Goal: Information Seeking & Learning: Learn about a topic

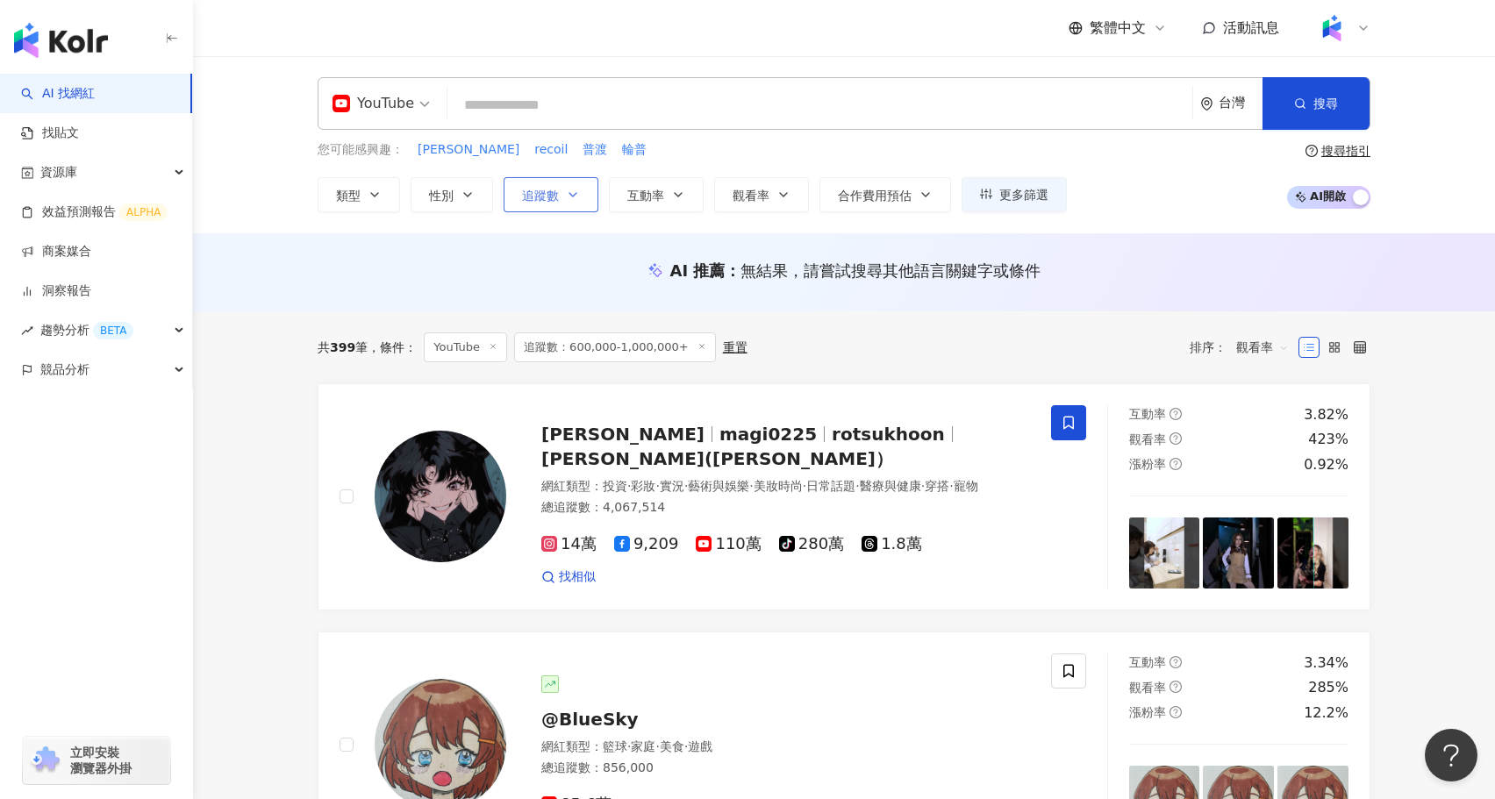
click at [547, 203] on button "追蹤數" at bounding box center [551, 194] width 95 height 35
click at [444, 239] on div "AI 推薦 ： 無結果，請嘗試搜尋其他語言關鍵字或條件" at bounding box center [844, 272] width 1302 height 78
click at [1266, 349] on span "觀看率" at bounding box center [1262, 347] width 53 height 28
click at [1268, 380] on div "關聯性" at bounding box center [1262, 382] width 44 height 19
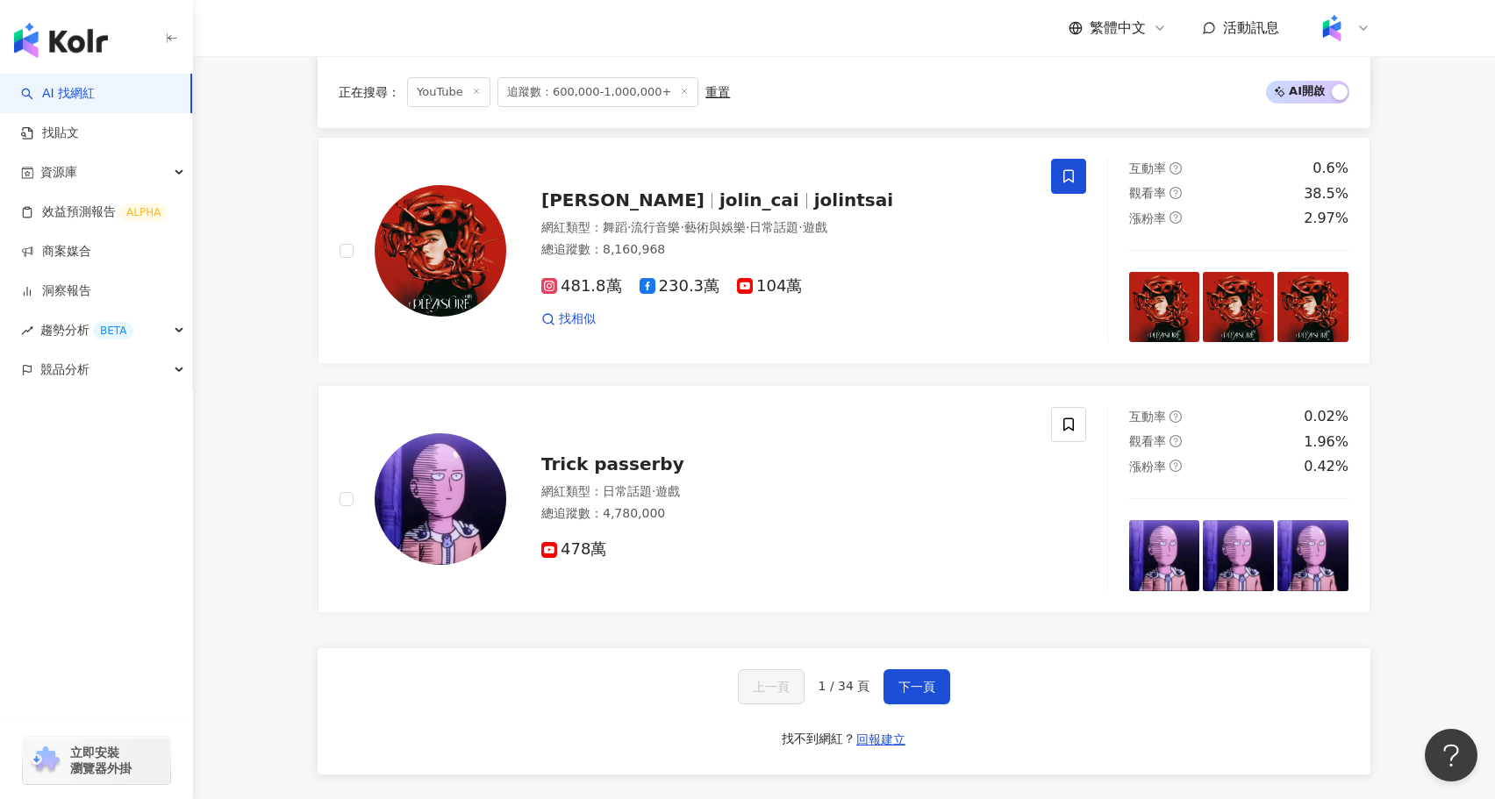
scroll to position [2751, 0]
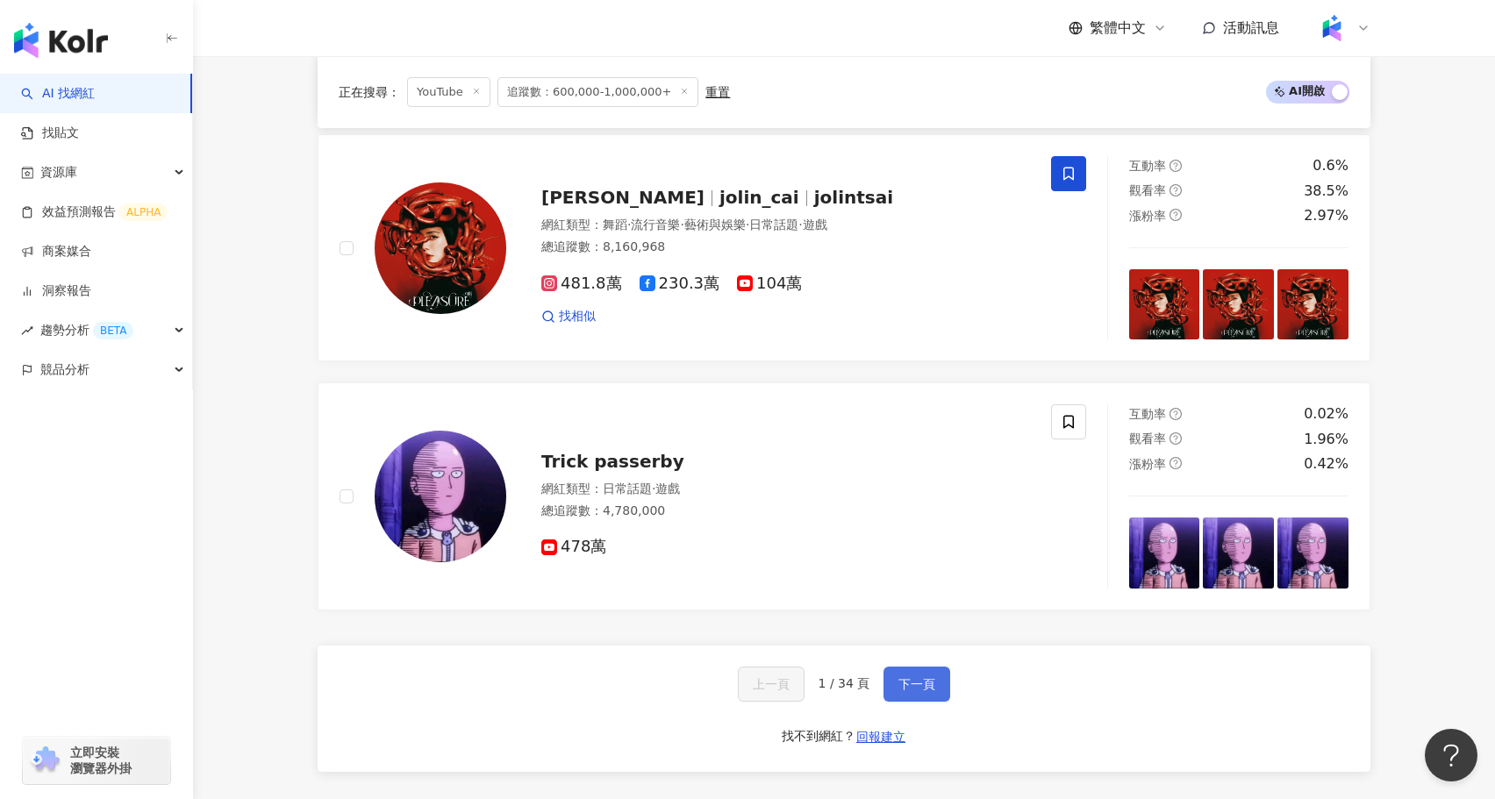
click at [922, 667] on button "下一頁" at bounding box center [916, 684] width 67 height 35
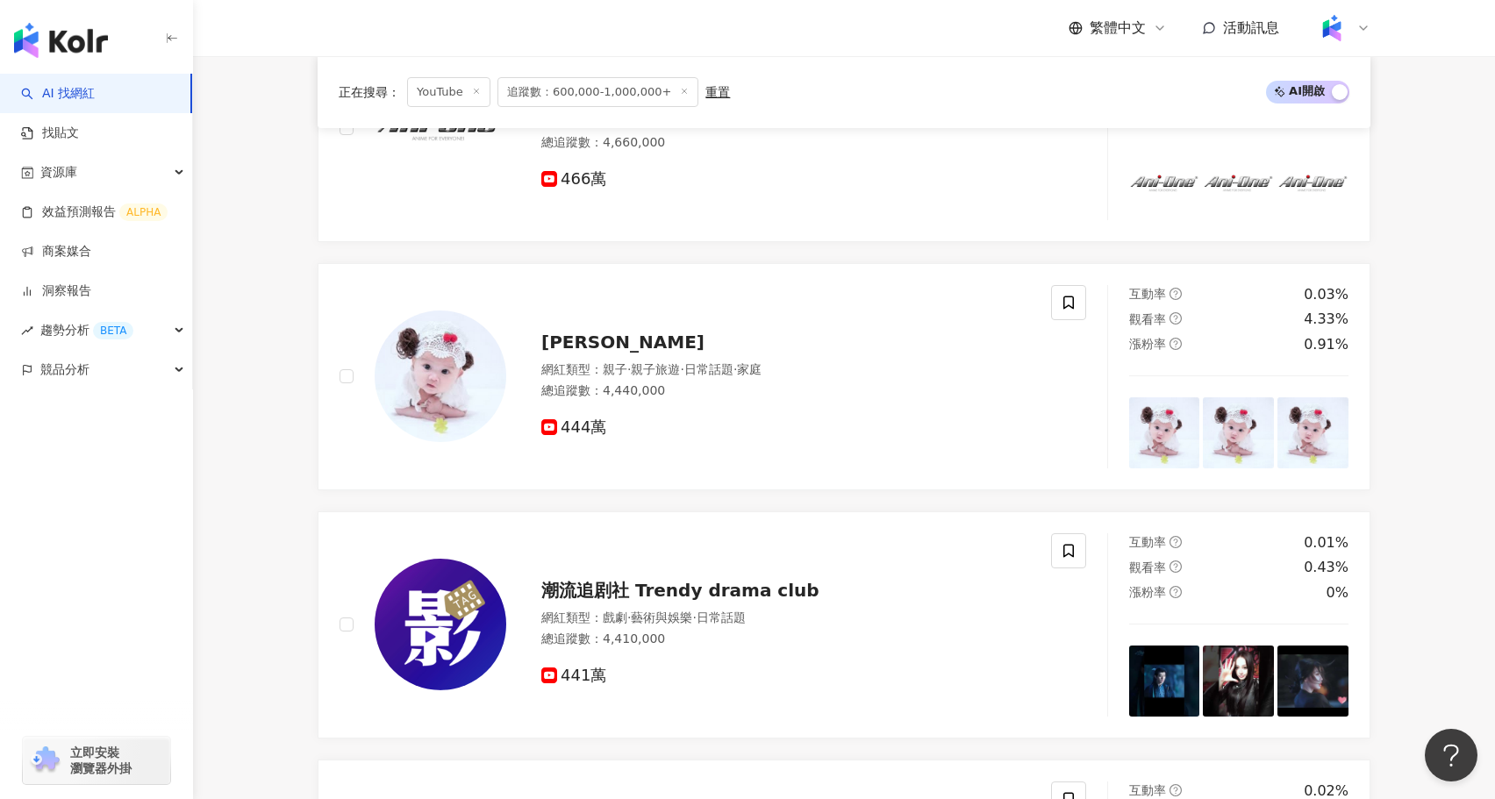
scroll to position [0, 0]
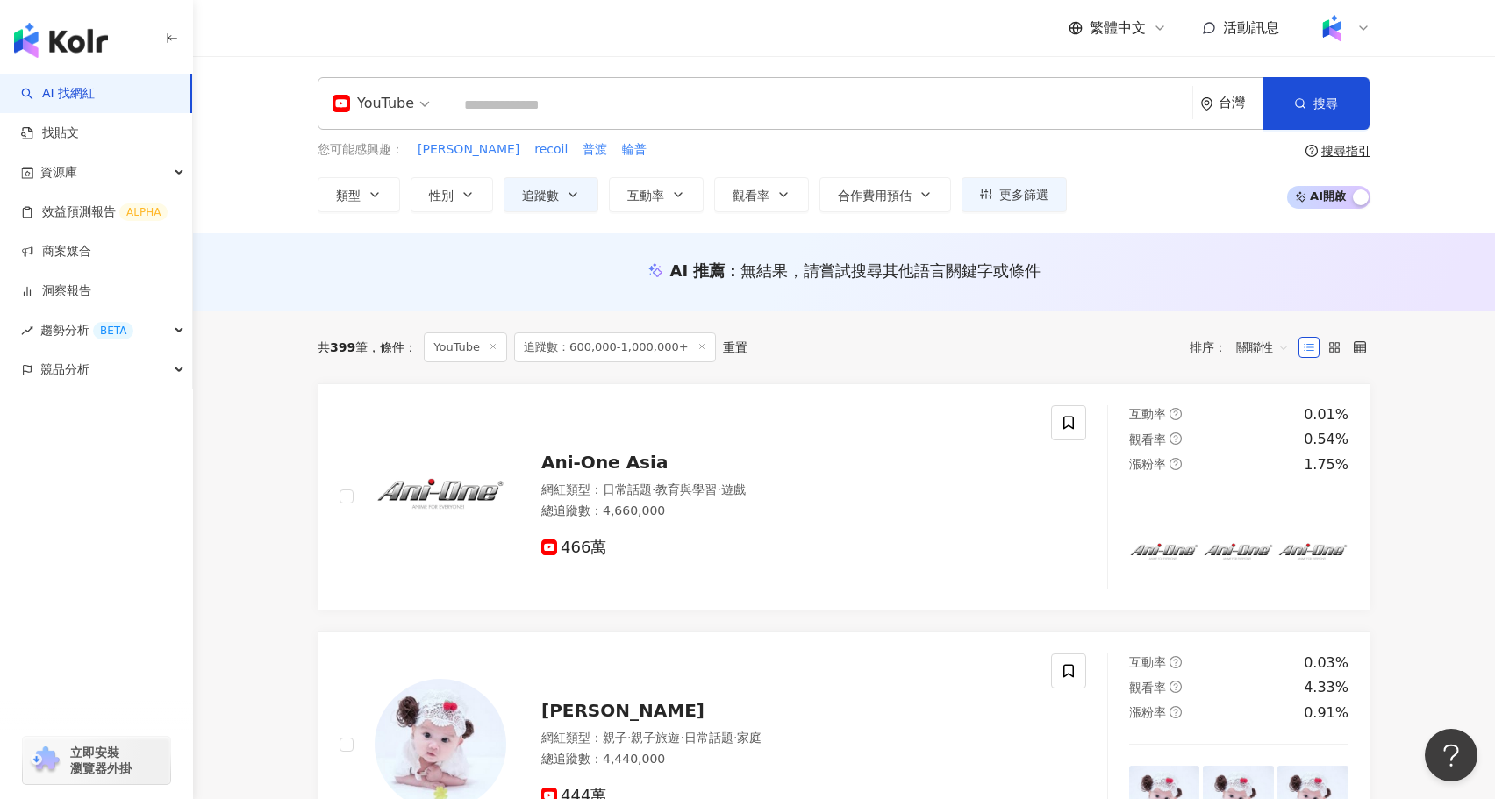
click at [714, 97] on input "search" at bounding box center [819, 105] width 731 height 33
type input "*"
click at [394, 118] on span at bounding box center [380, 103] width 97 height 51
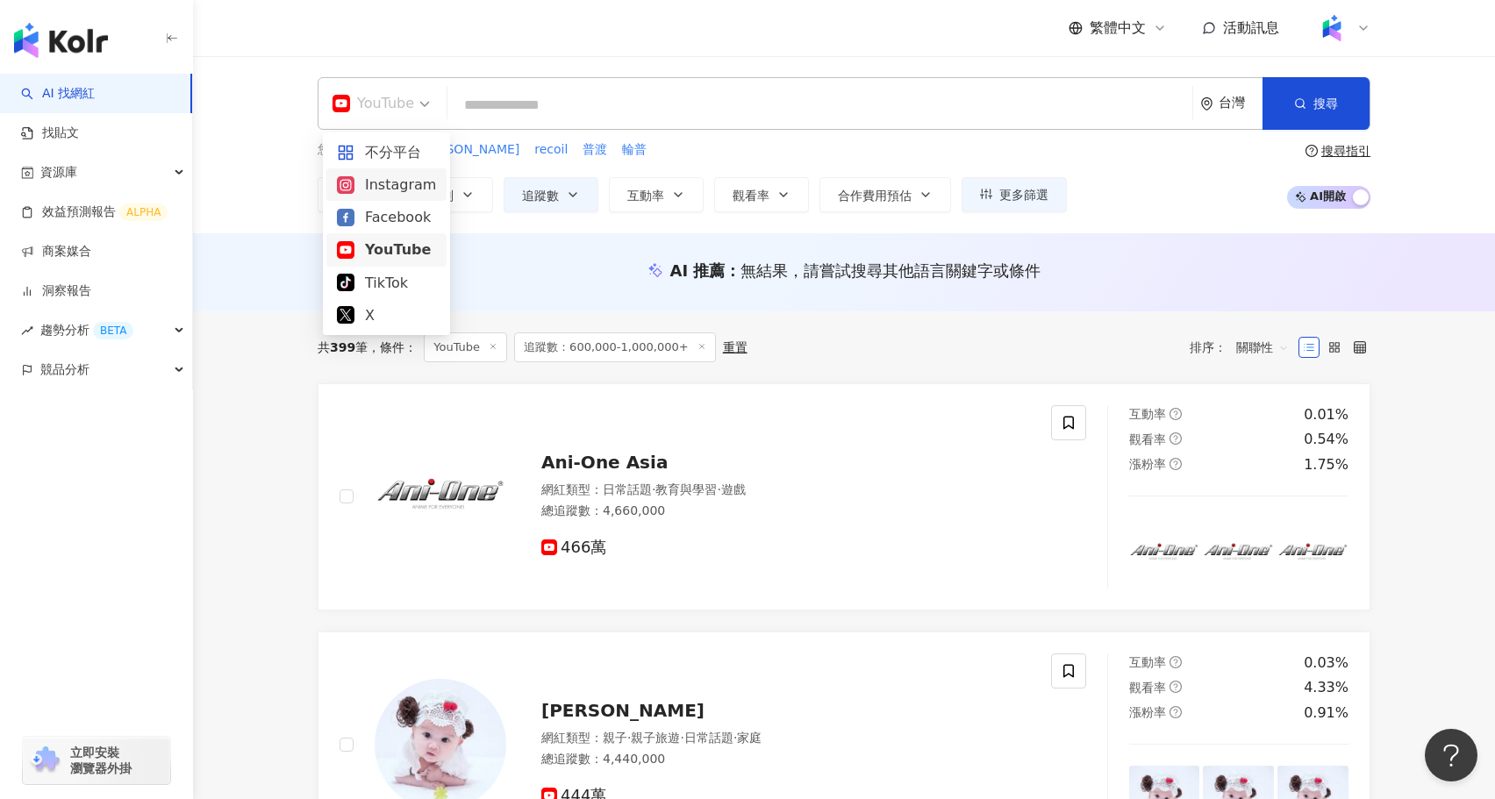
click at [398, 170] on div "Instagram" at bounding box center [386, 184] width 120 height 32
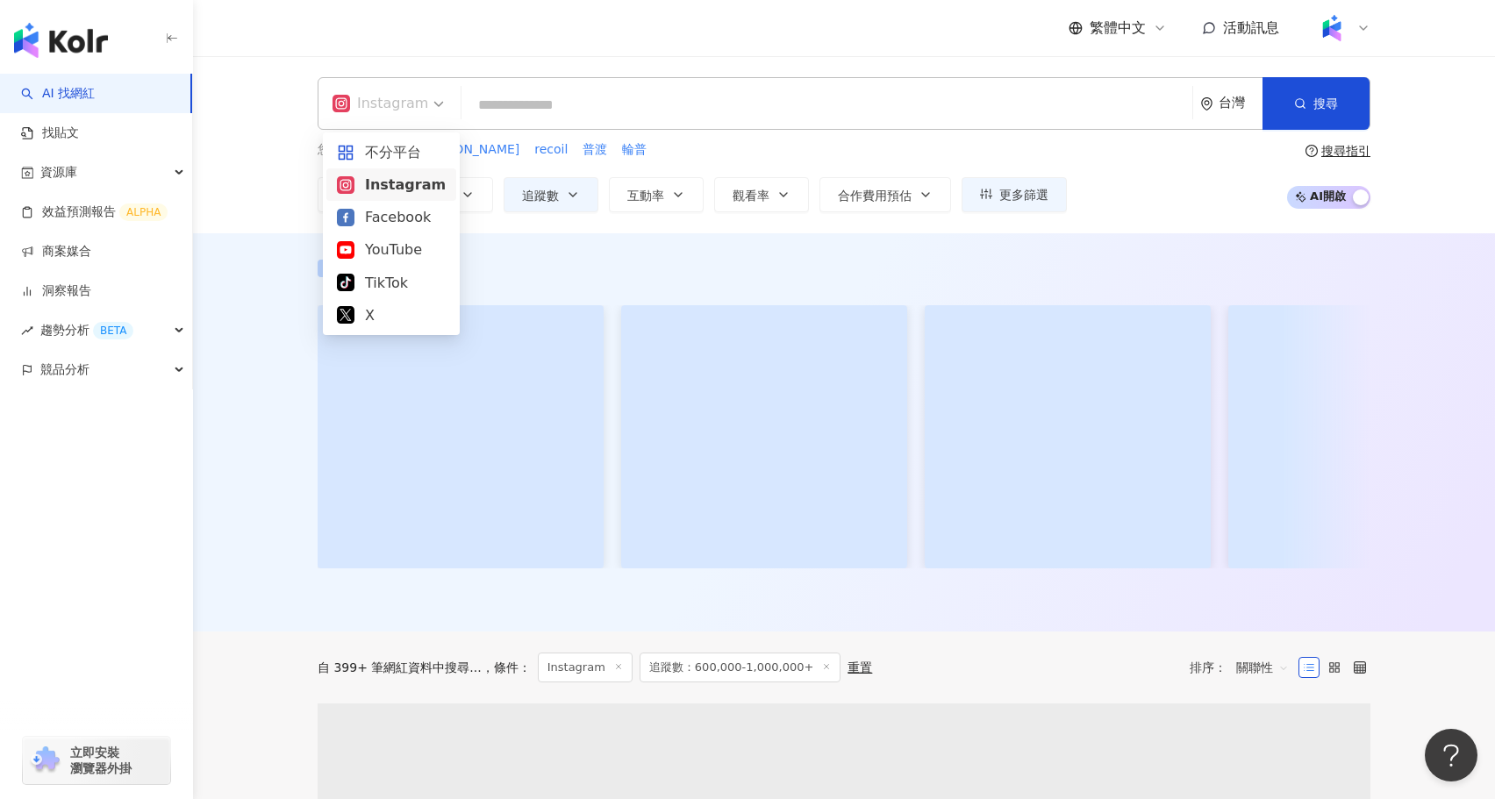
click at [426, 121] on span at bounding box center [387, 103] width 111 height 51
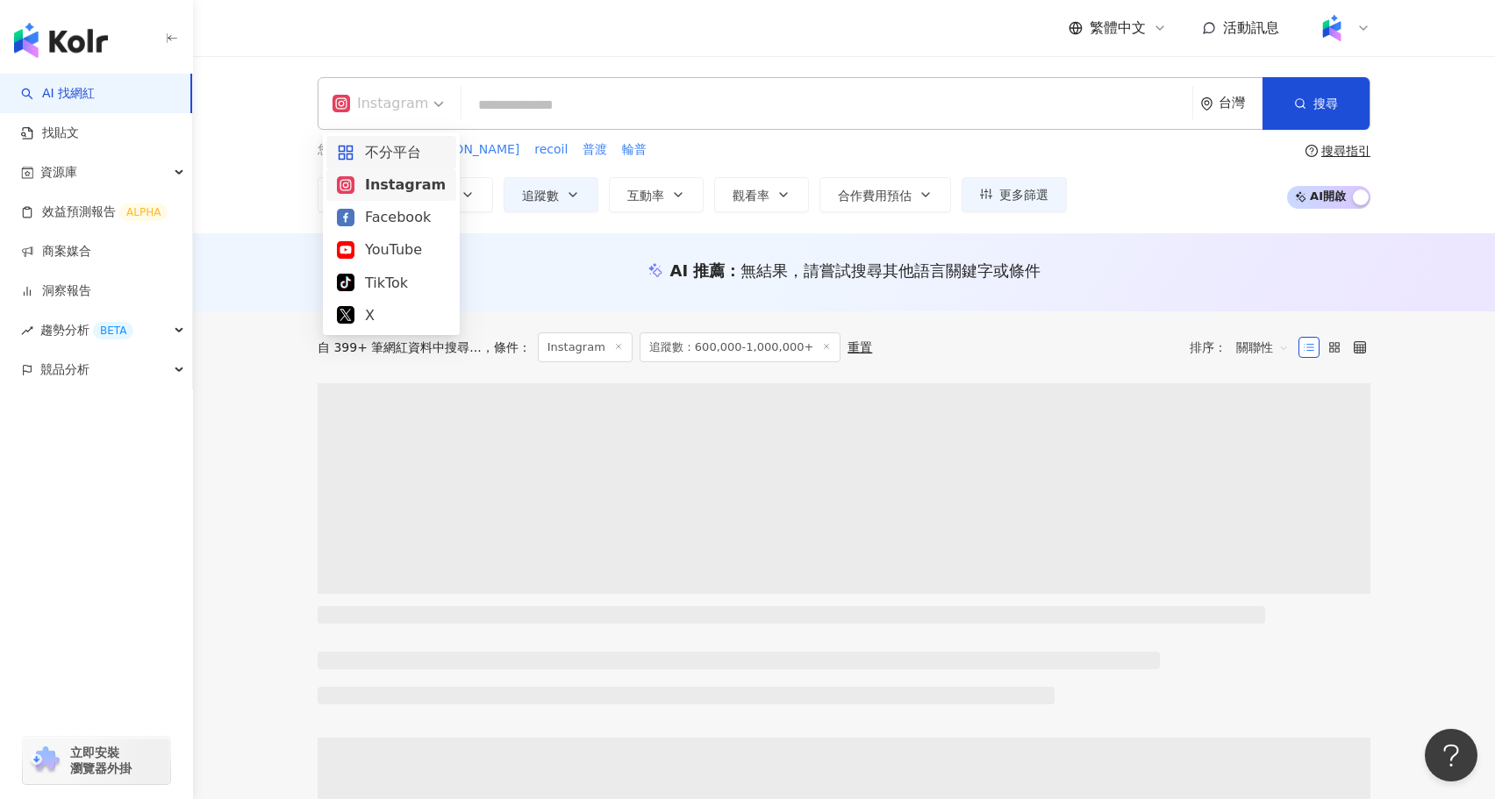
click at [418, 153] on div "不分平台" at bounding box center [391, 152] width 109 height 22
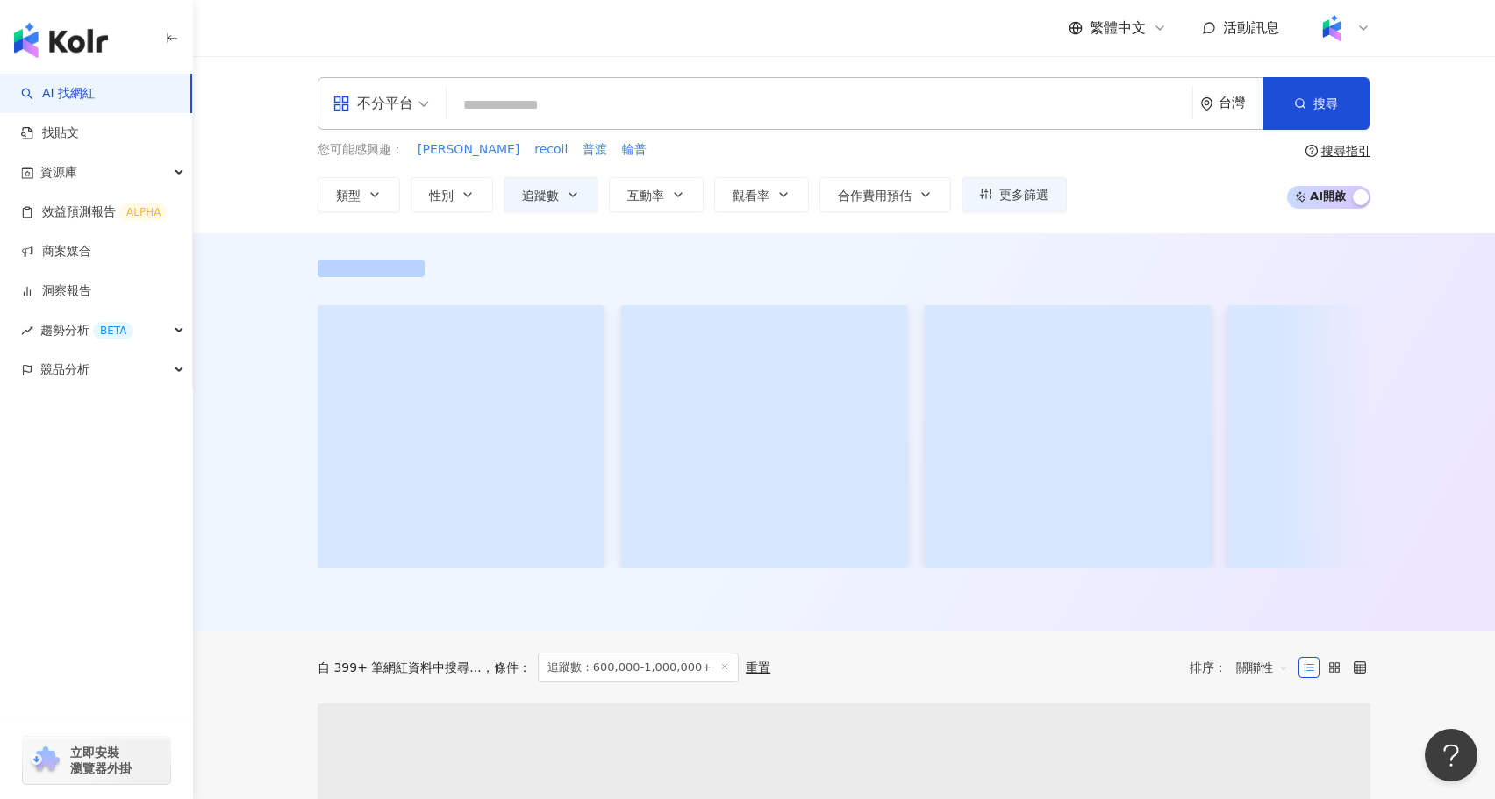
click at [587, 92] on input "search" at bounding box center [820, 105] width 732 height 33
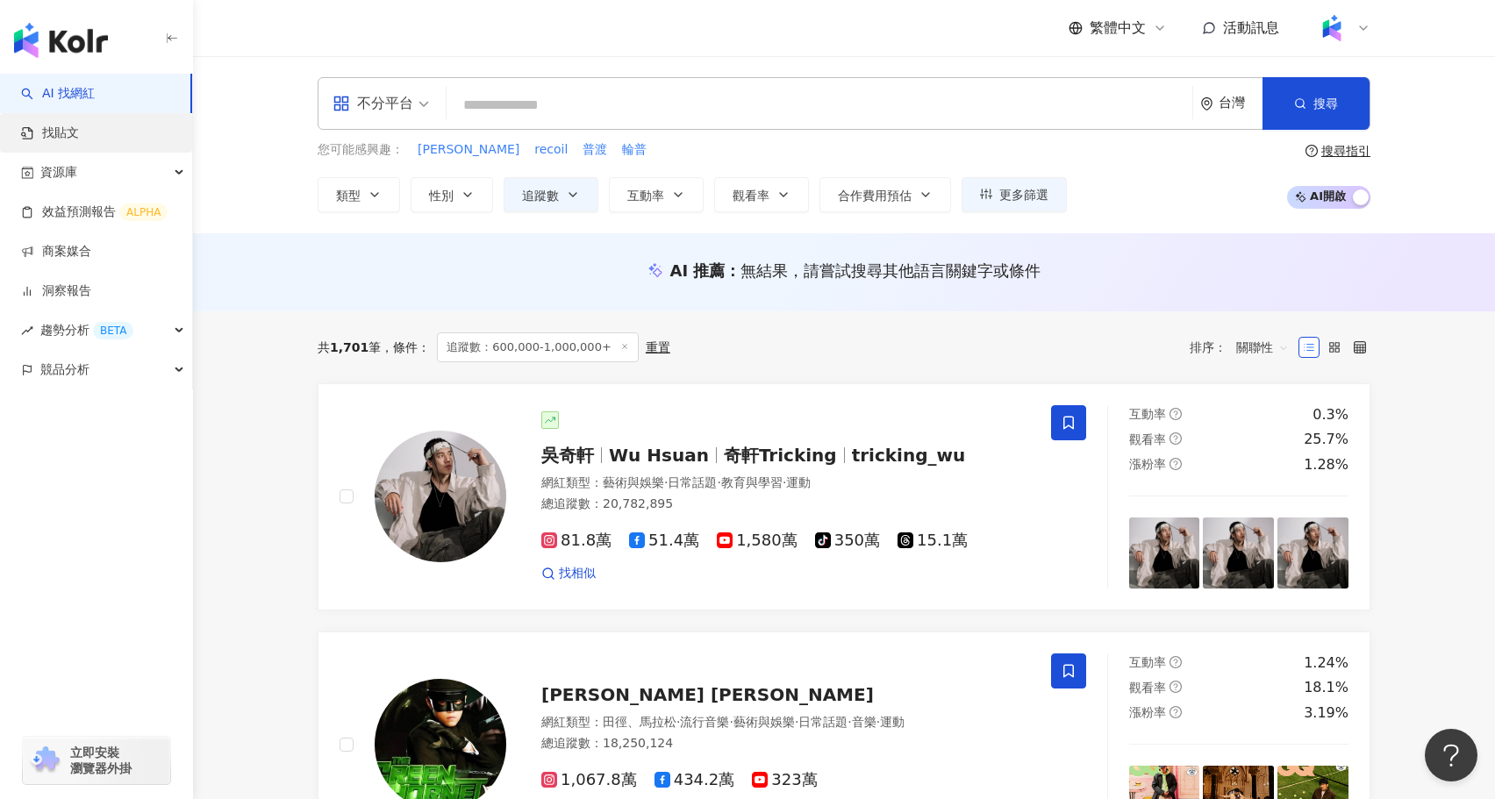
click at [79, 140] on link "找貼文" at bounding box center [50, 134] width 58 height 18
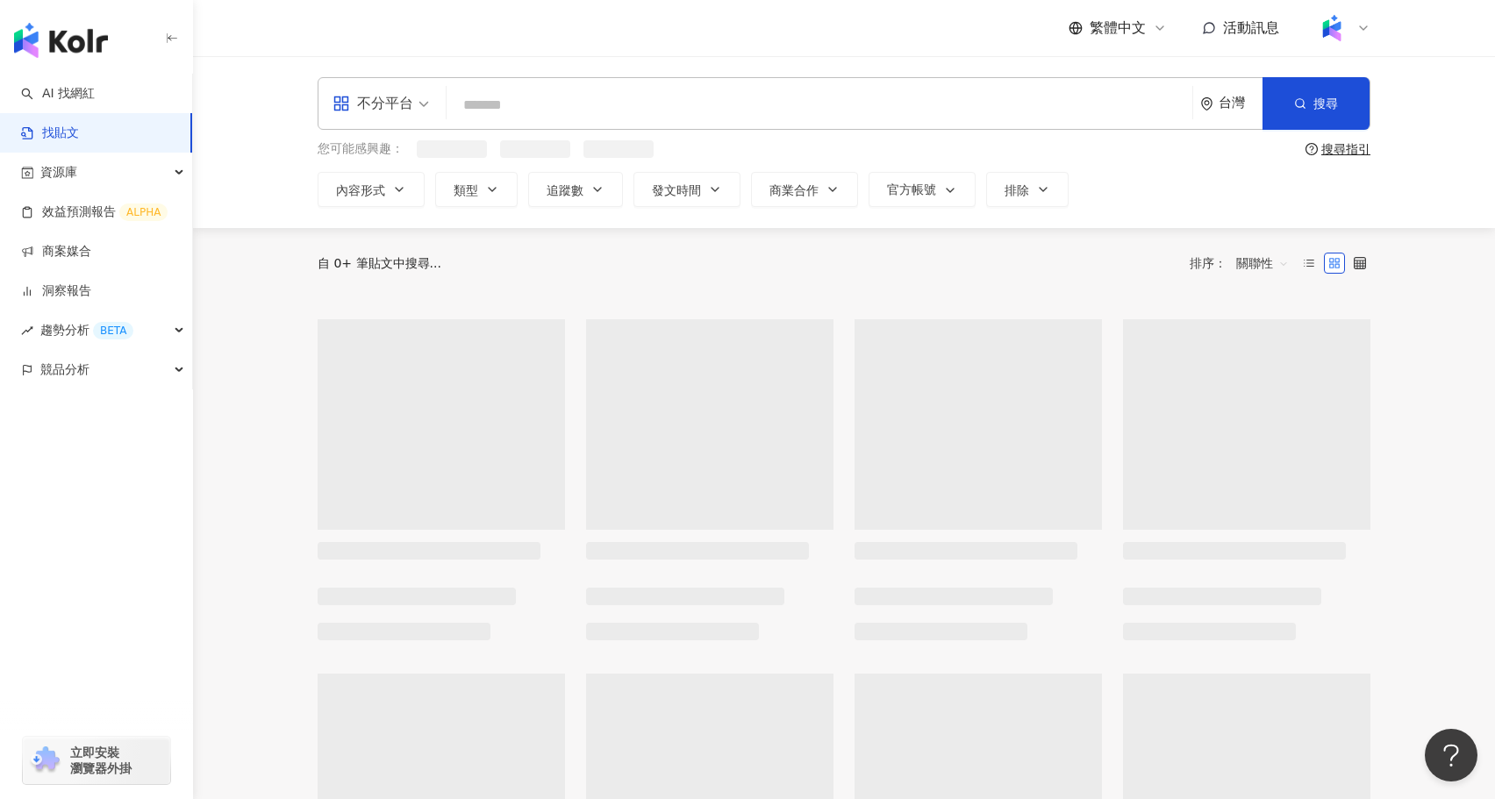
click at [572, 113] on input "search" at bounding box center [820, 105] width 732 height 38
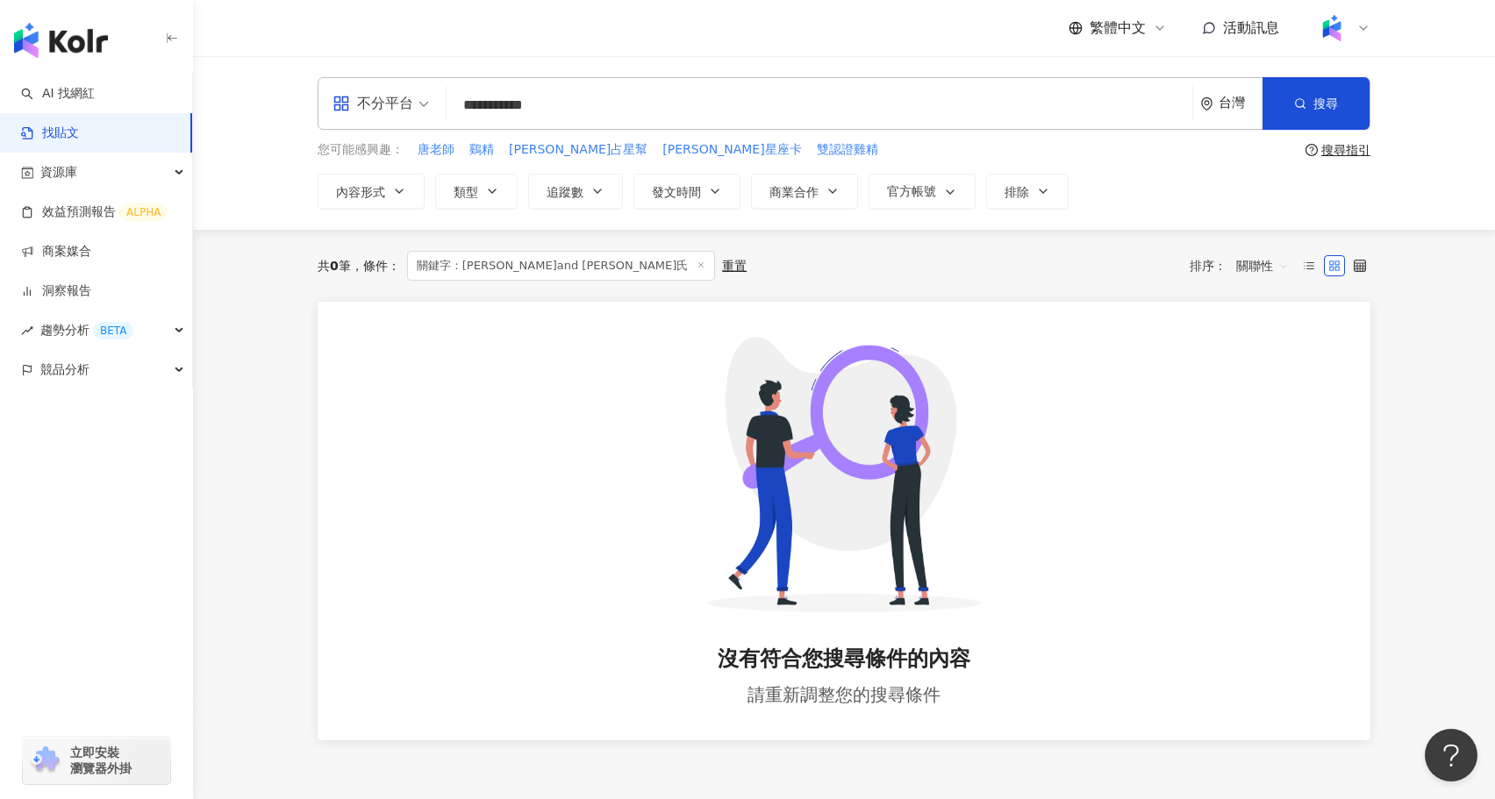
click at [532, 109] on input "**********" at bounding box center [820, 105] width 732 height 38
click at [596, 112] on input "**********" at bounding box center [820, 105] width 732 height 38
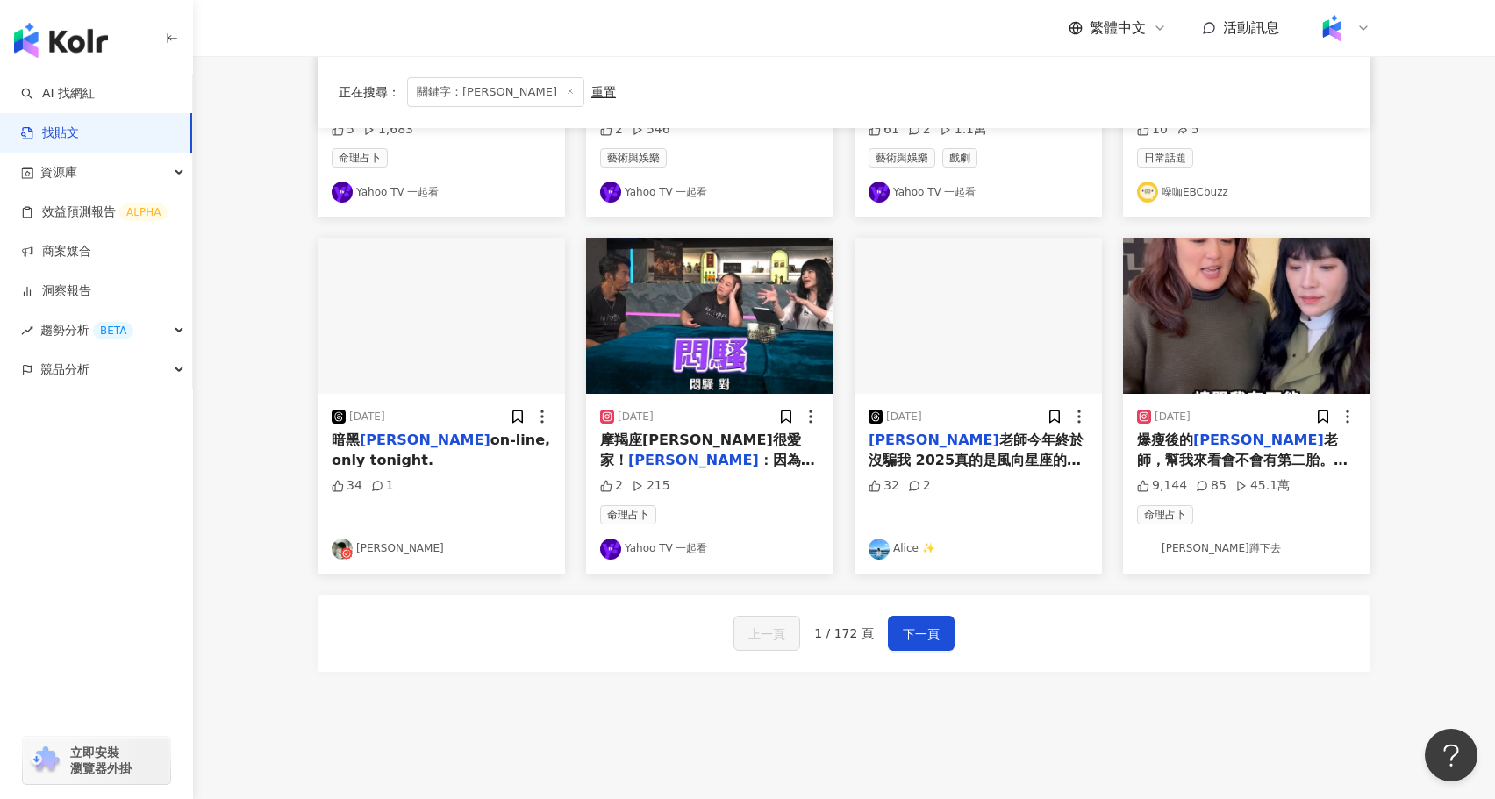
scroll to position [802, 0]
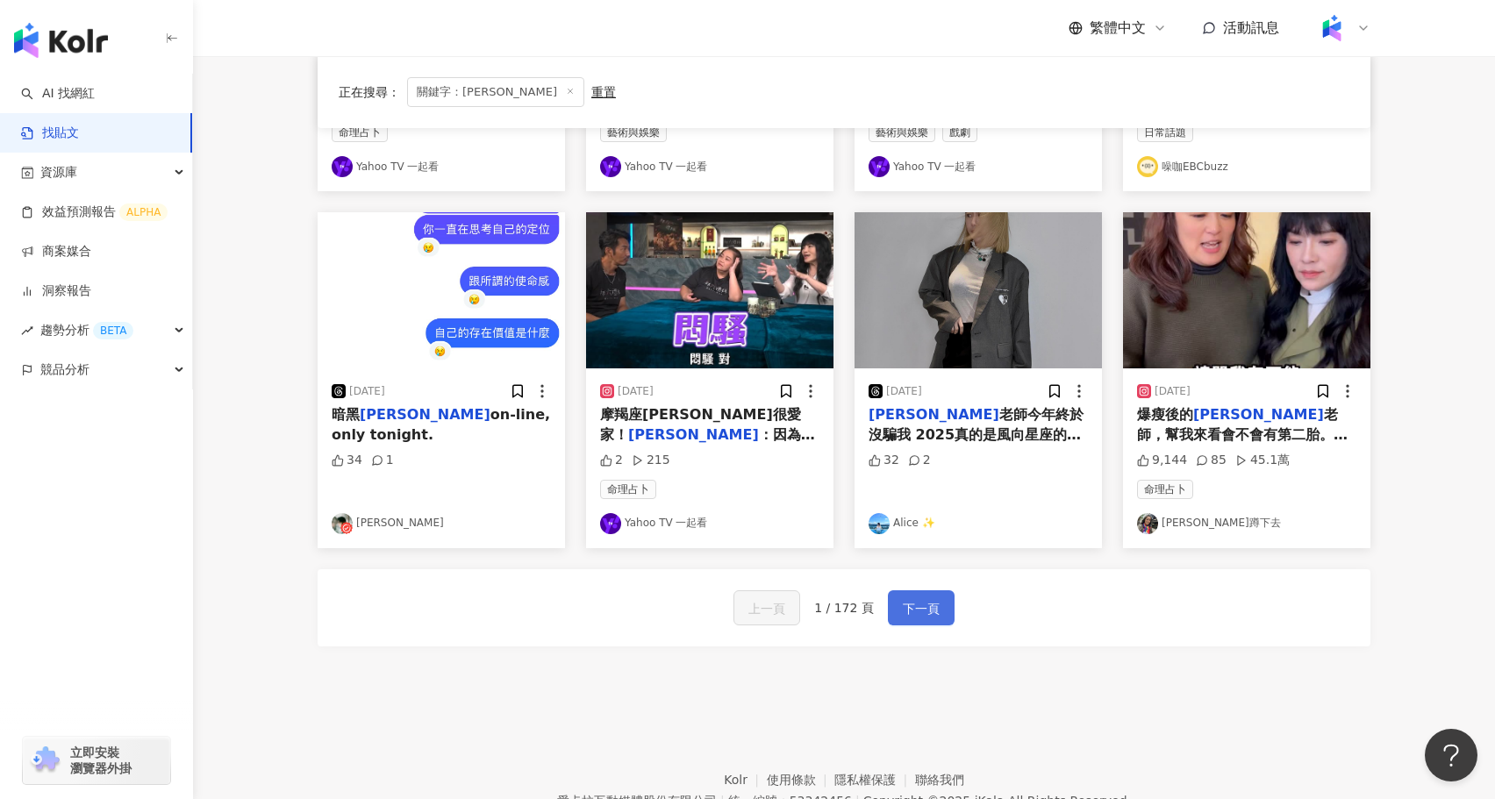
click at [931, 608] on span "下一頁" at bounding box center [921, 608] width 37 height 21
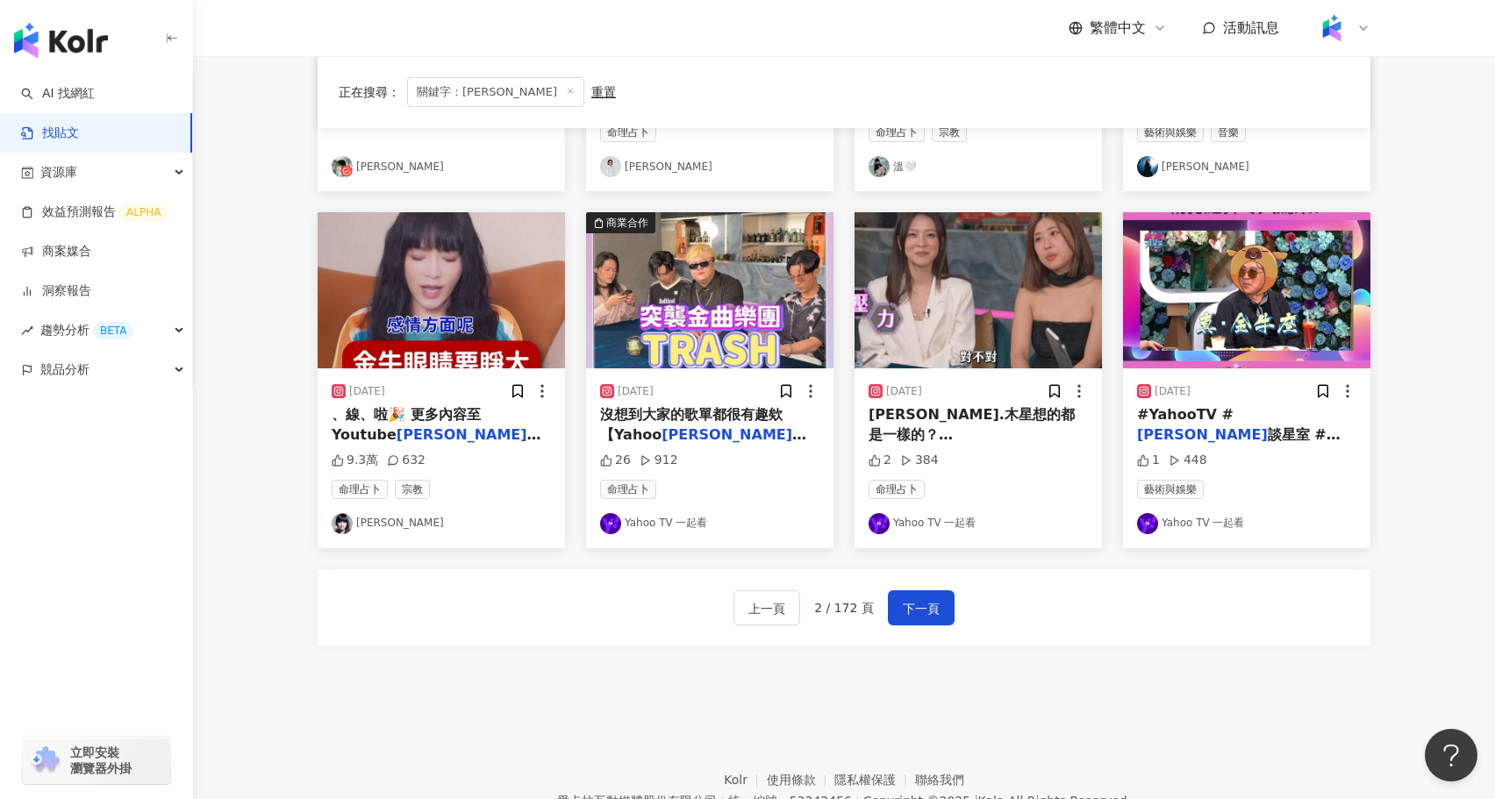
click at [366, 520] on link "[PERSON_NAME]" at bounding box center [441, 523] width 219 height 21
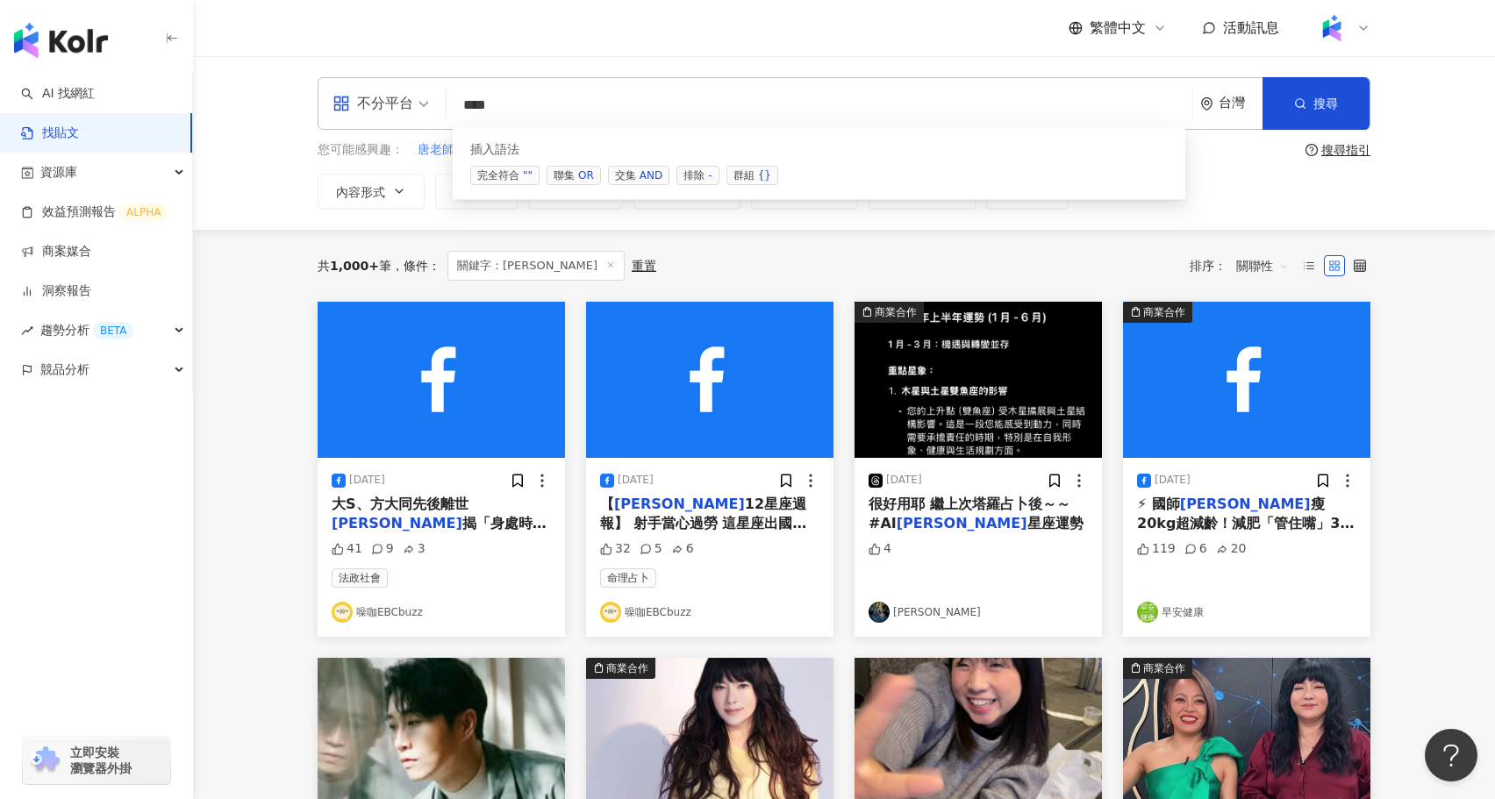
drag, startPoint x: 533, startPoint y: 105, endPoint x: 397, endPoint y: 106, distance: 136.0
click at [397, 106] on div "不分平台 *** 台灣 搜尋 searchOperator 插入語法 完全符合 "" 聯集 OR 交集 AND 排除 - 群組 {}" at bounding box center [844, 103] width 1053 height 53
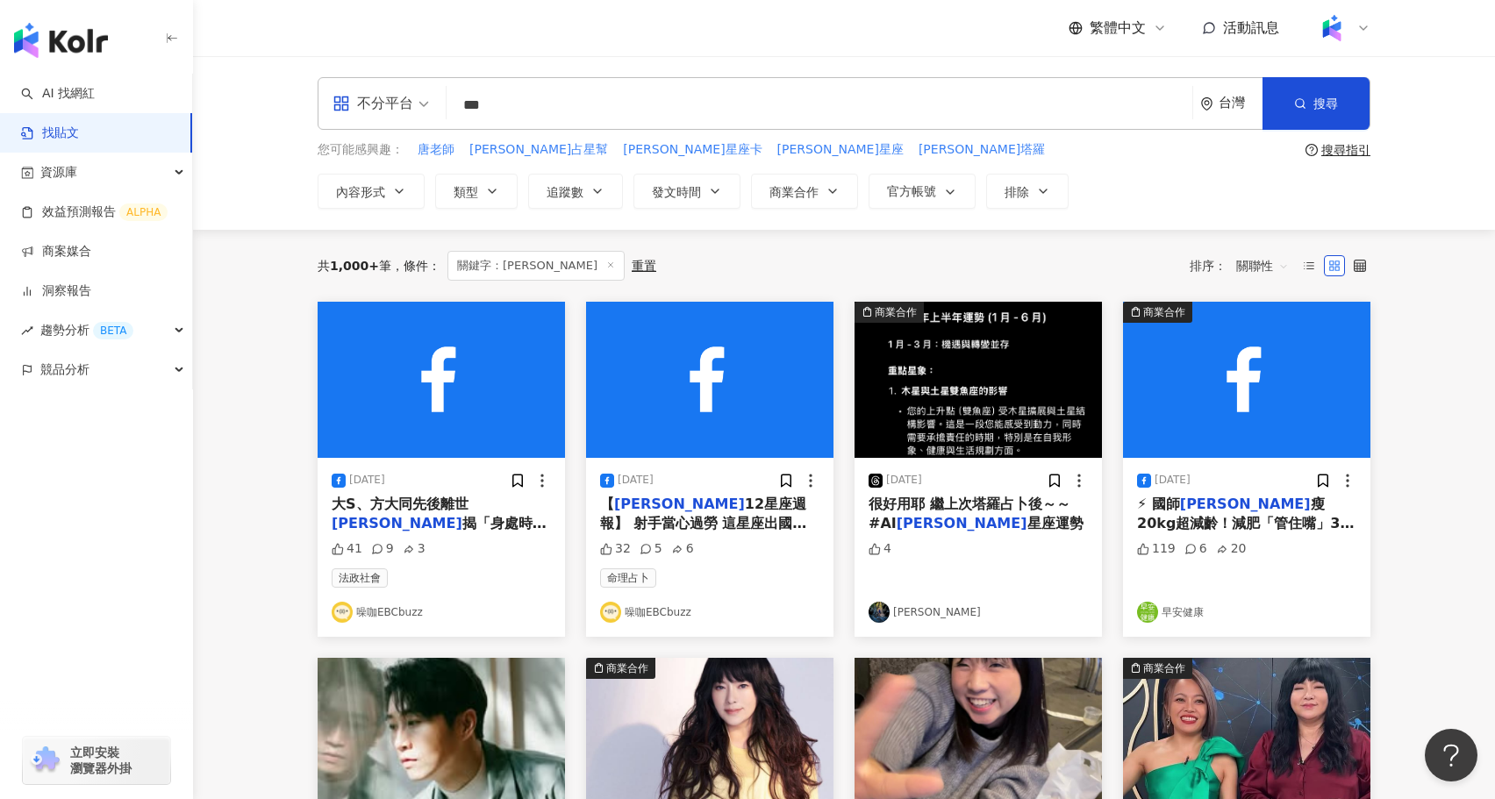
type input "***"
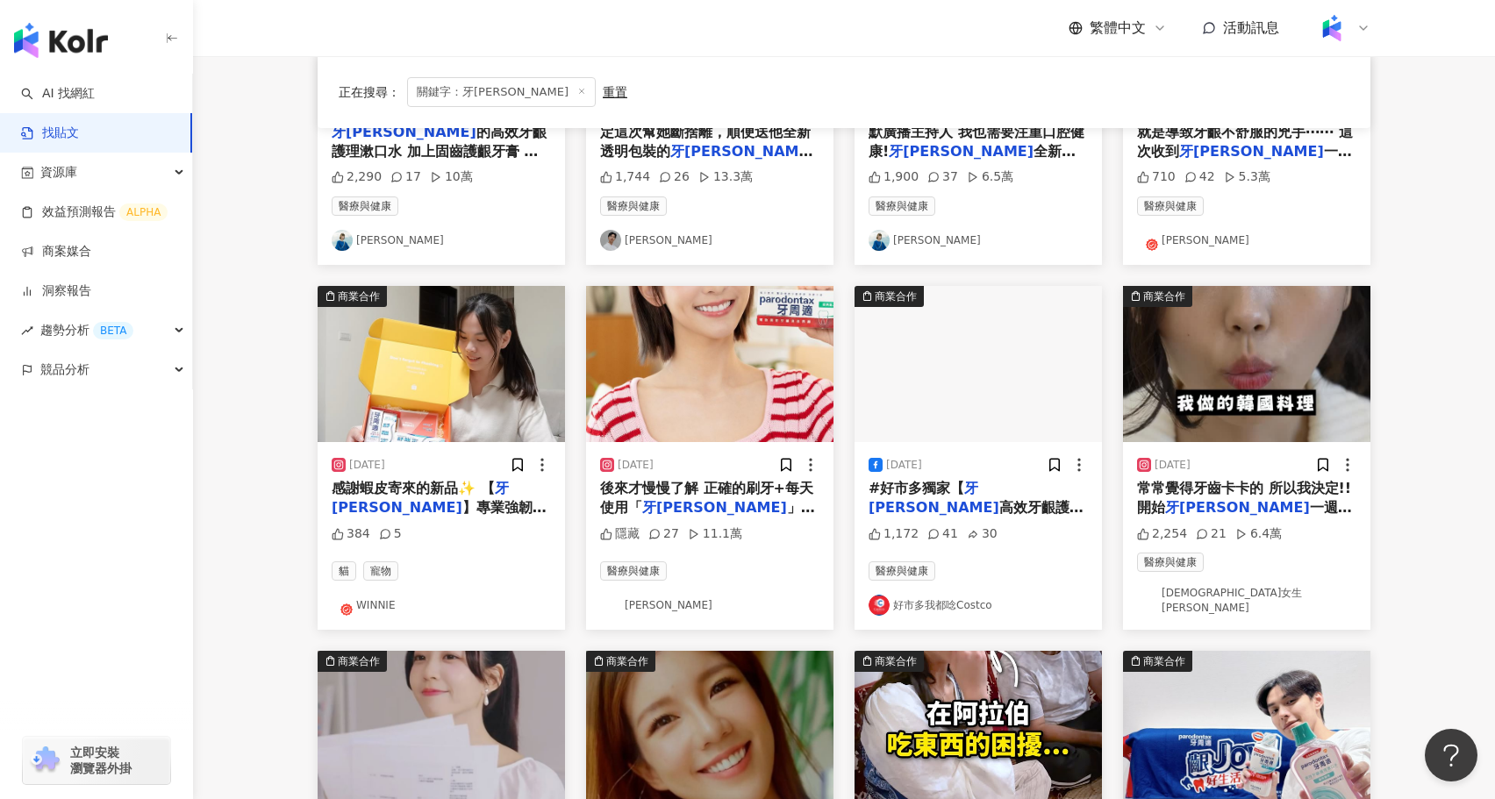
scroll to position [381, 0]
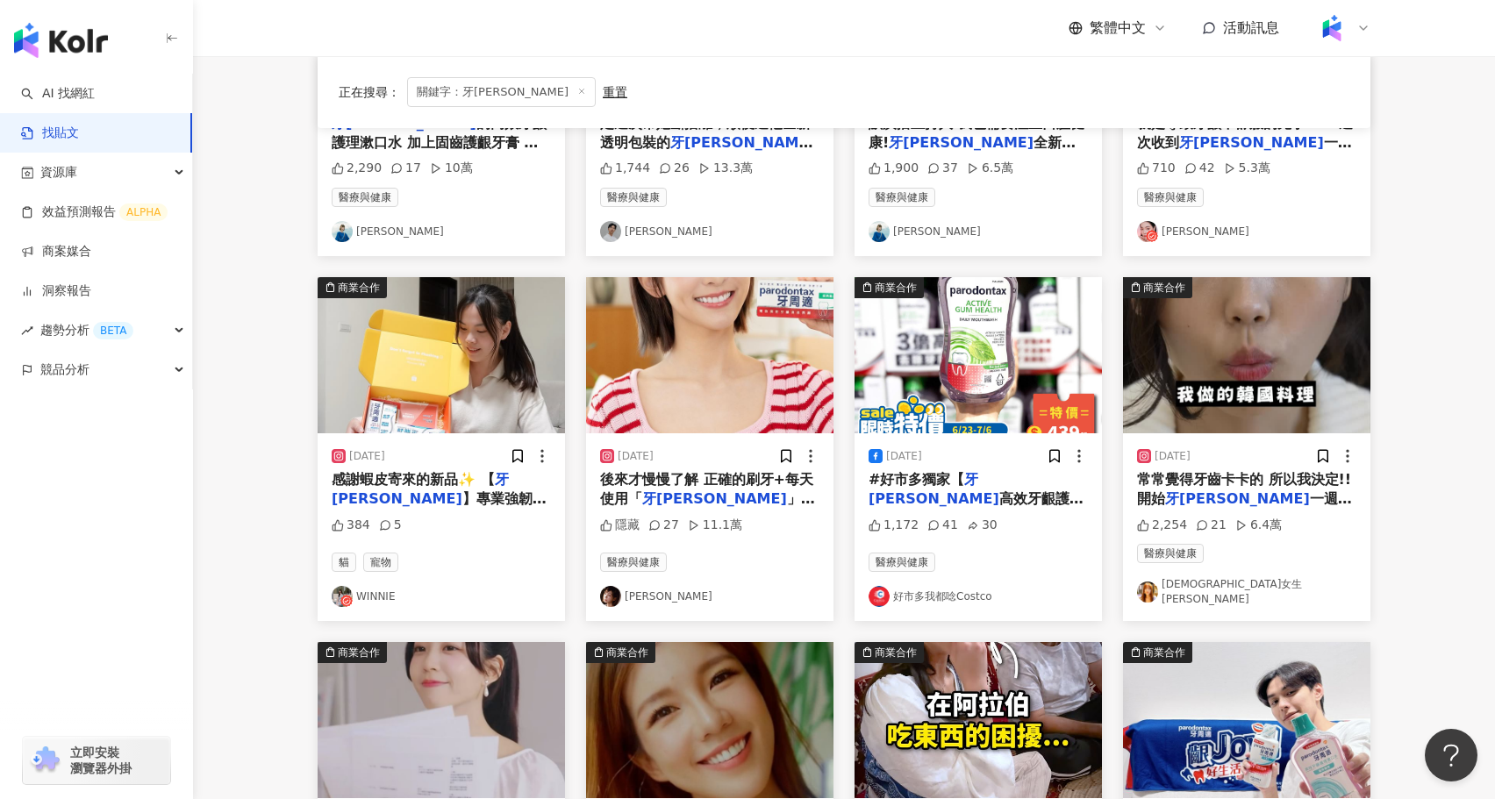
click at [490, 390] on img "button" at bounding box center [441, 355] width 247 height 156
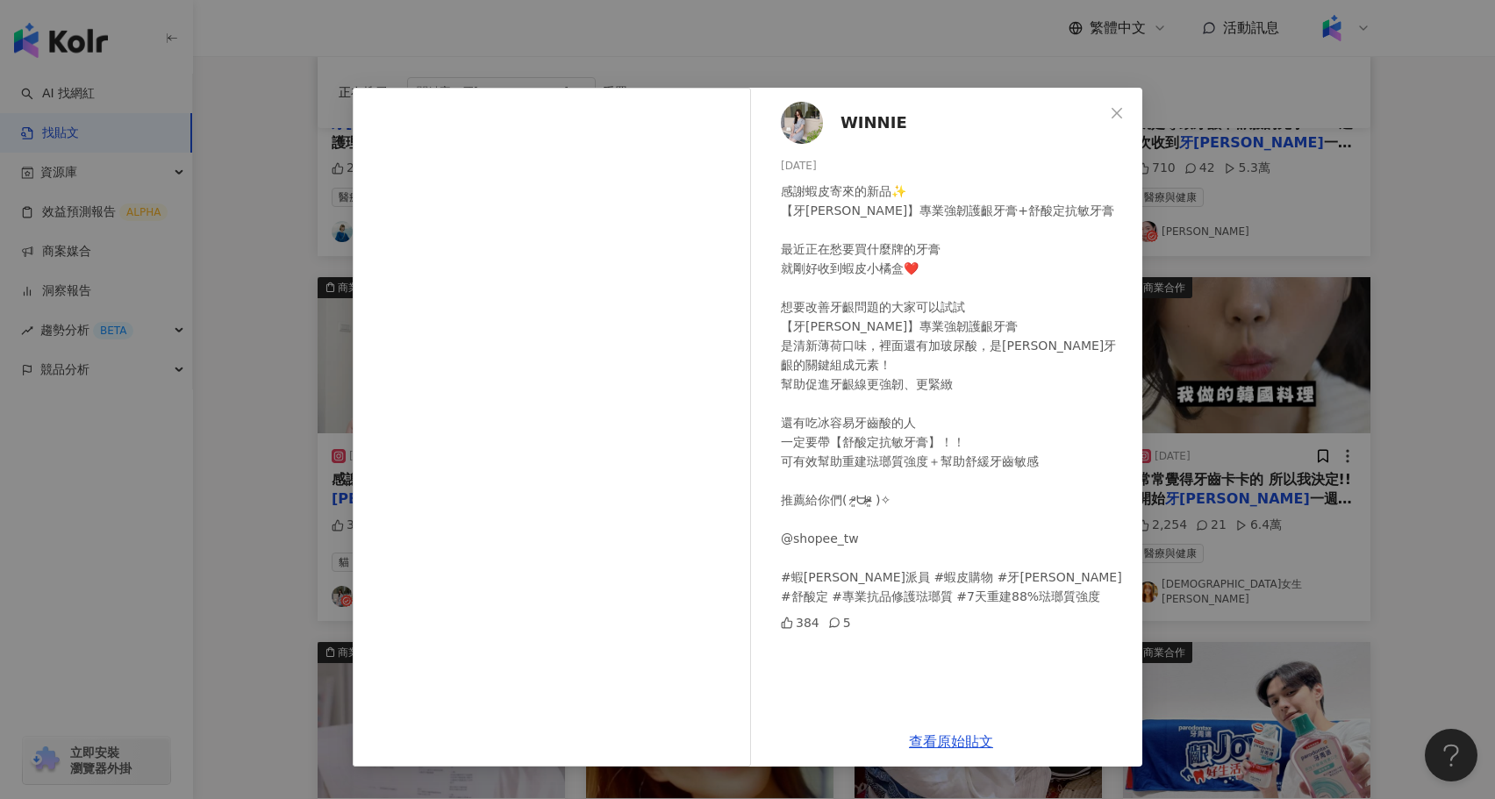
click at [291, 548] on div "WINNIE 2024/12/23 感謝蝦皮寄來的新品✨ 【牙周適】專業強韌護齦牙膏+舒酸定抗敏牙膏 最近正在愁要買什麼牌的牙膏 就剛好收到蝦皮小橘盒❤️ 想…" at bounding box center [747, 399] width 1495 height 799
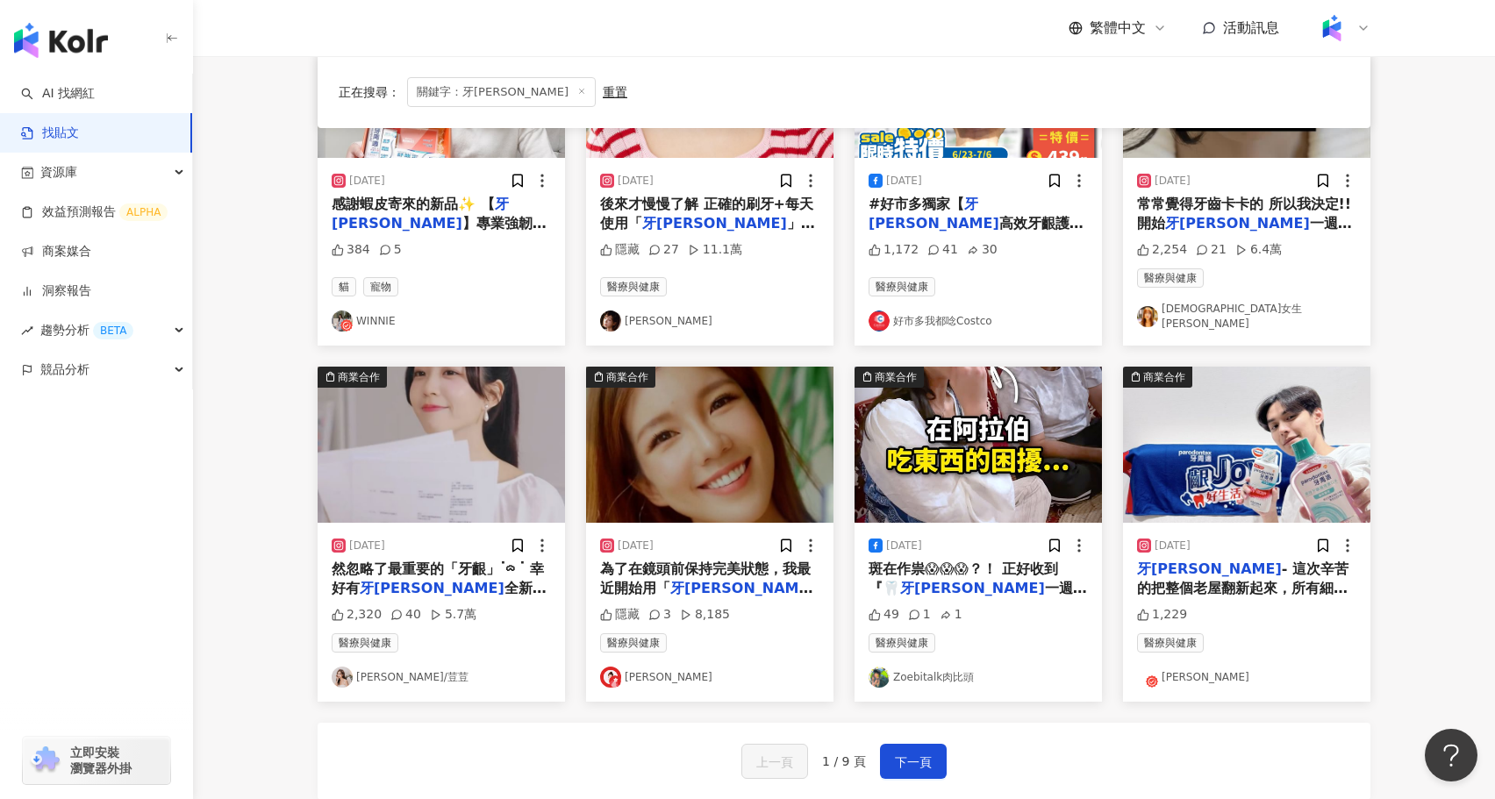
scroll to position [661, 0]
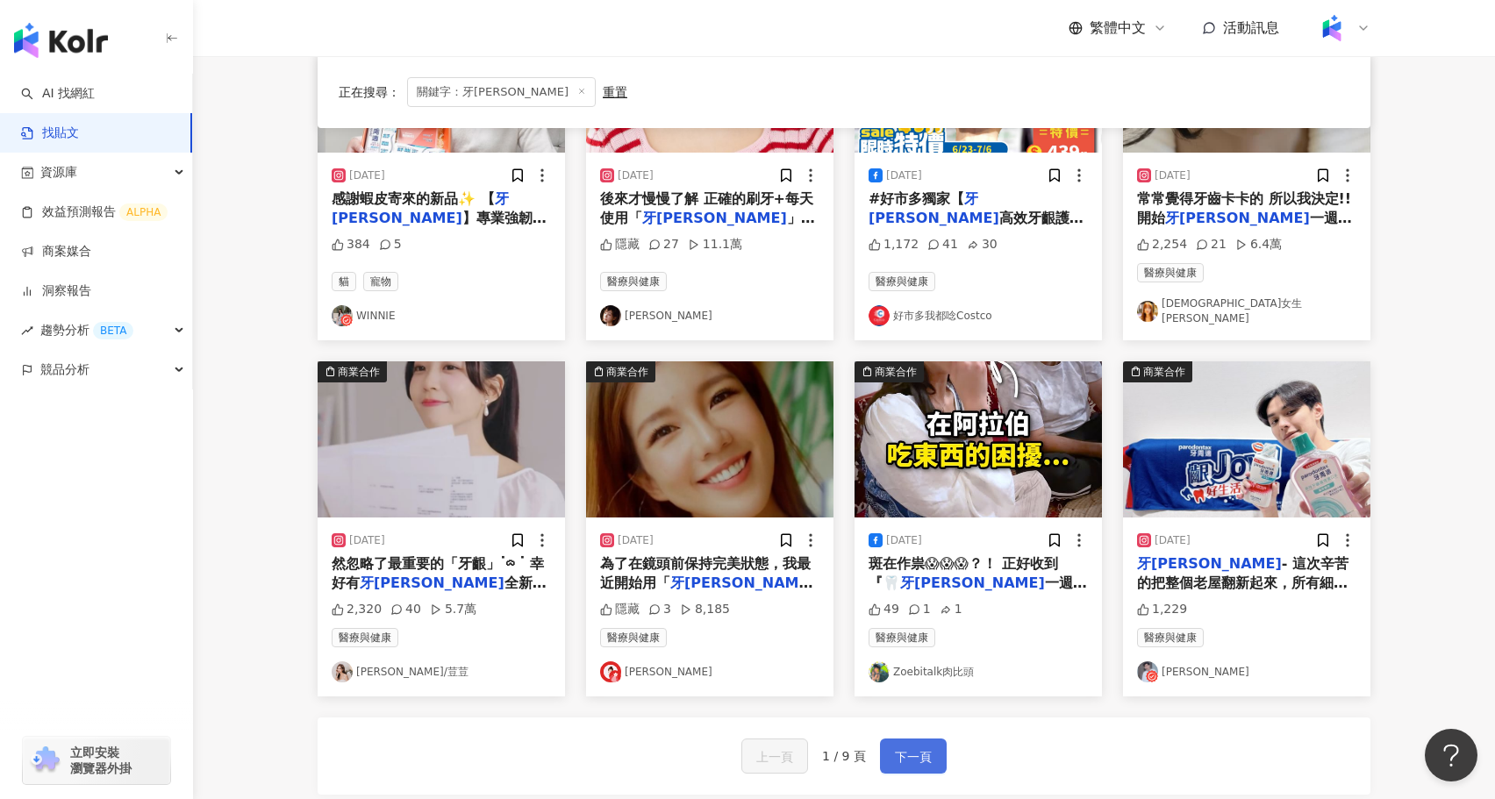
click at [923, 746] on span "下一頁" at bounding box center [913, 756] width 37 height 21
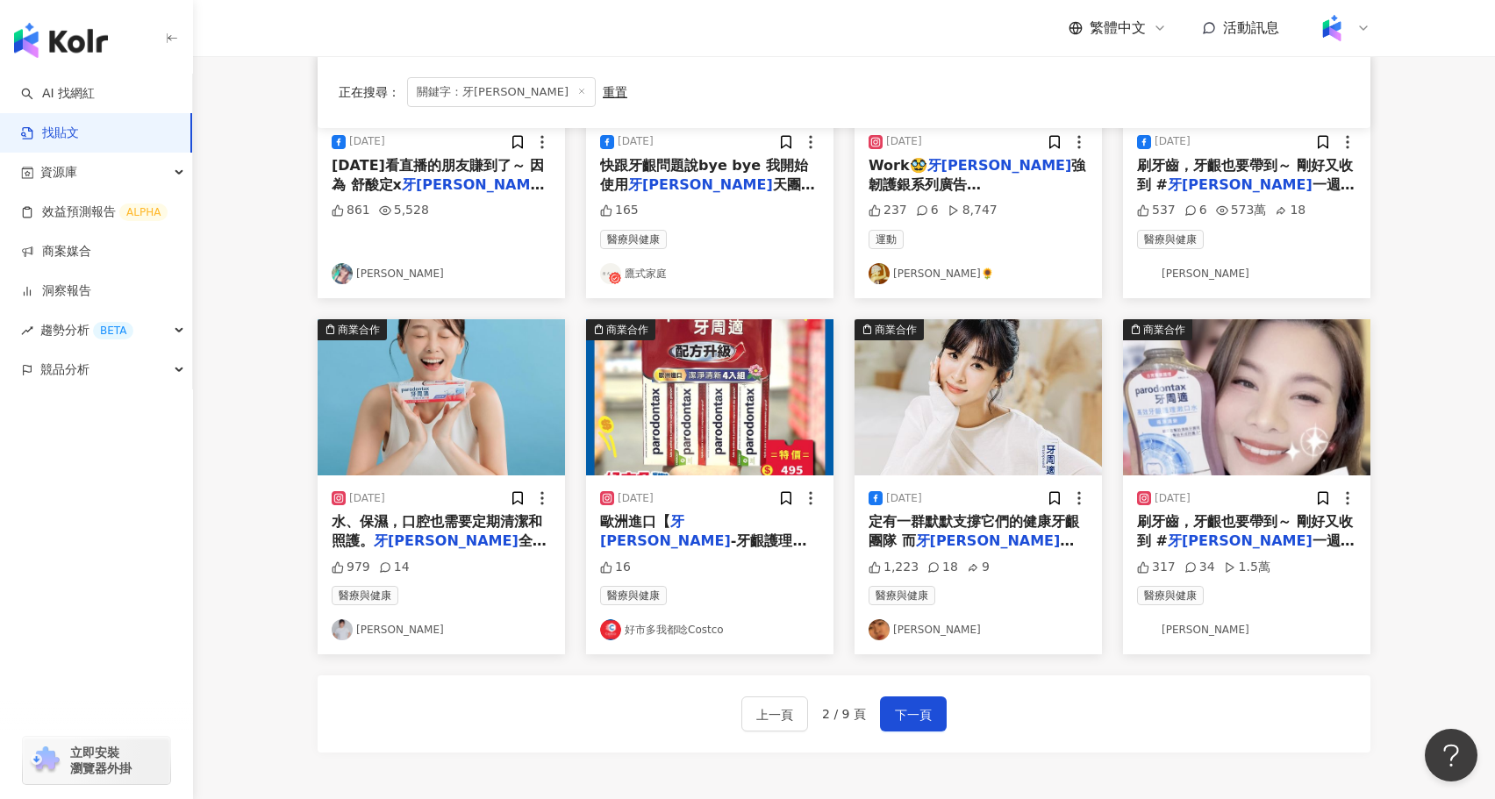
scroll to position [705, 0]
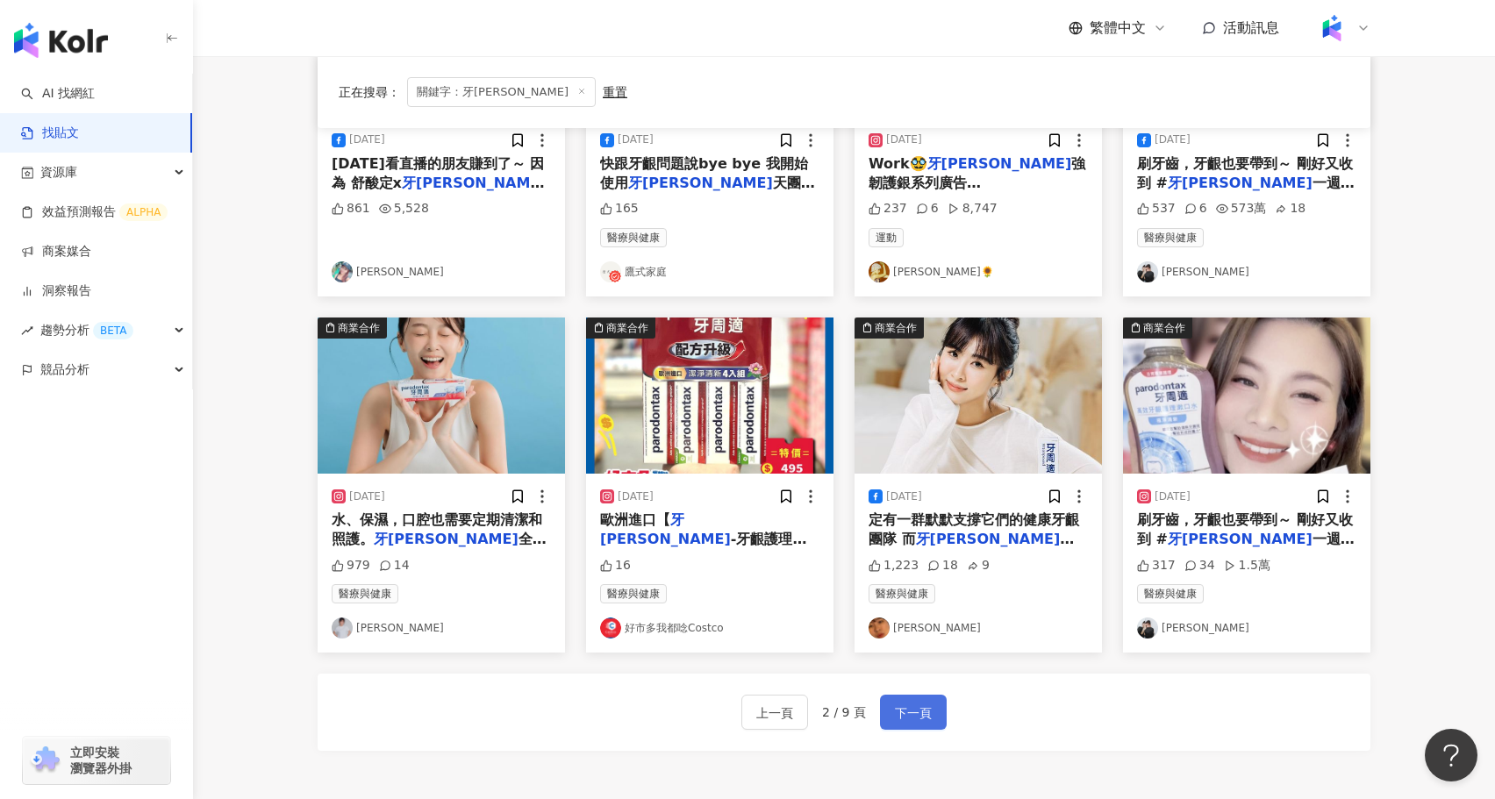
click at [917, 695] on button "下一頁" at bounding box center [913, 712] width 67 height 35
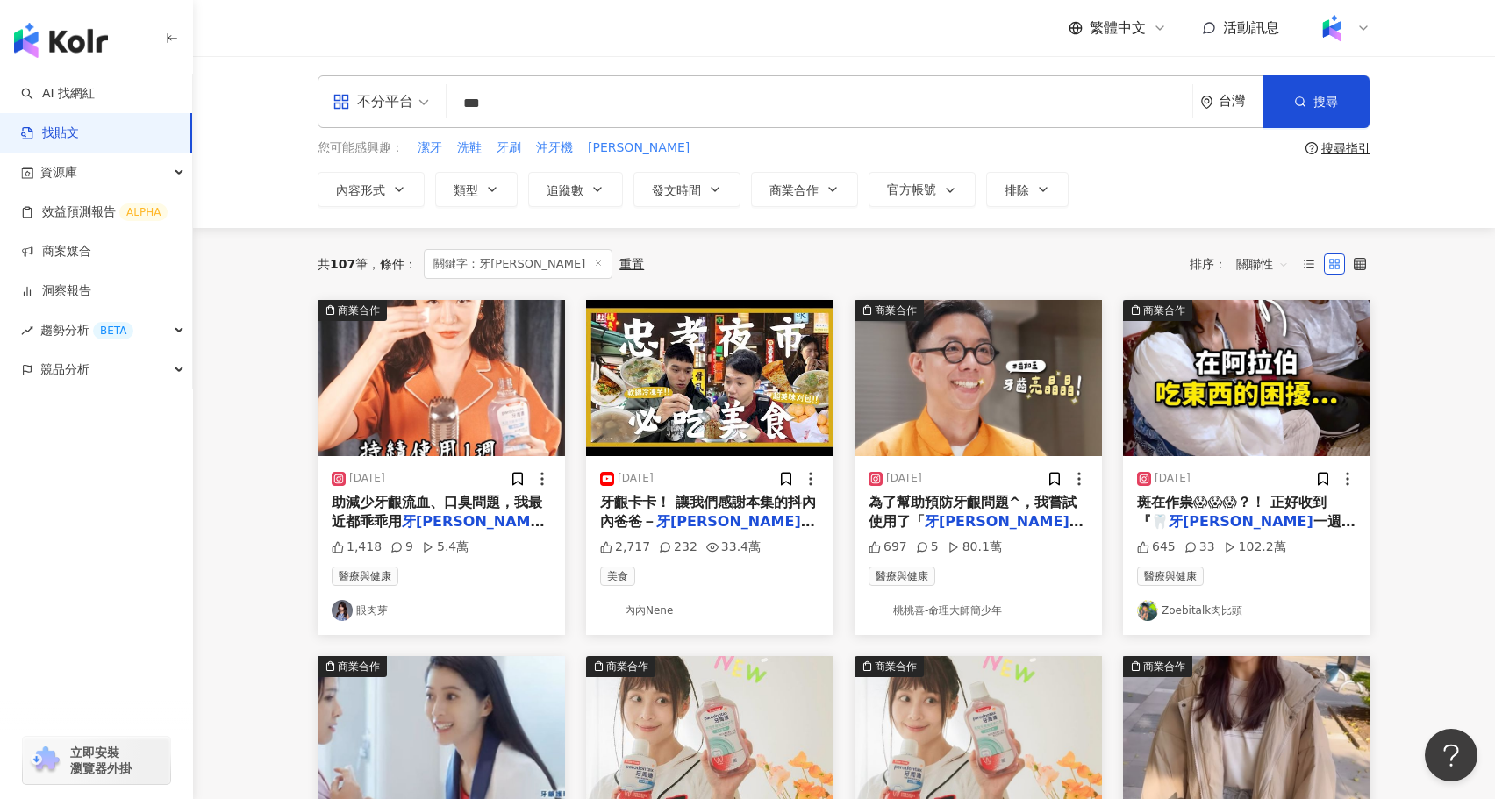
scroll to position [884, 0]
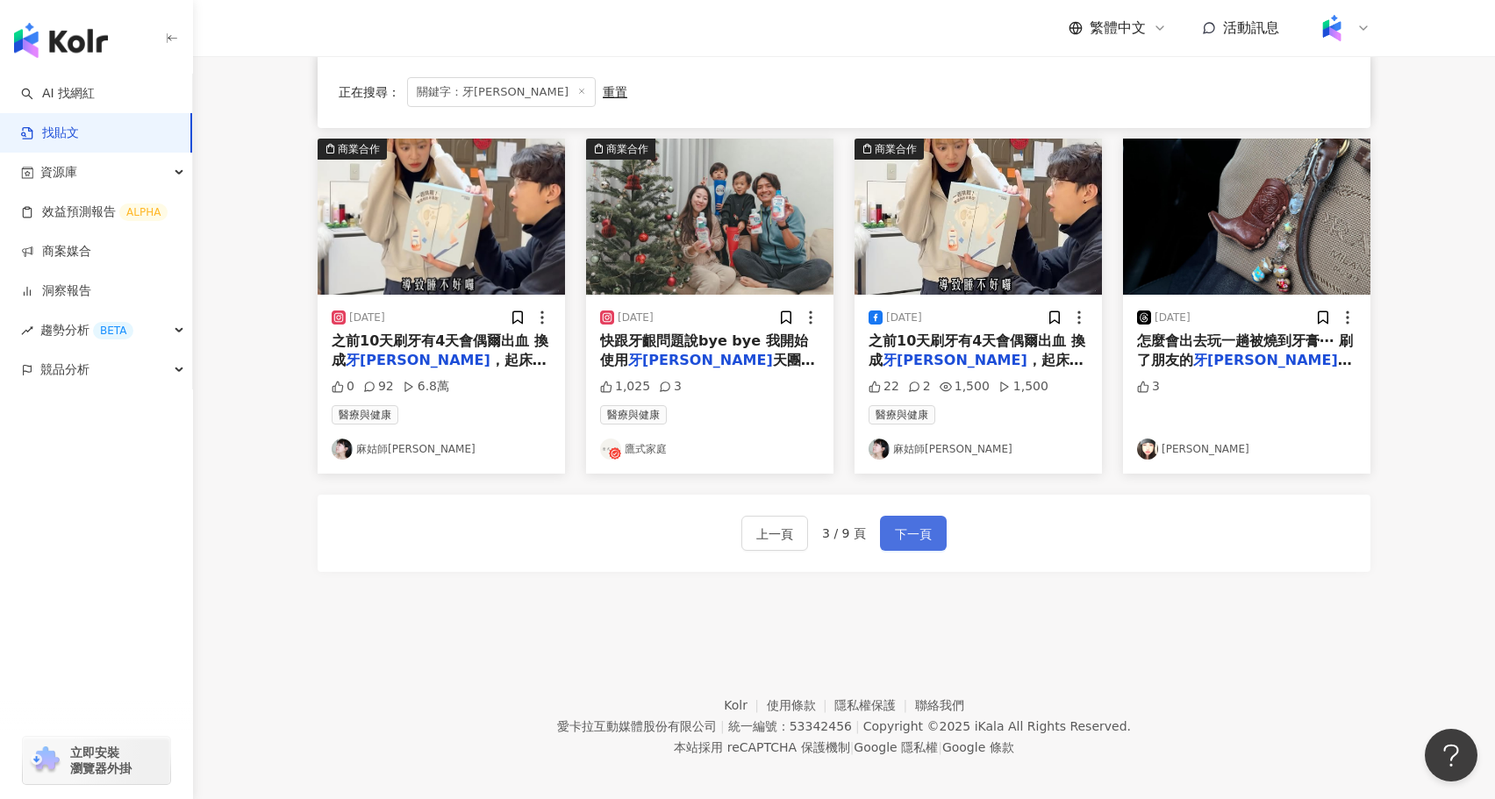
click at [925, 526] on span "下一頁" at bounding box center [913, 534] width 37 height 21
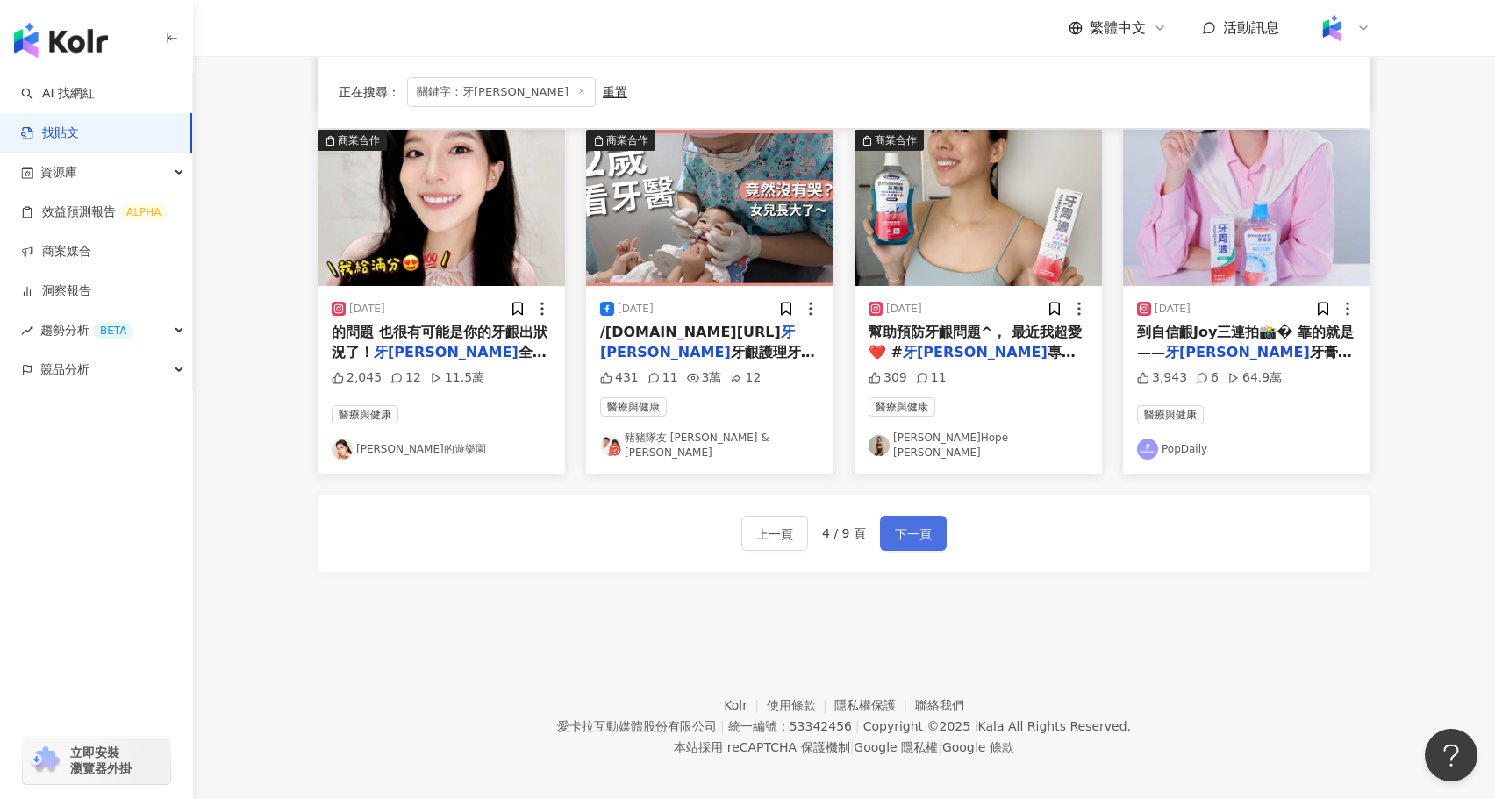
click at [925, 526] on span "下一頁" at bounding box center [913, 534] width 37 height 21
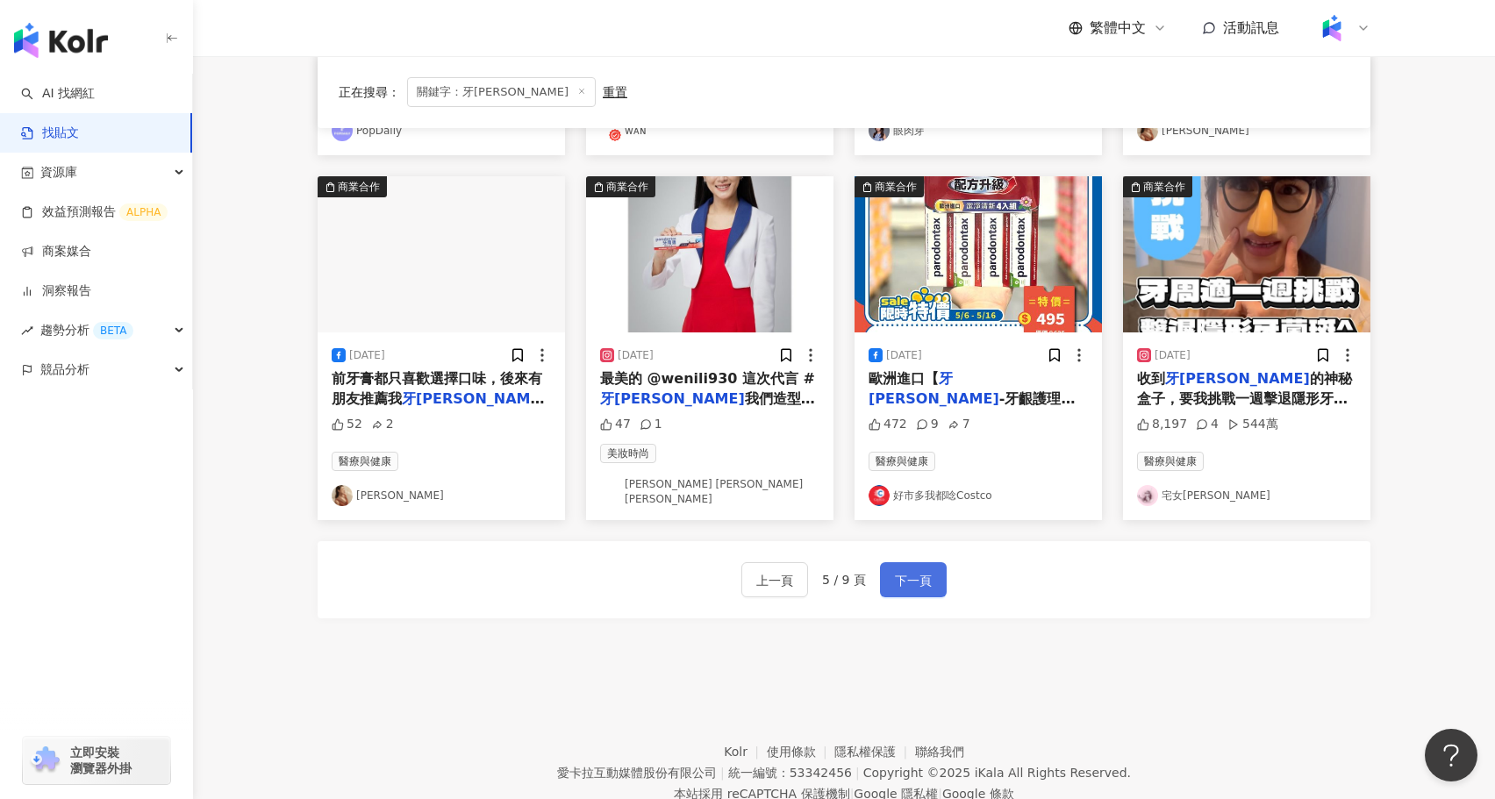
scroll to position [834, 0]
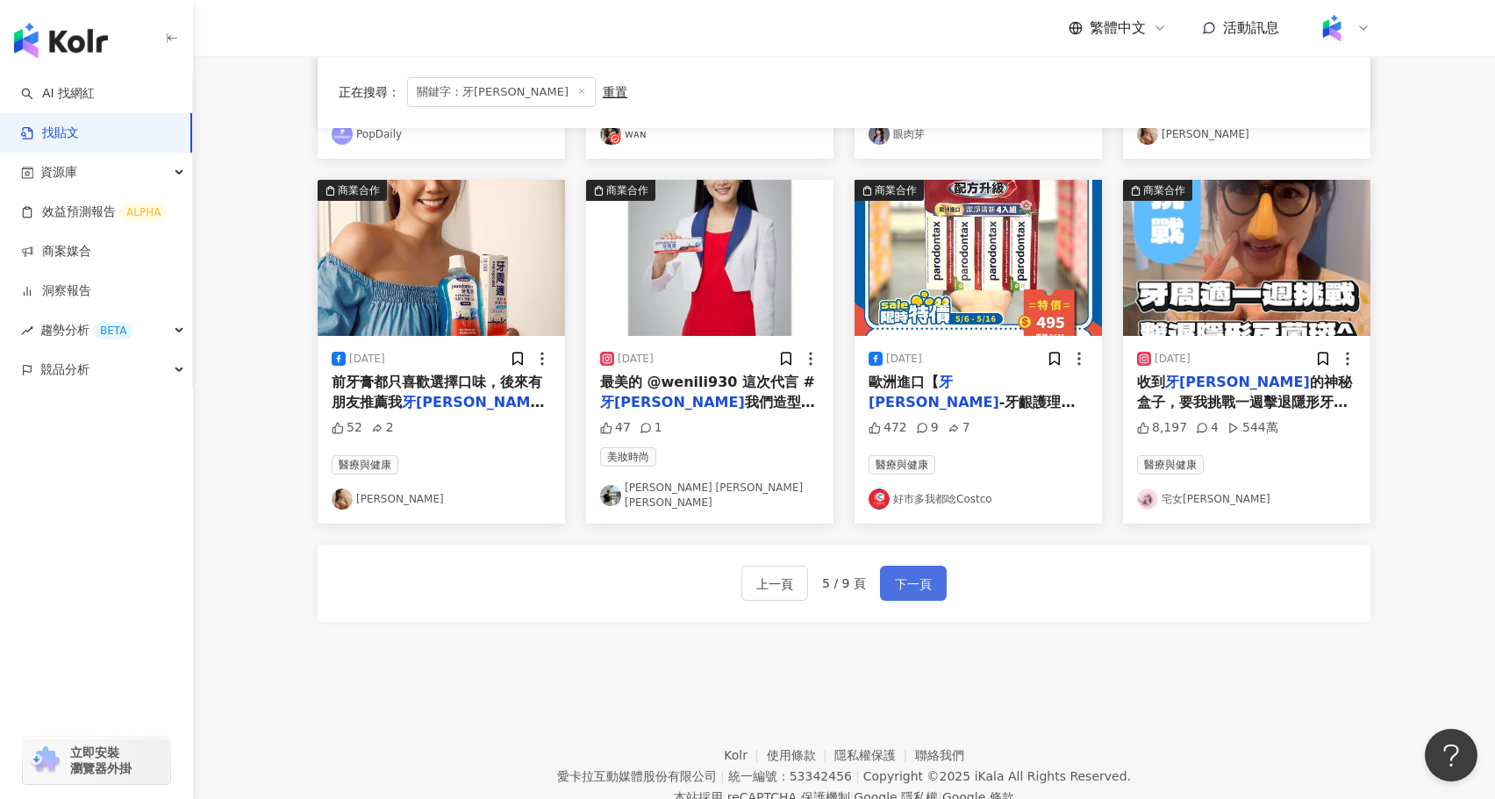
click at [918, 578] on span "下一頁" at bounding box center [913, 584] width 37 height 21
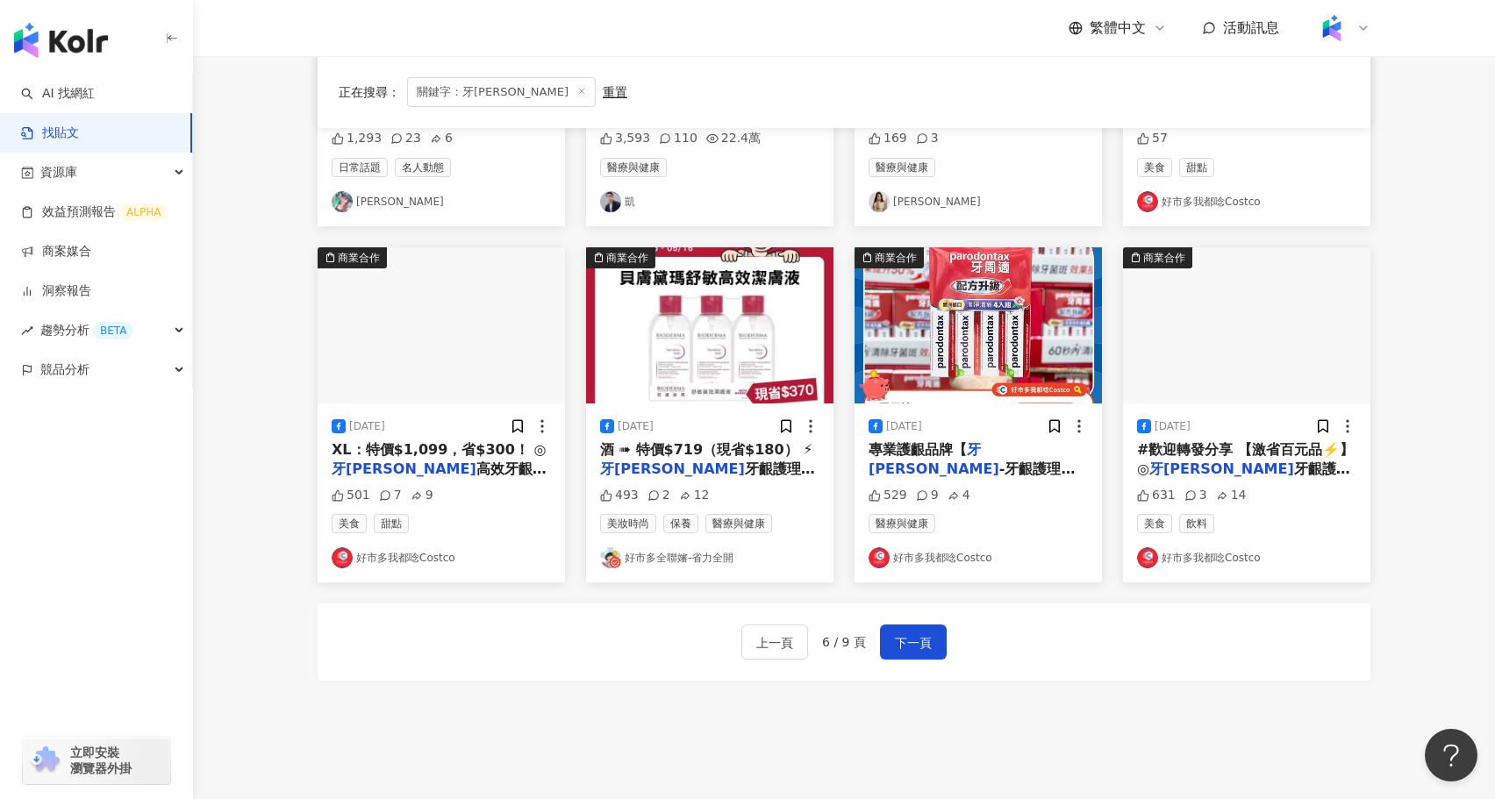
scroll to position [794, 0]
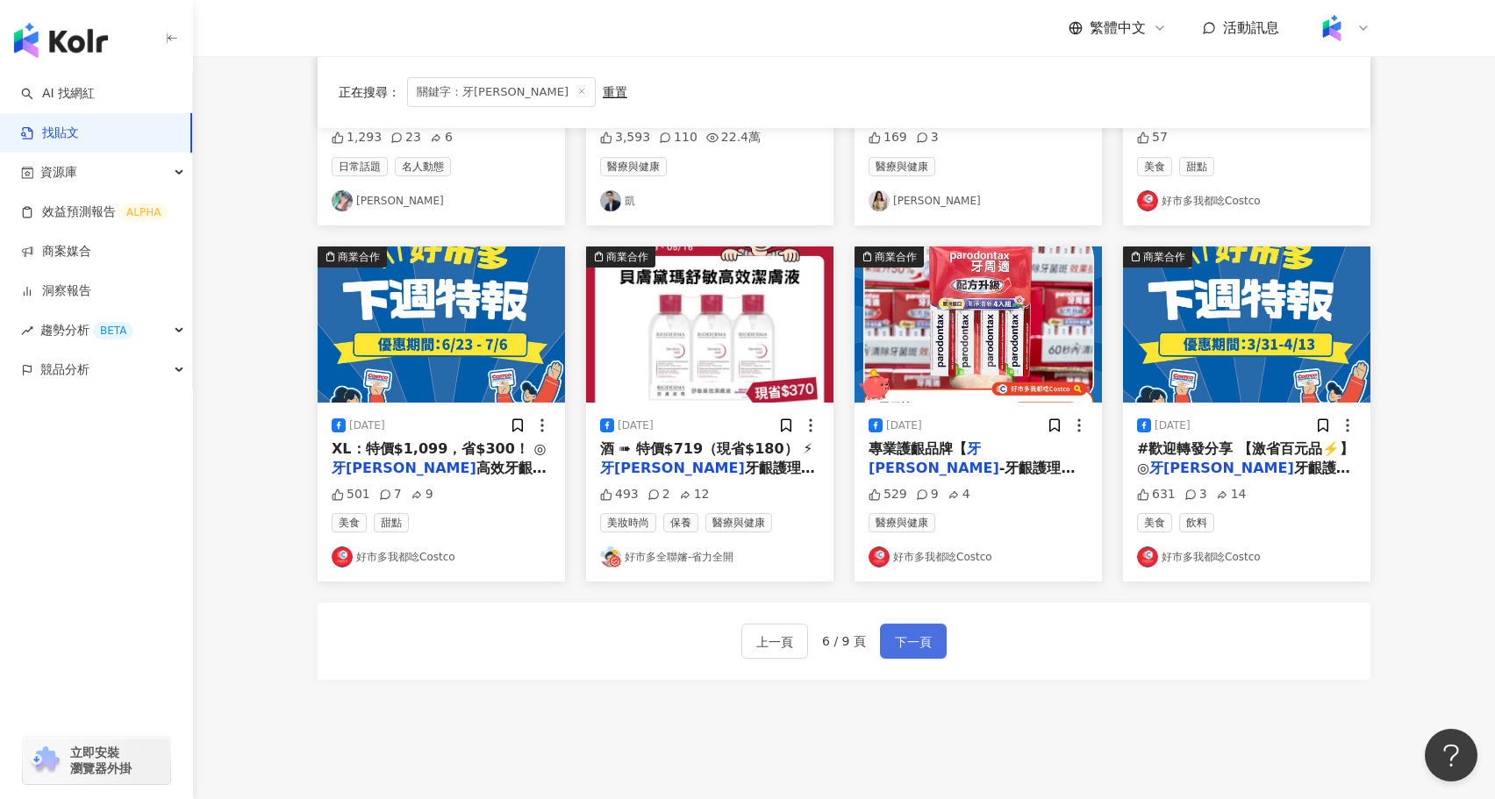
click at [922, 646] on span "下一頁" at bounding box center [913, 642] width 37 height 21
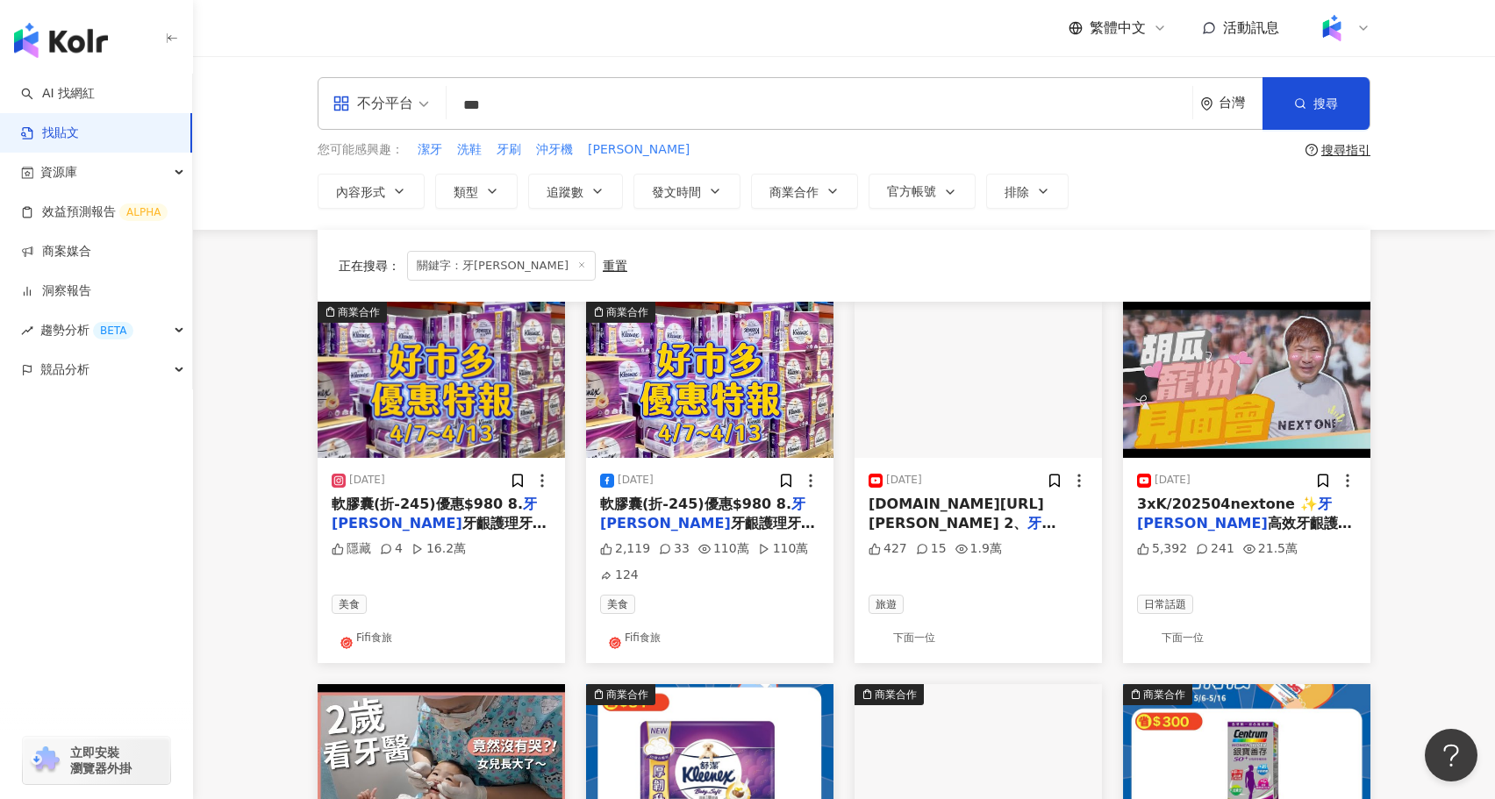
scroll to position [911, 0]
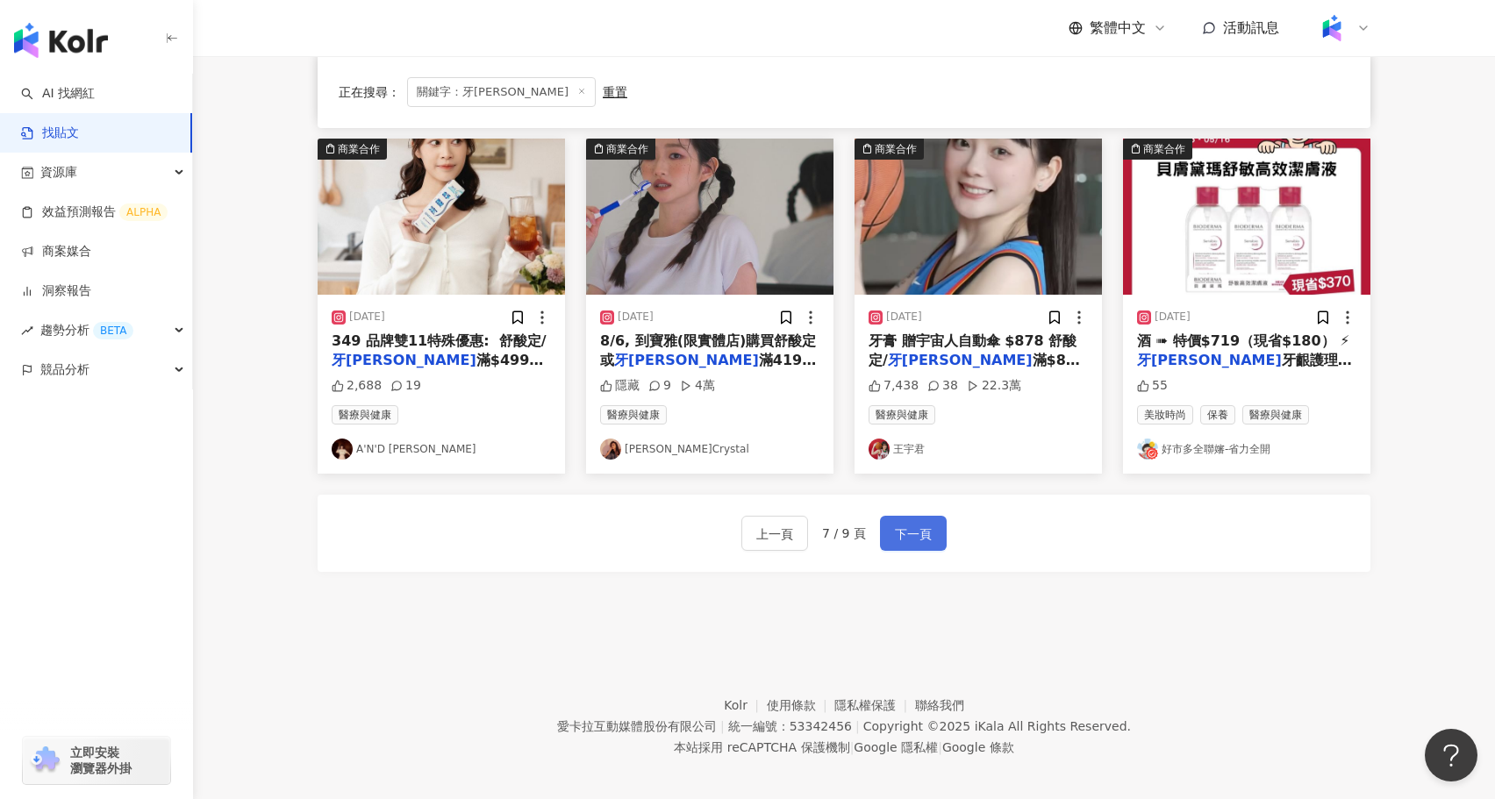
click at [918, 532] on button "下一頁" at bounding box center [913, 533] width 67 height 35
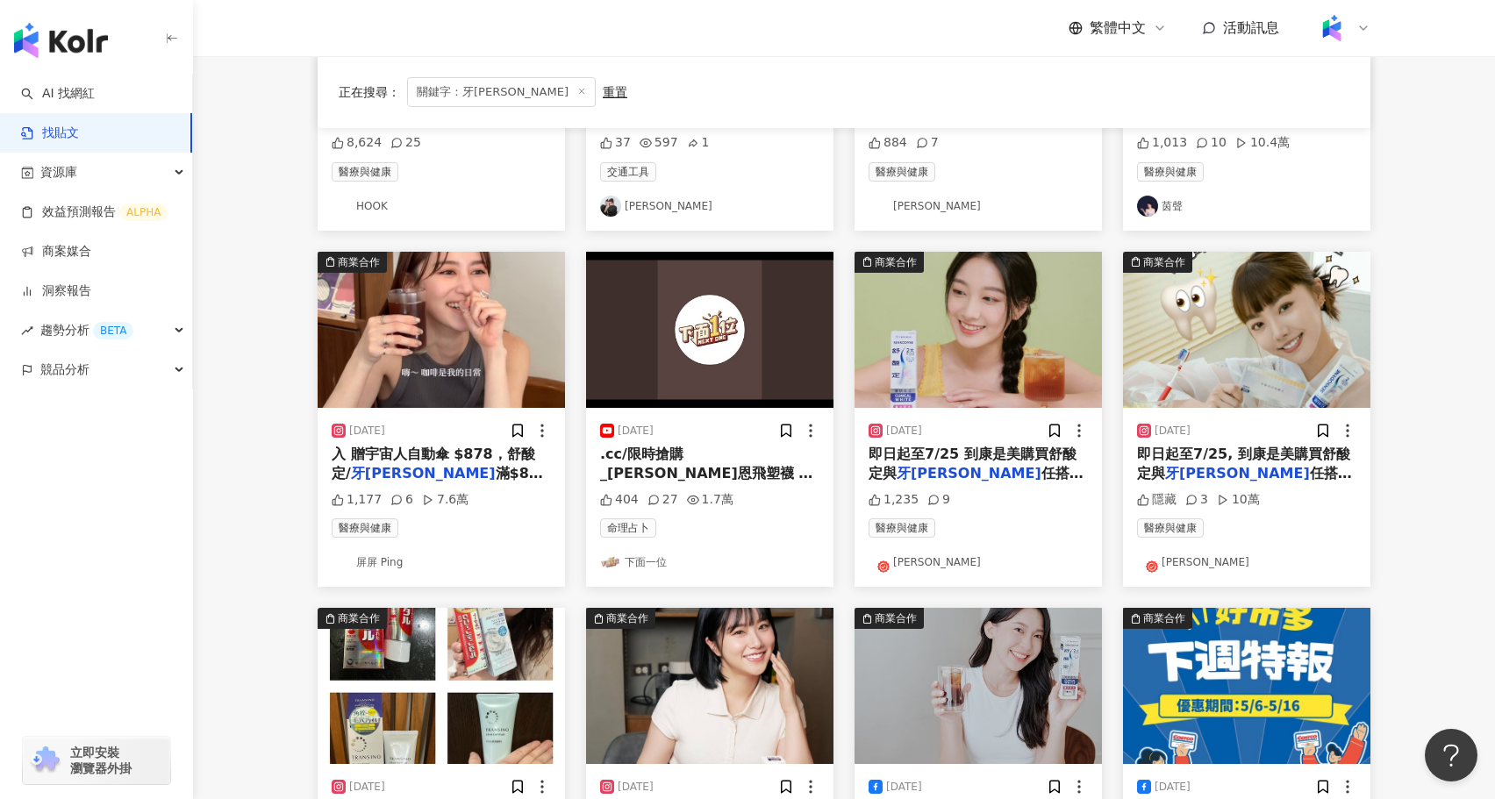
scroll to position [0, 0]
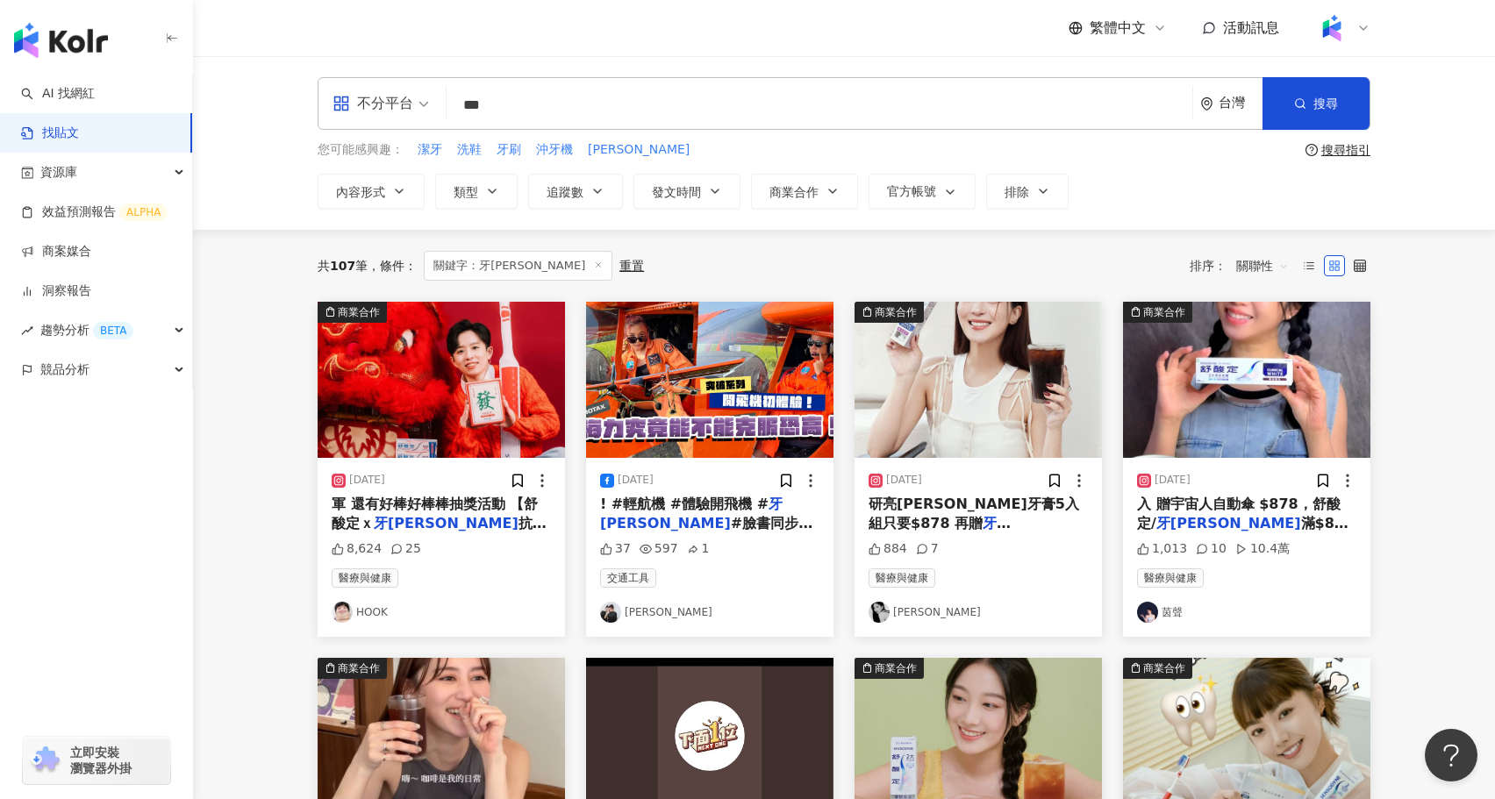
click at [504, 502] on span "軍 還有好棒好棒棒抽獎活動 【舒酸定ｘ" at bounding box center [435, 514] width 206 height 36
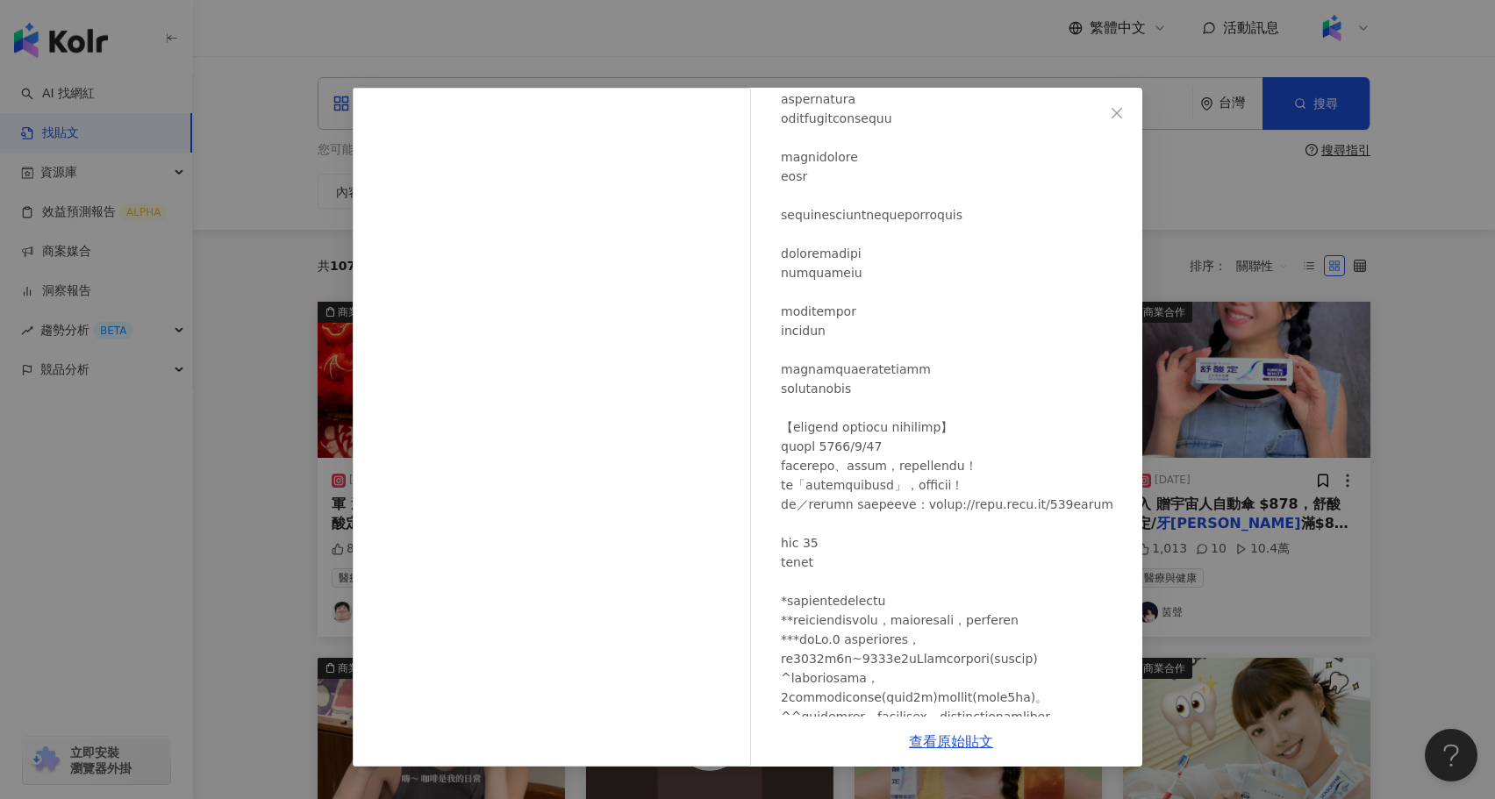
scroll to position [921, 0]
click at [1318, 516] on div "HOOK 2025/1/16 8,624 25 查看原始貼文" at bounding box center [747, 399] width 1495 height 799
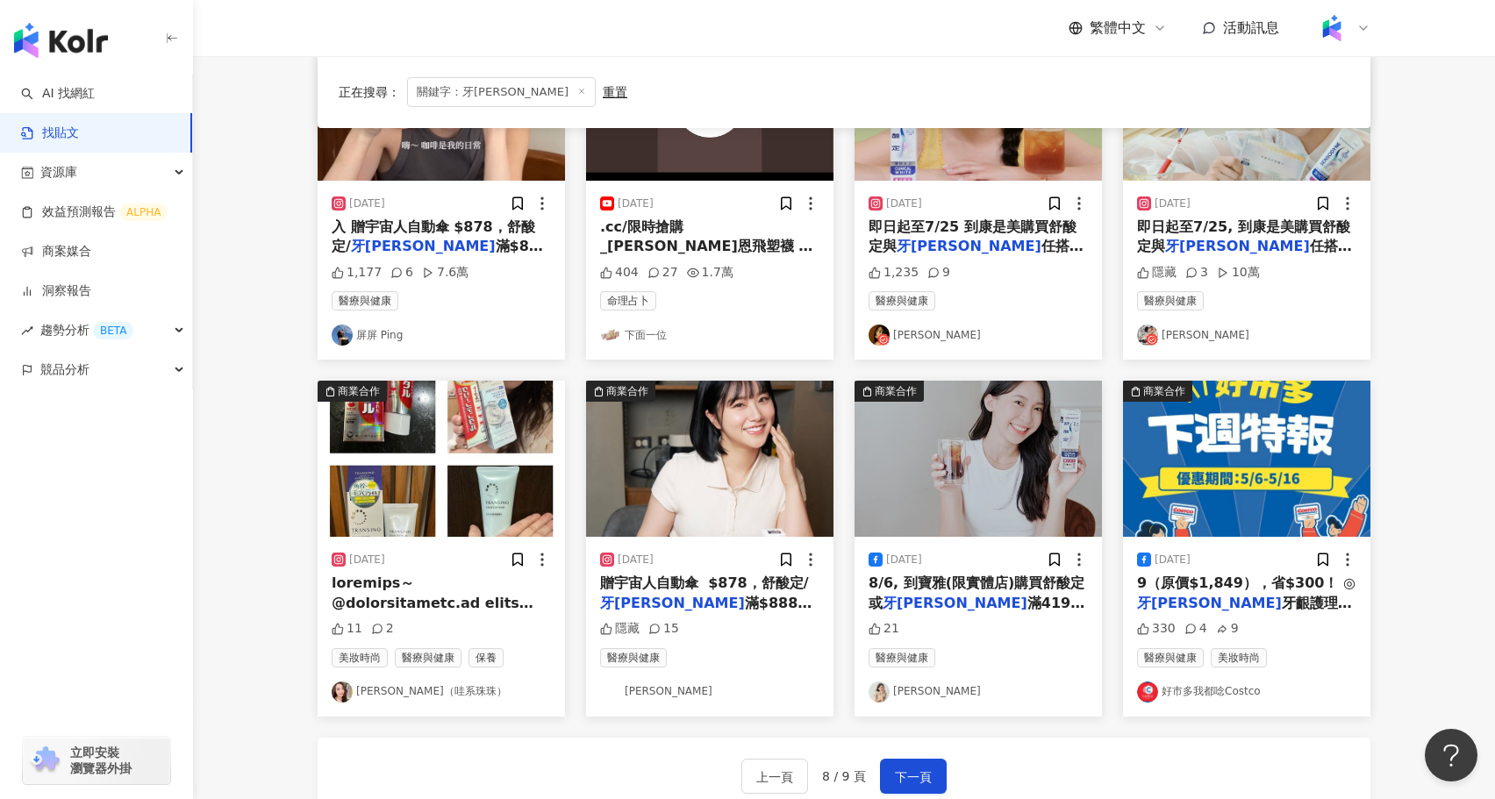
scroll to position [0, 0]
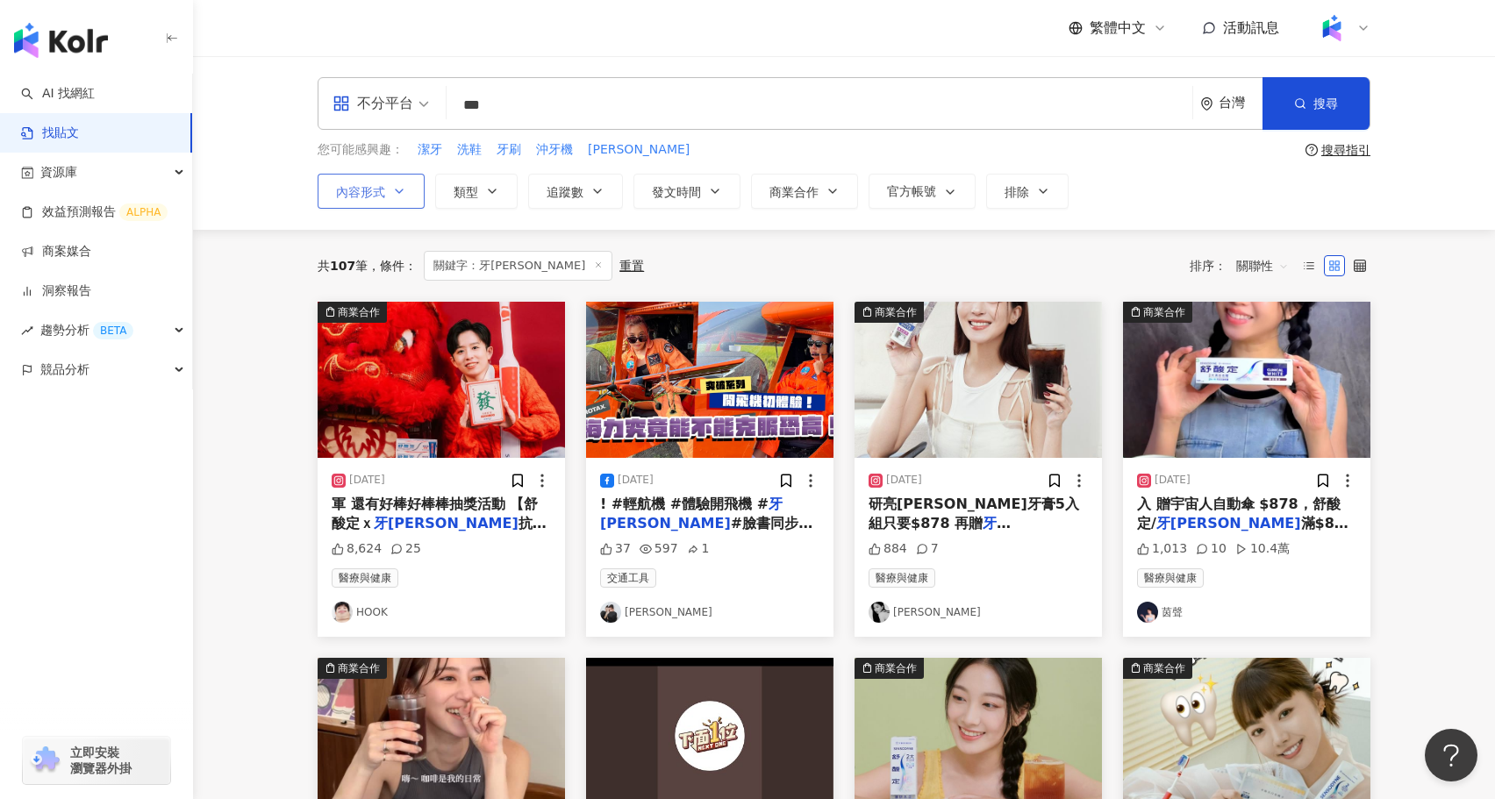
click at [386, 196] on button "內容形式" at bounding box center [371, 191] width 107 height 35
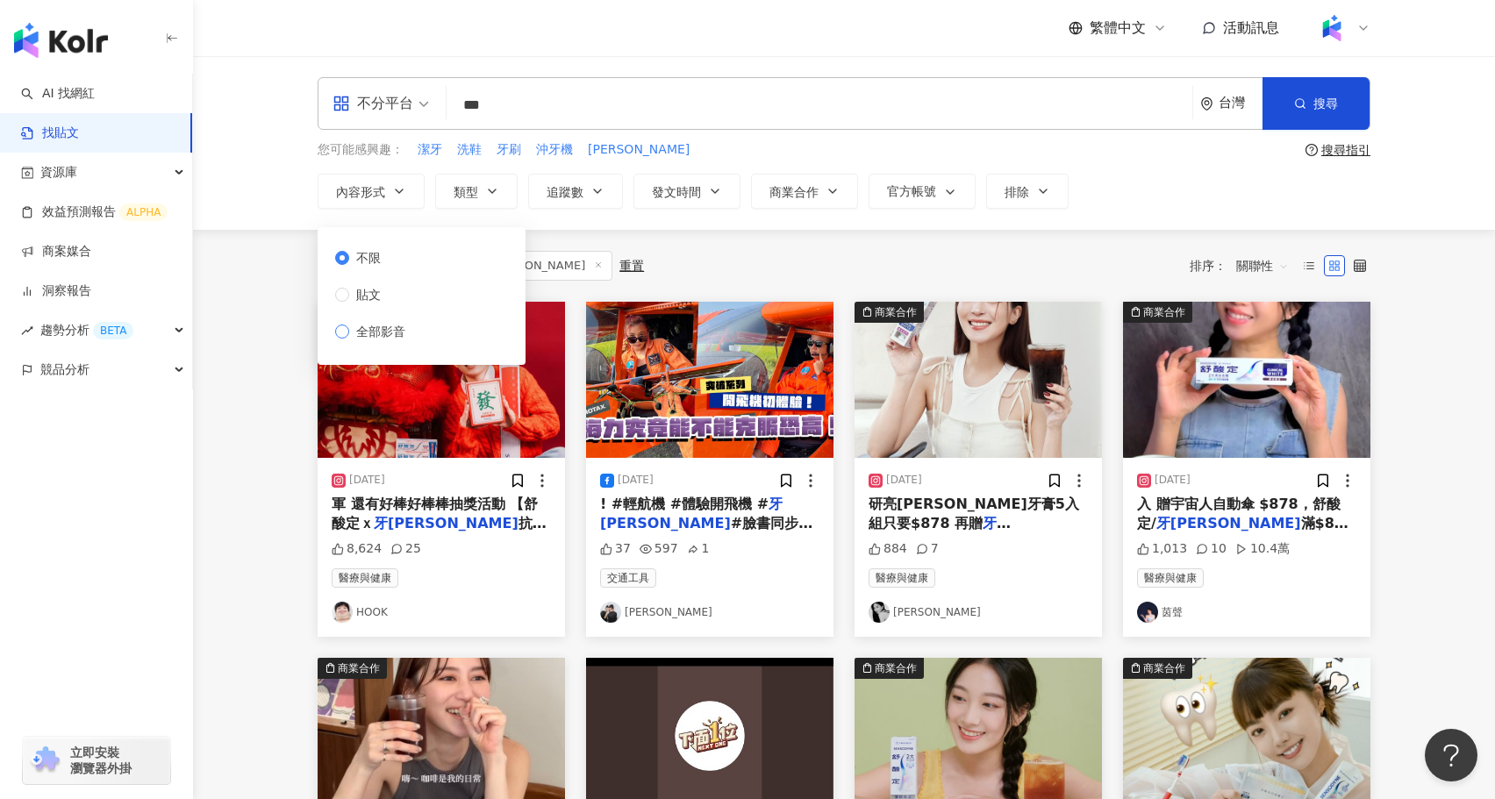
click at [396, 338] on span "全部影音" at bounding box center [380, 331] width 63 height 19
click at [991, 246] on div "共 107 筆 條件 ： 關鍵字：牙周適 重置 排序： 關聯性" at bounding box center [844, 266] width 1053 height 72
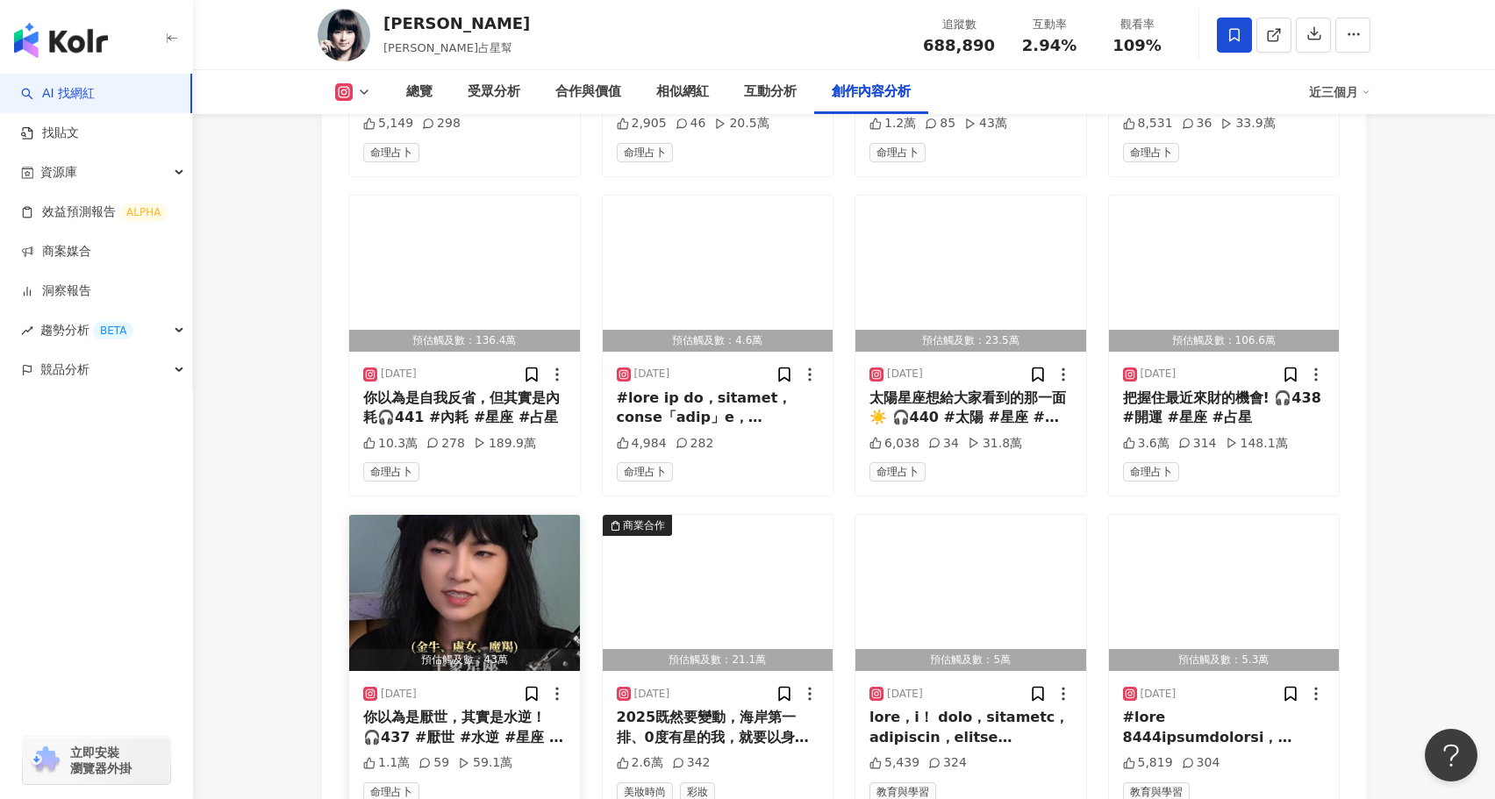
scroll to position [5889, 0]
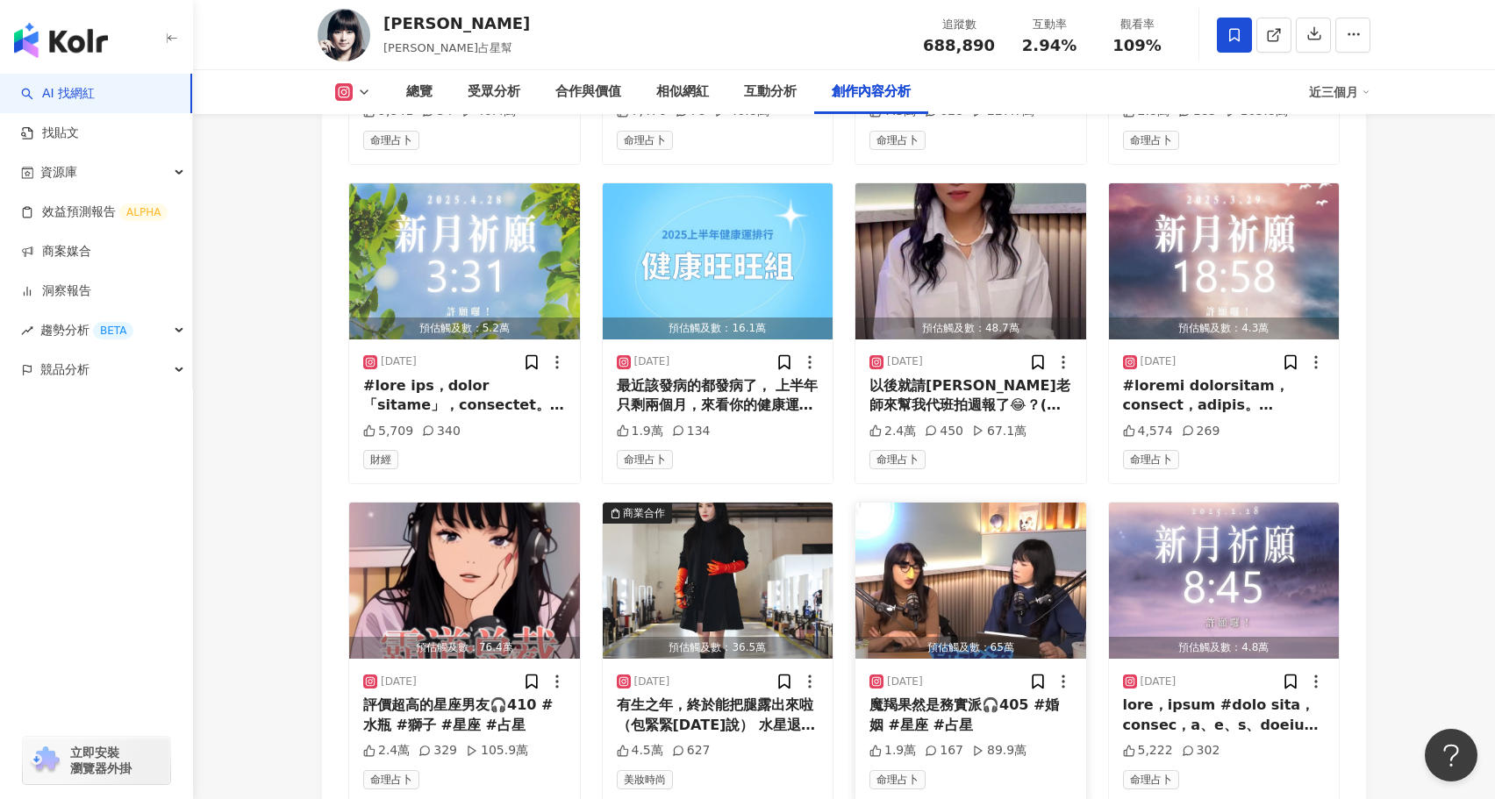
scroll to position [6945, 0]
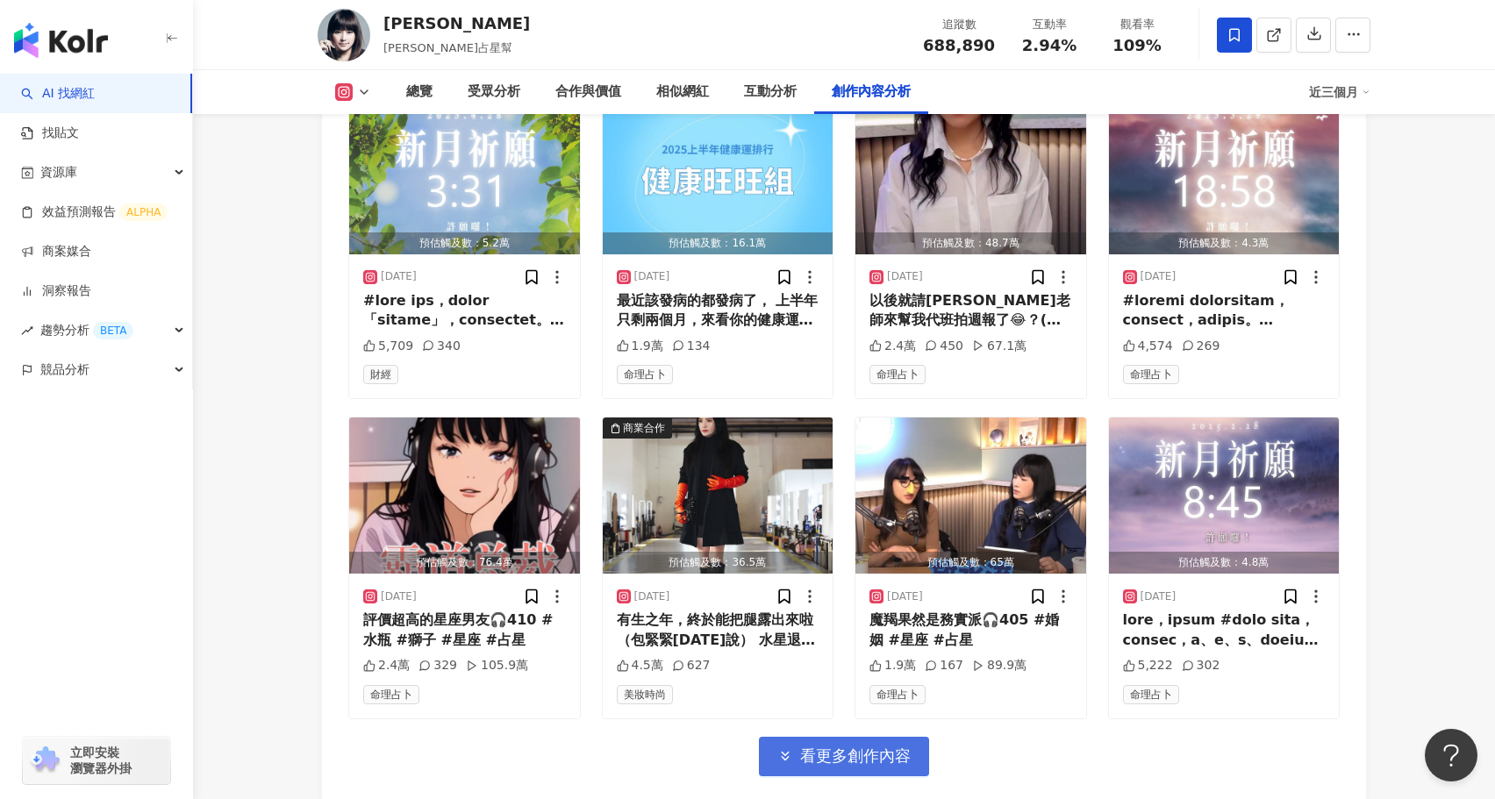
click at [889, 746] on span "看更多創作內容" at bounding box center [855, 755] width 111 height 19
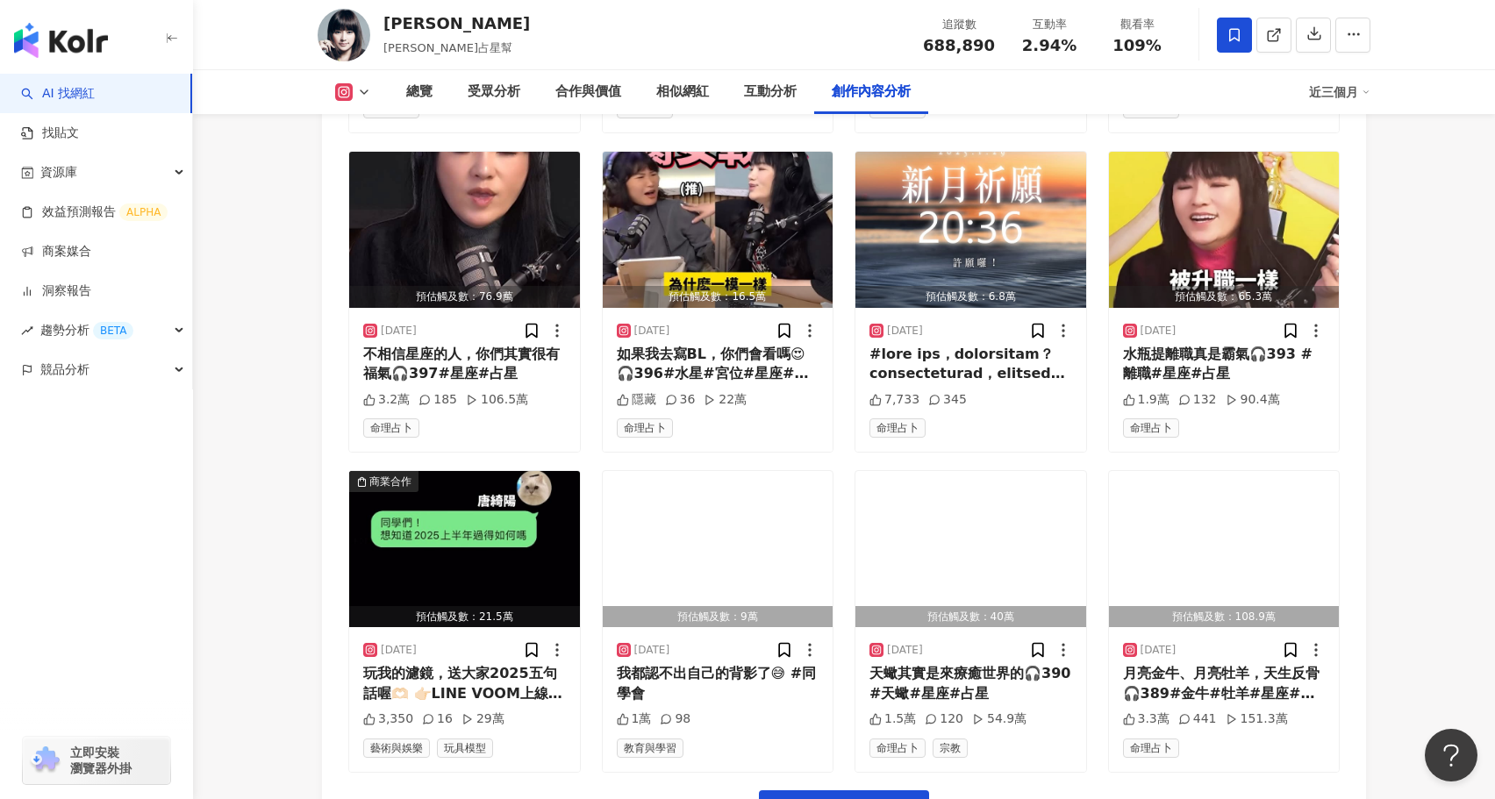
scroll to position [7851, 0]
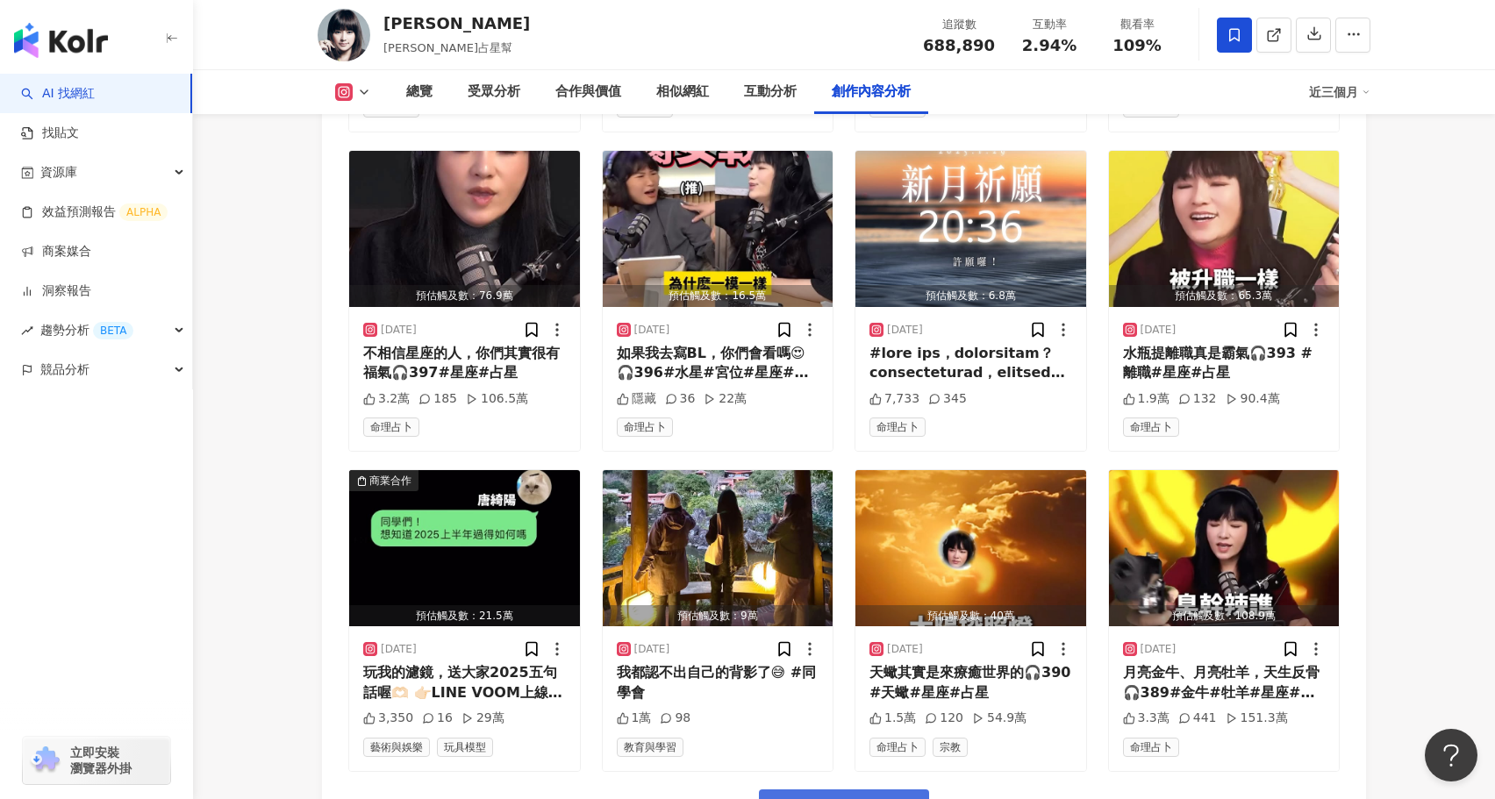
click at [888, 798] on span "看更多創作內容" at bounding box center [855, 808] width 111 height 19
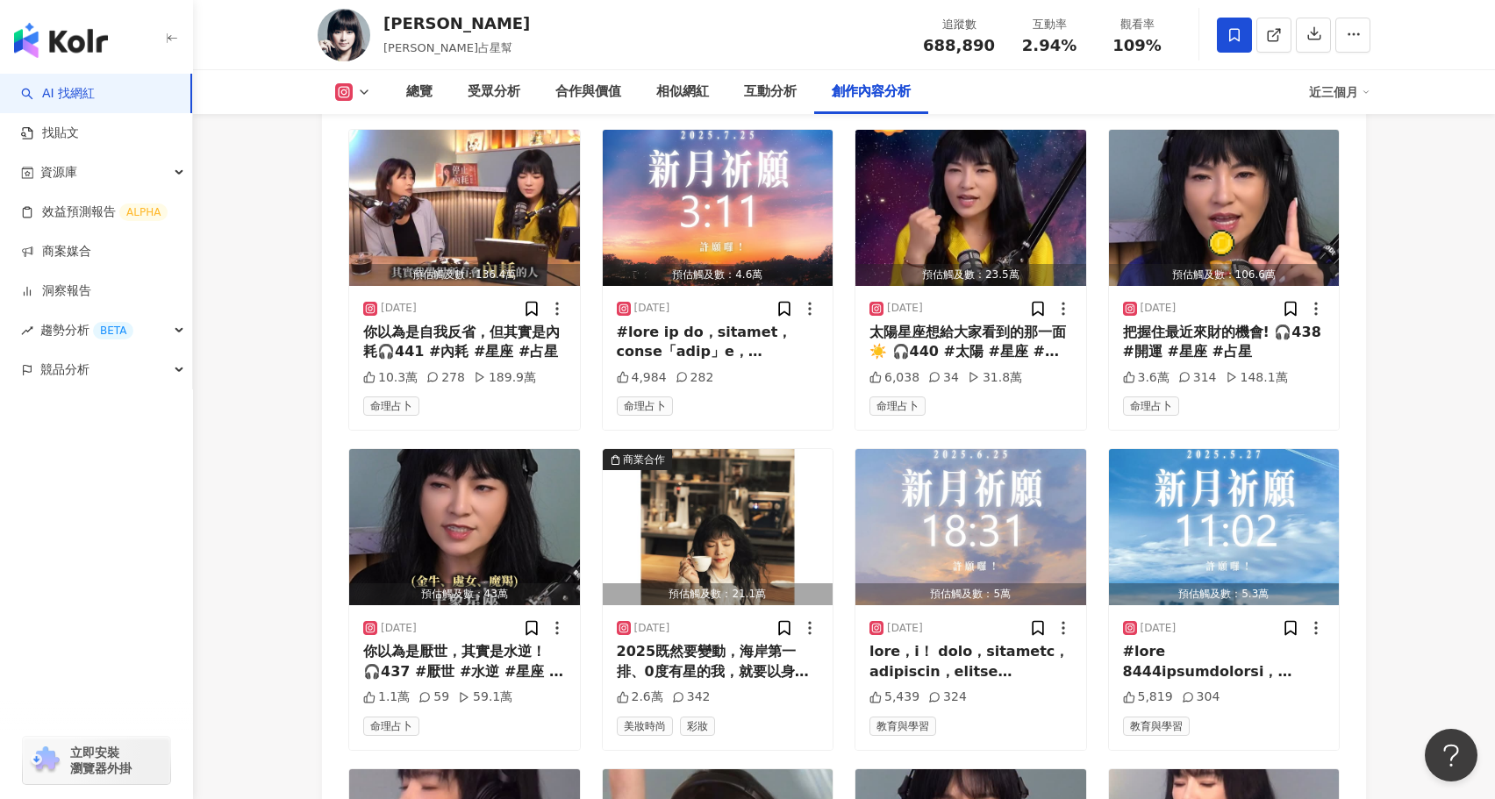
scroll to position [5421, 0]
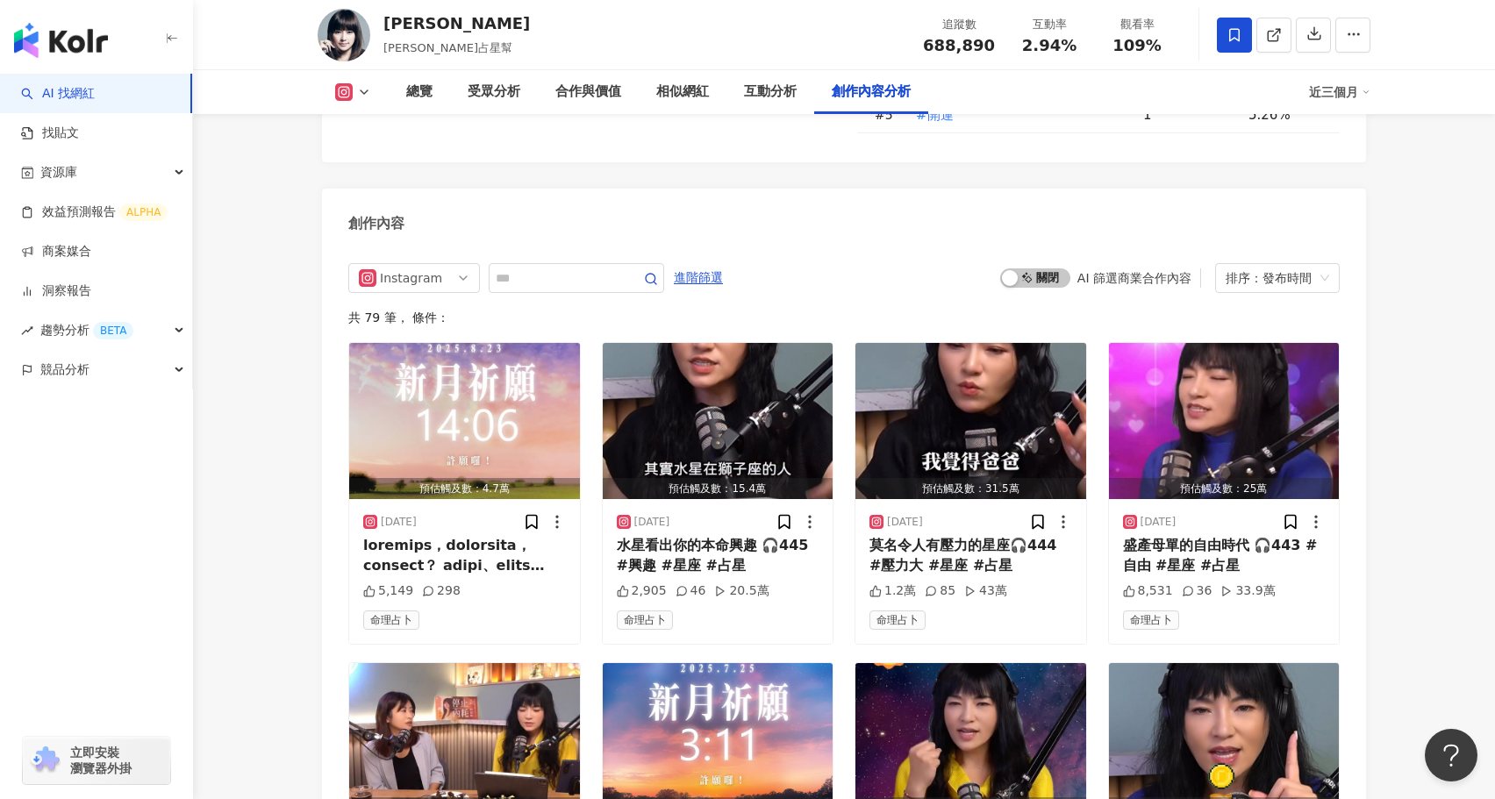
click at [360, 96] on icon at bounding box center [364, 92] width 14 height 14
click at [407, 161] on button "Facebook" at bounding box center [380, 165] width 105 height 25
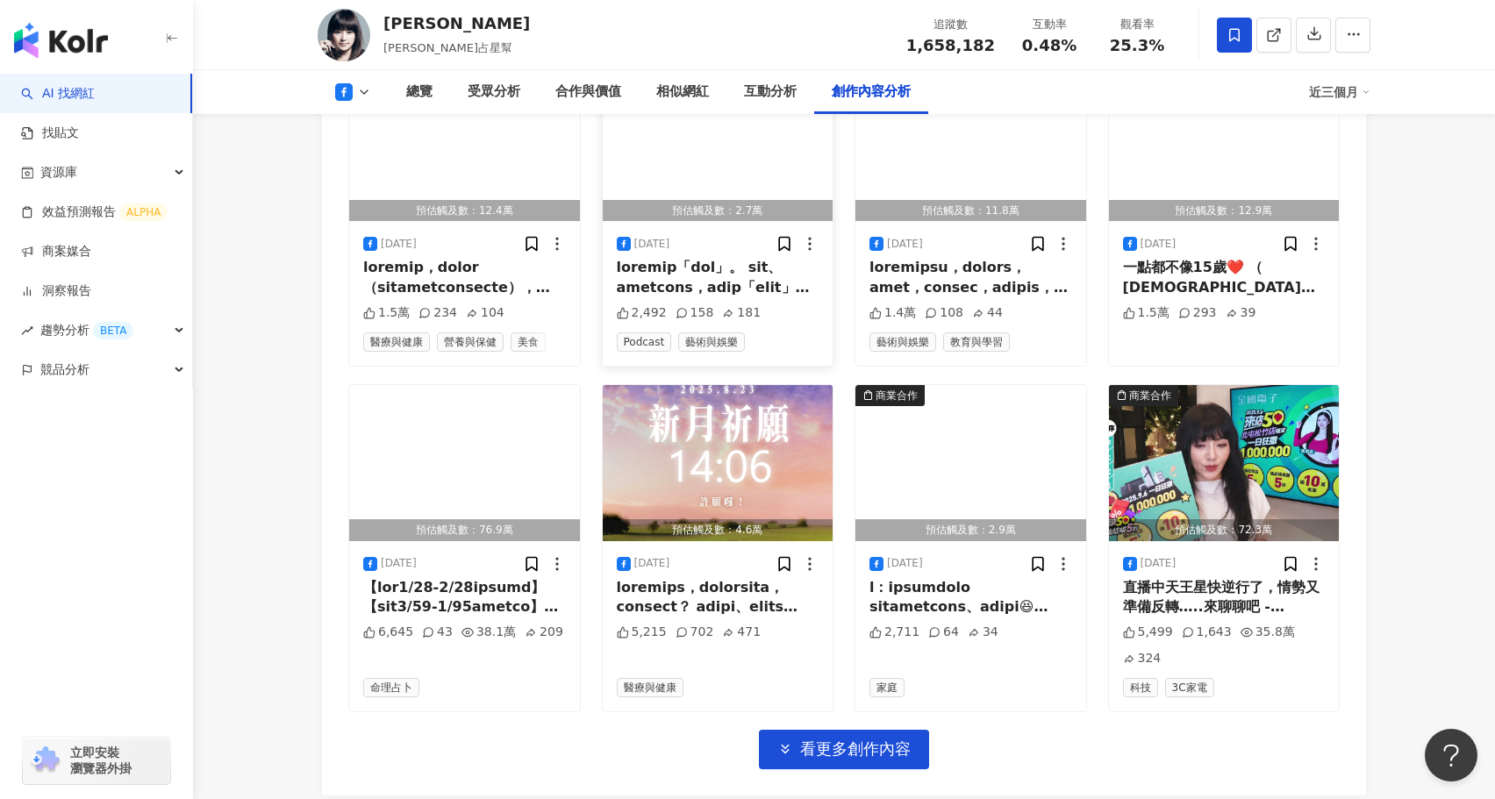
scroll to position [5261, 0]
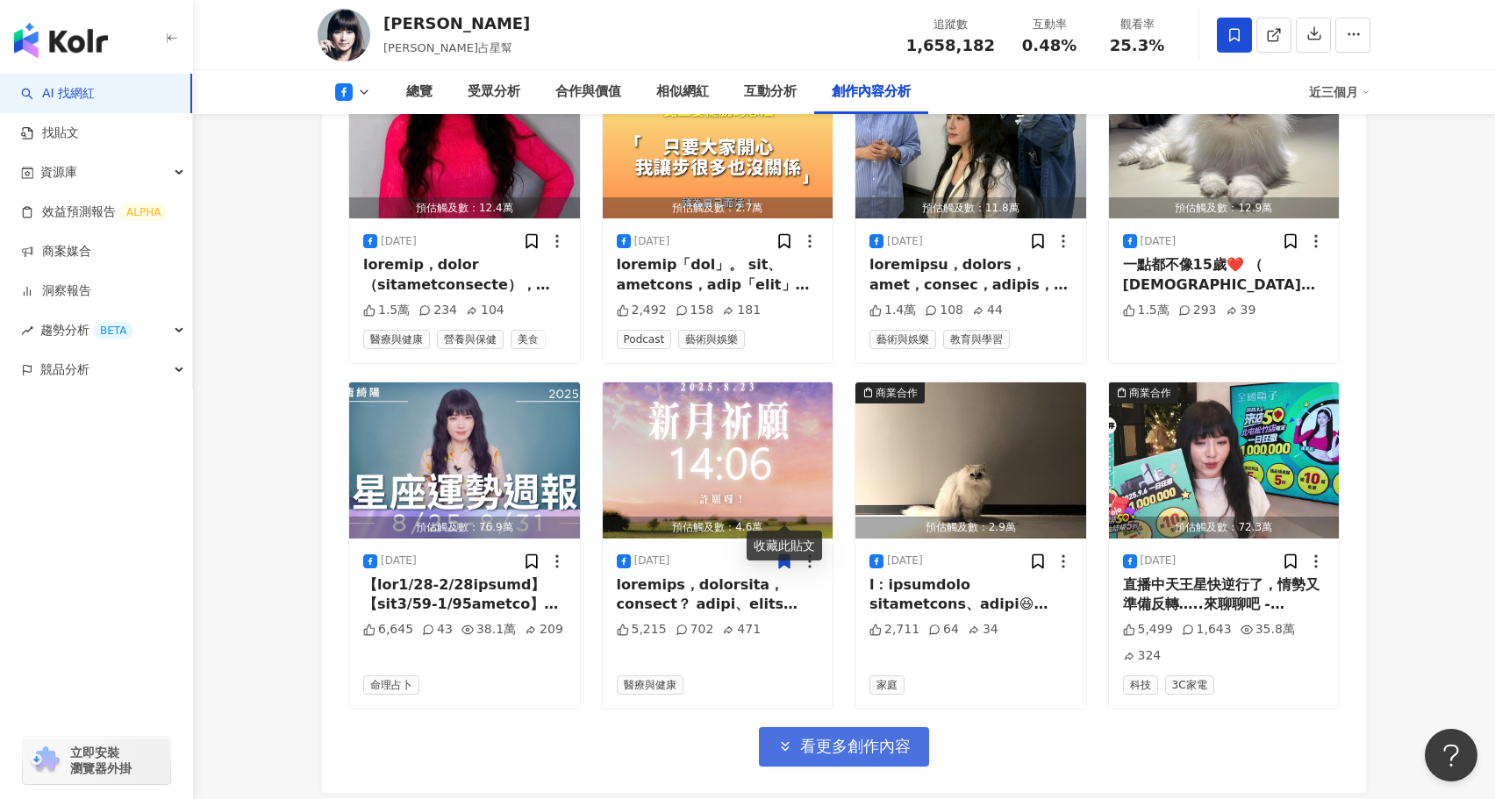
click at [878, 737] on span "看更多創作內容" at bounding box center [855, 746] width 111 height 19
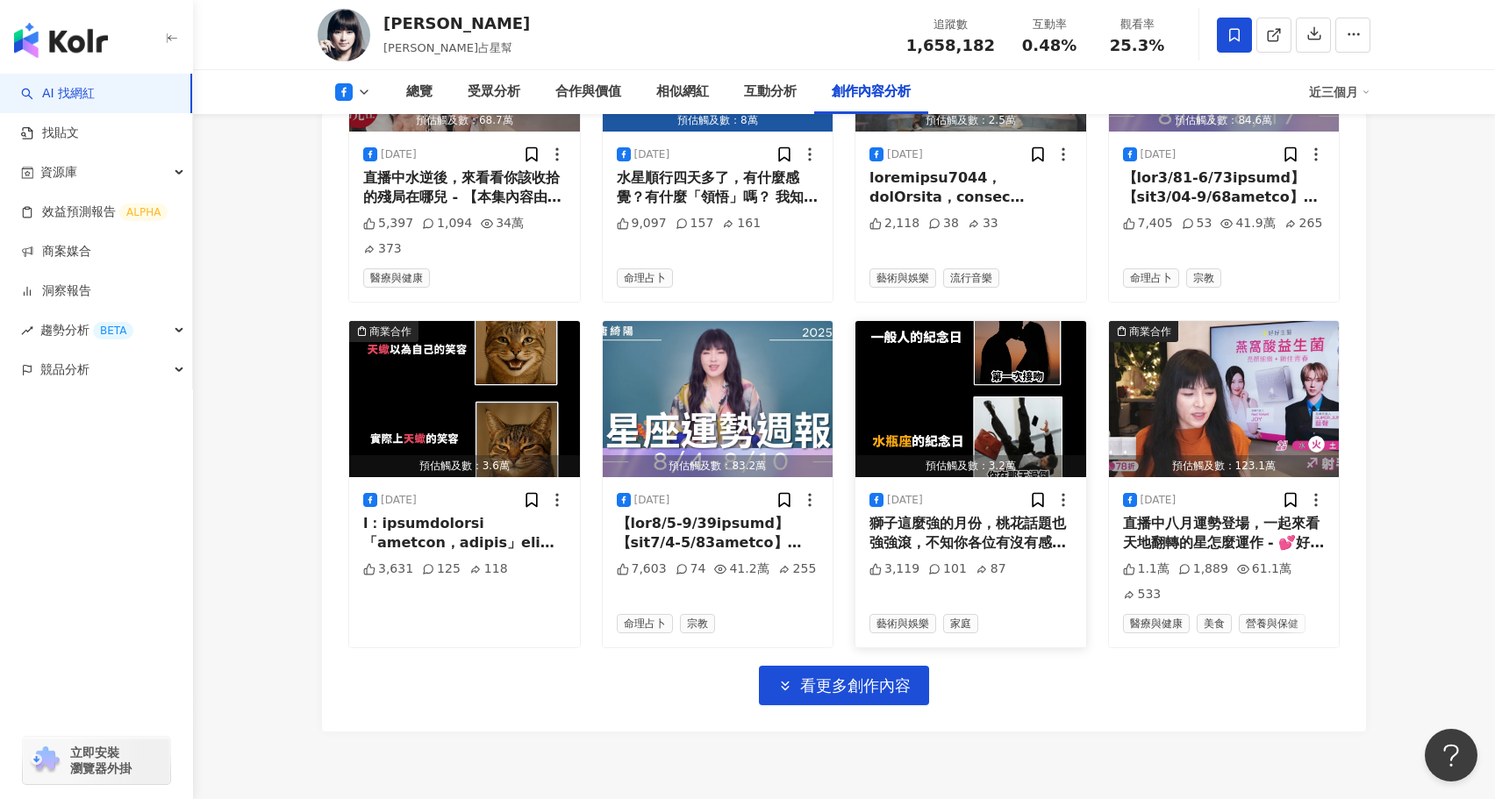
scroll to position [6354, 0]
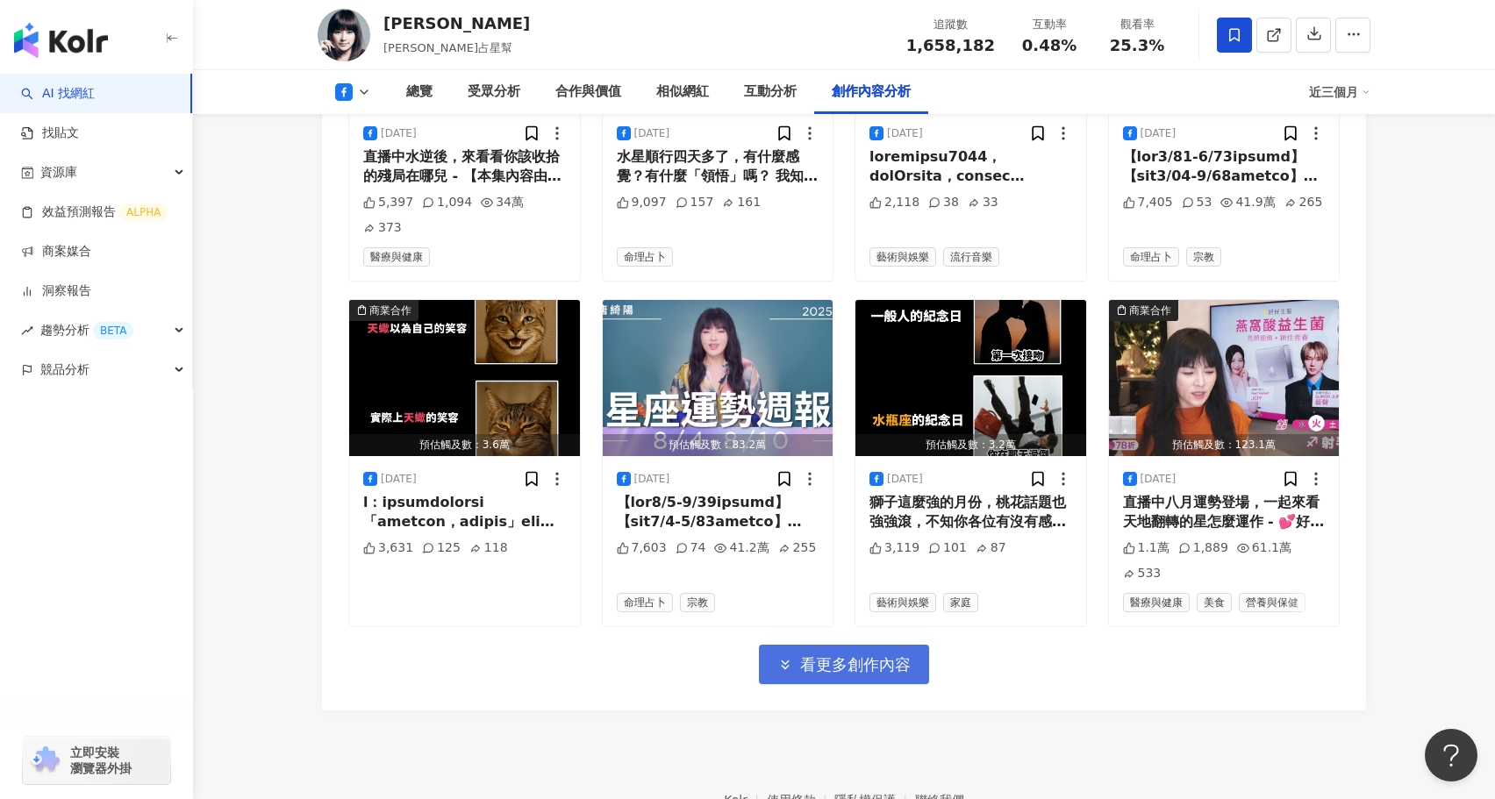
click at [916, 645] on button "看更多創作內容" at bounding box center [844, 664] width 170 height 39
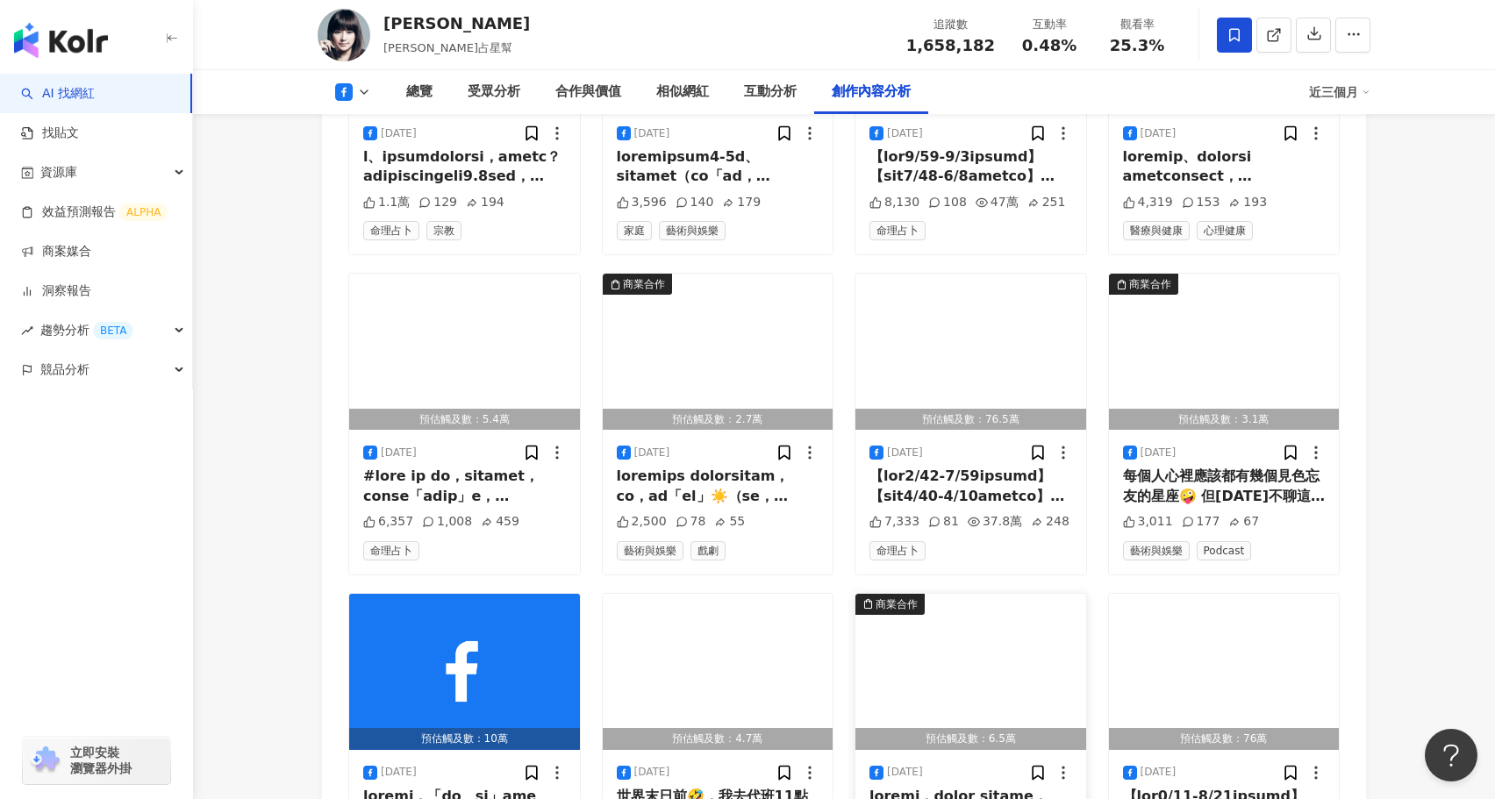
scroll to position [7310, 0]
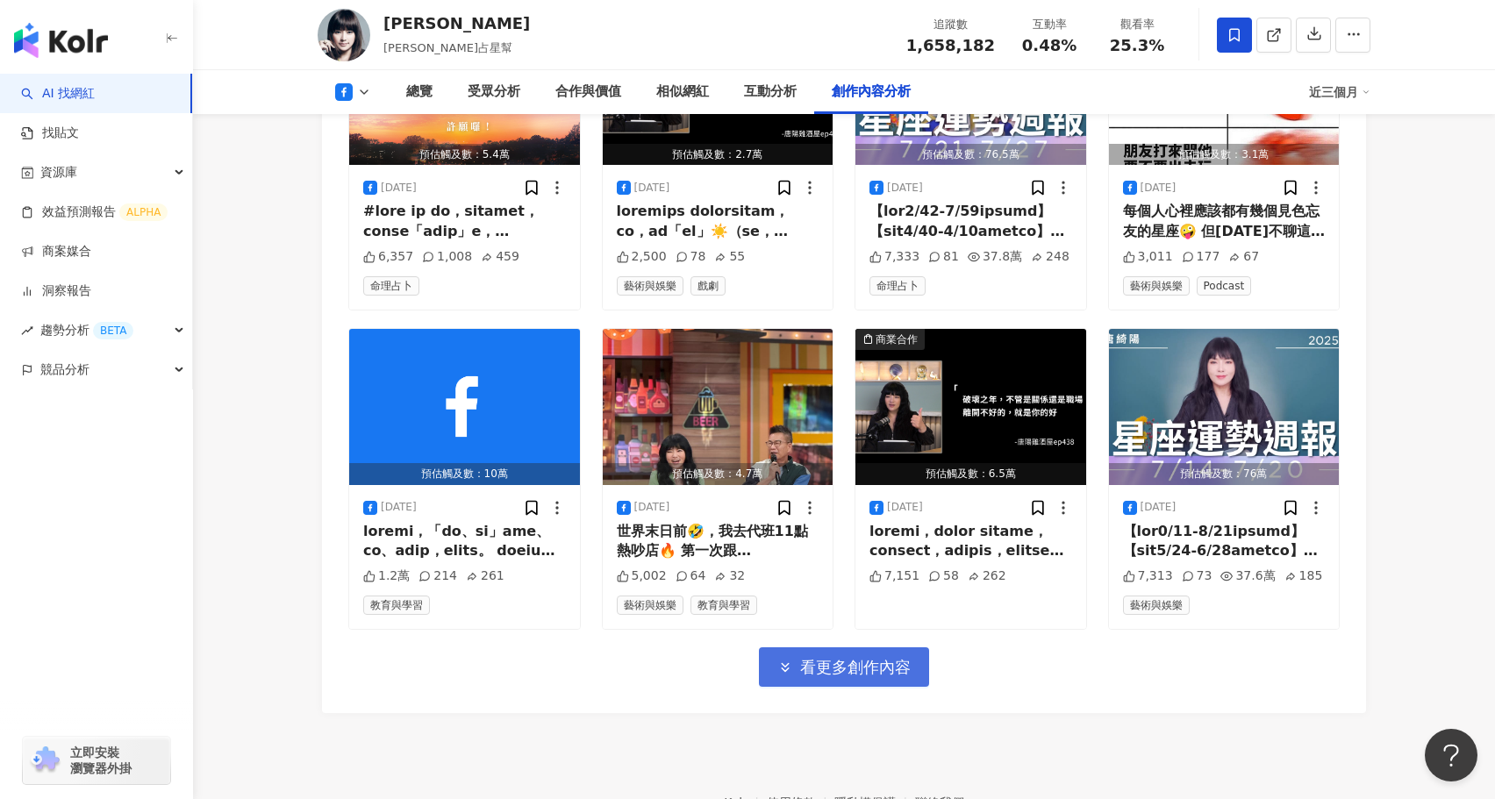
click at [884, 658] on span "看更多創作內容" at bounding box center [855, 667] width 111 height 19
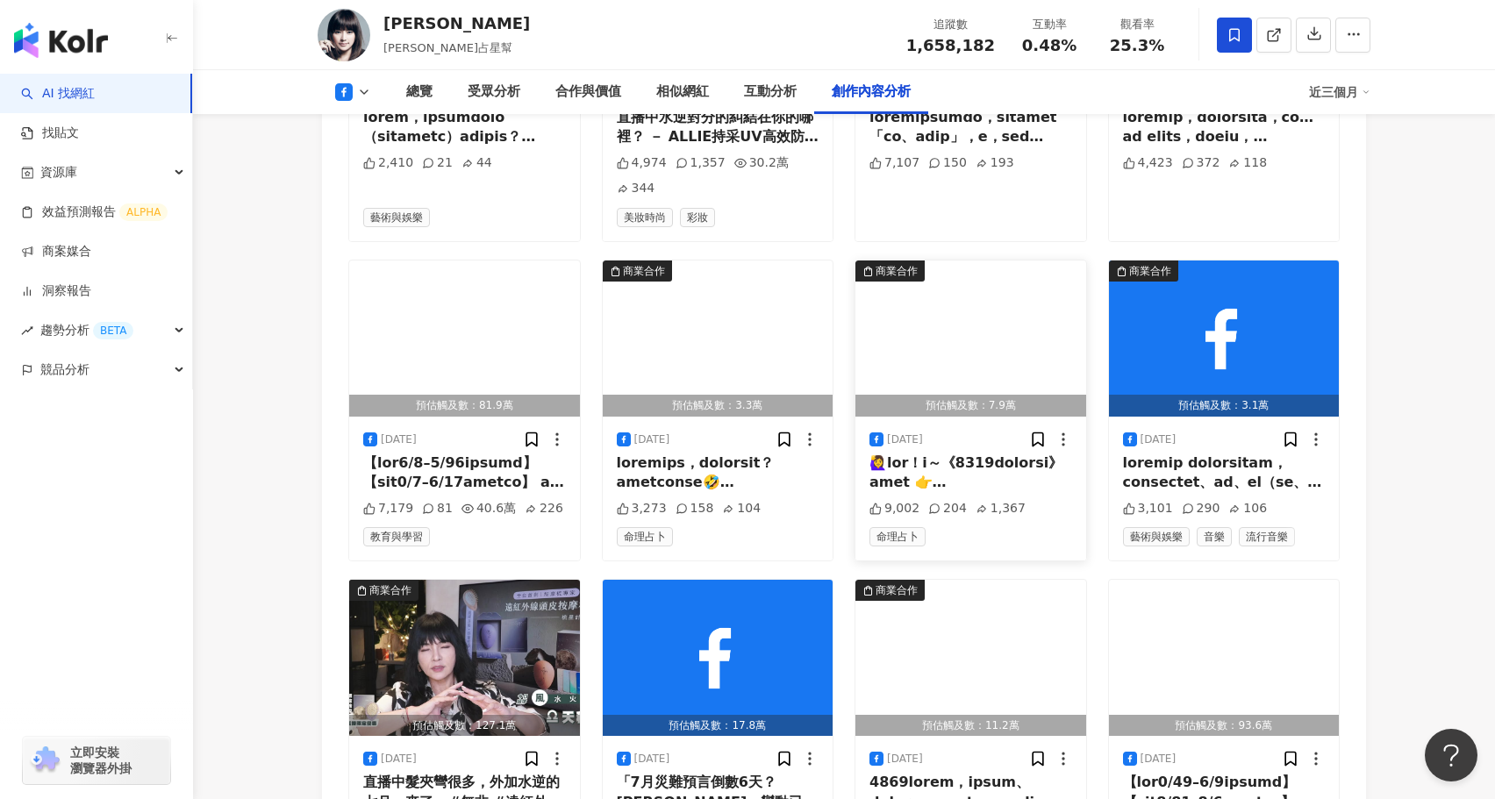
scroll to position [8291, 0]
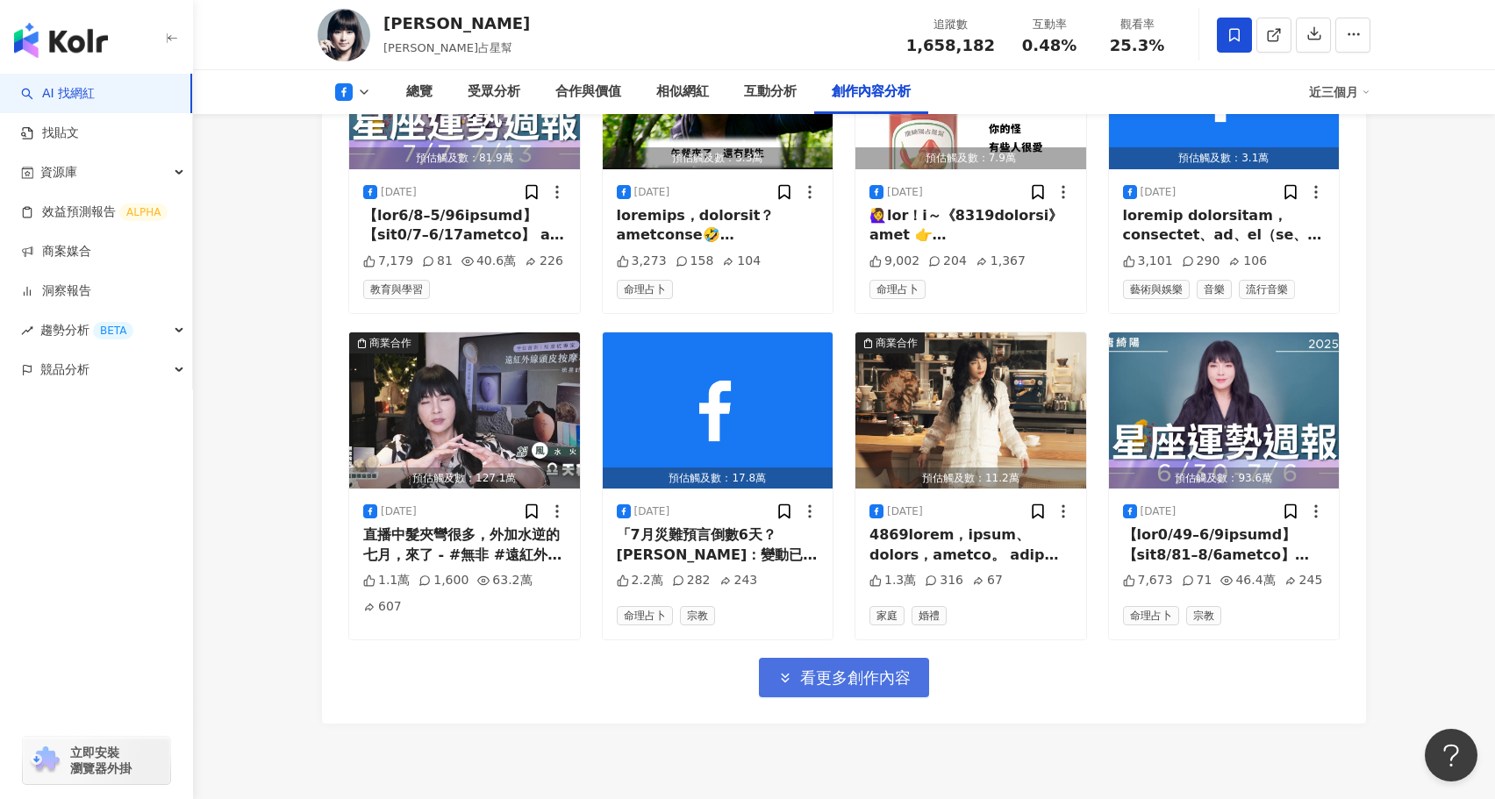
click at [870, 668] on span "看更多創作內容" at bounding box center [855, 677] width 111 height 19
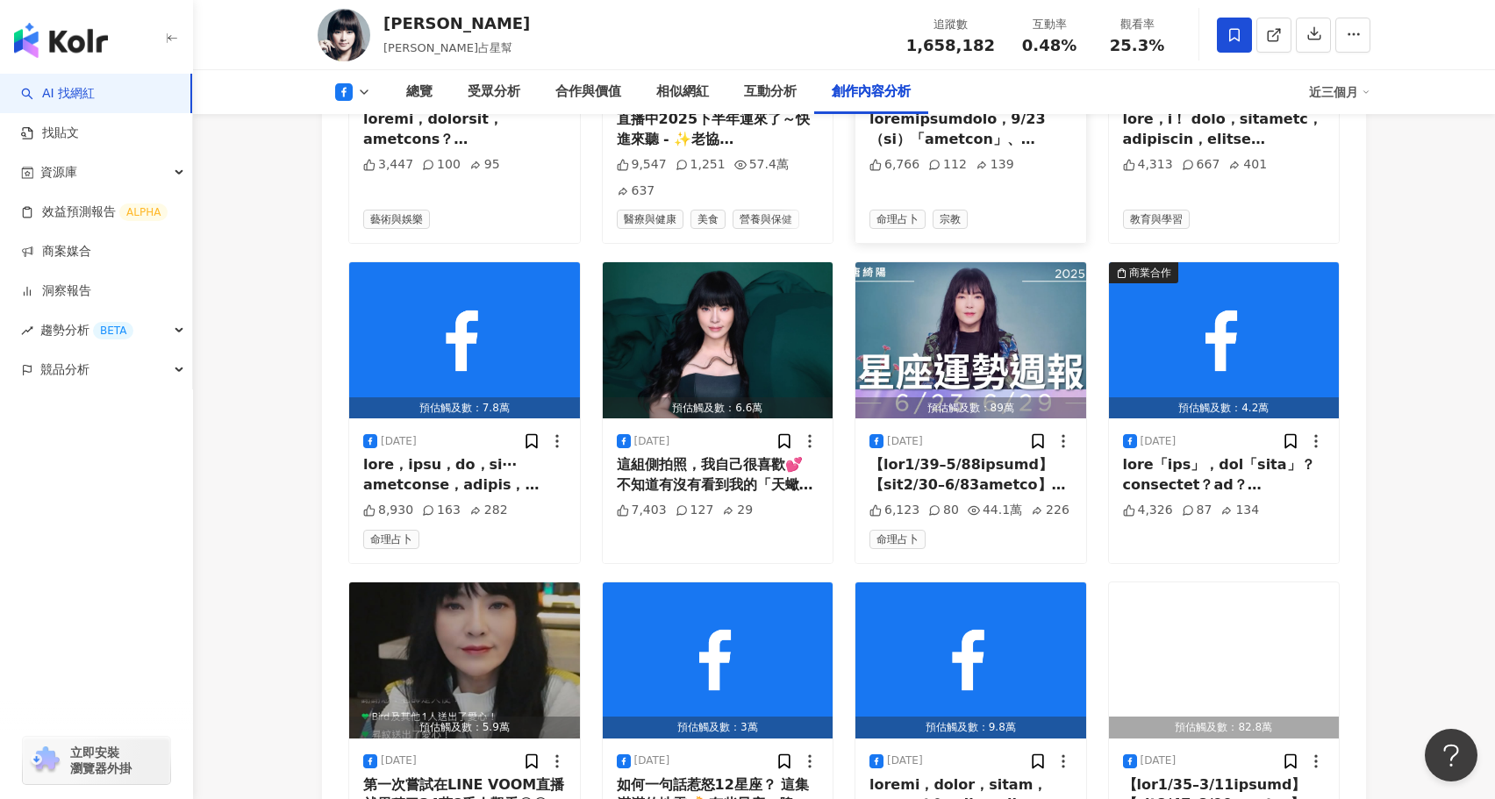
scroll to position [9273, 0]
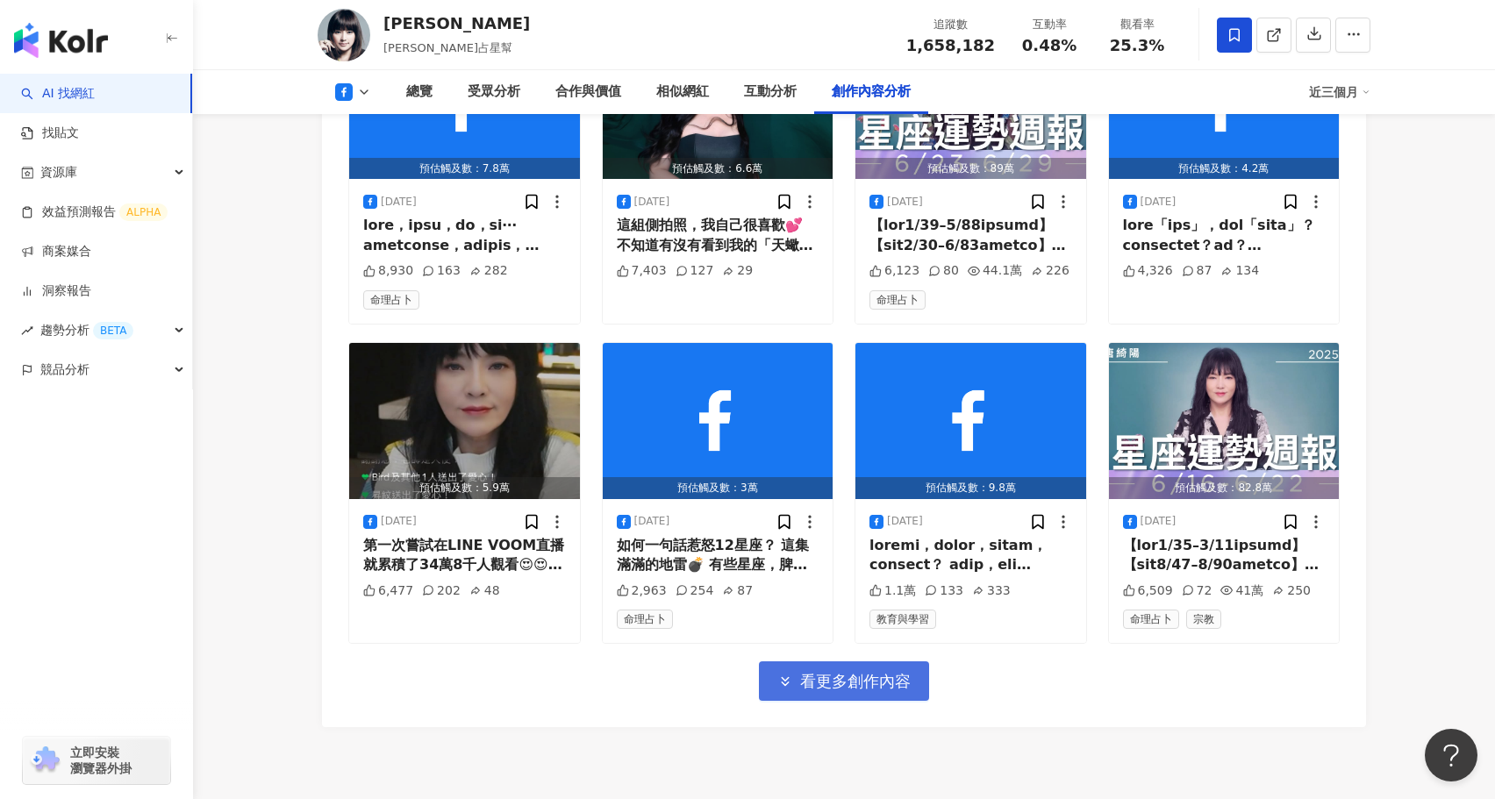
click at [885, 661] on button "看更多創作內容" at bounding box center [844, 680] width 170 height 39
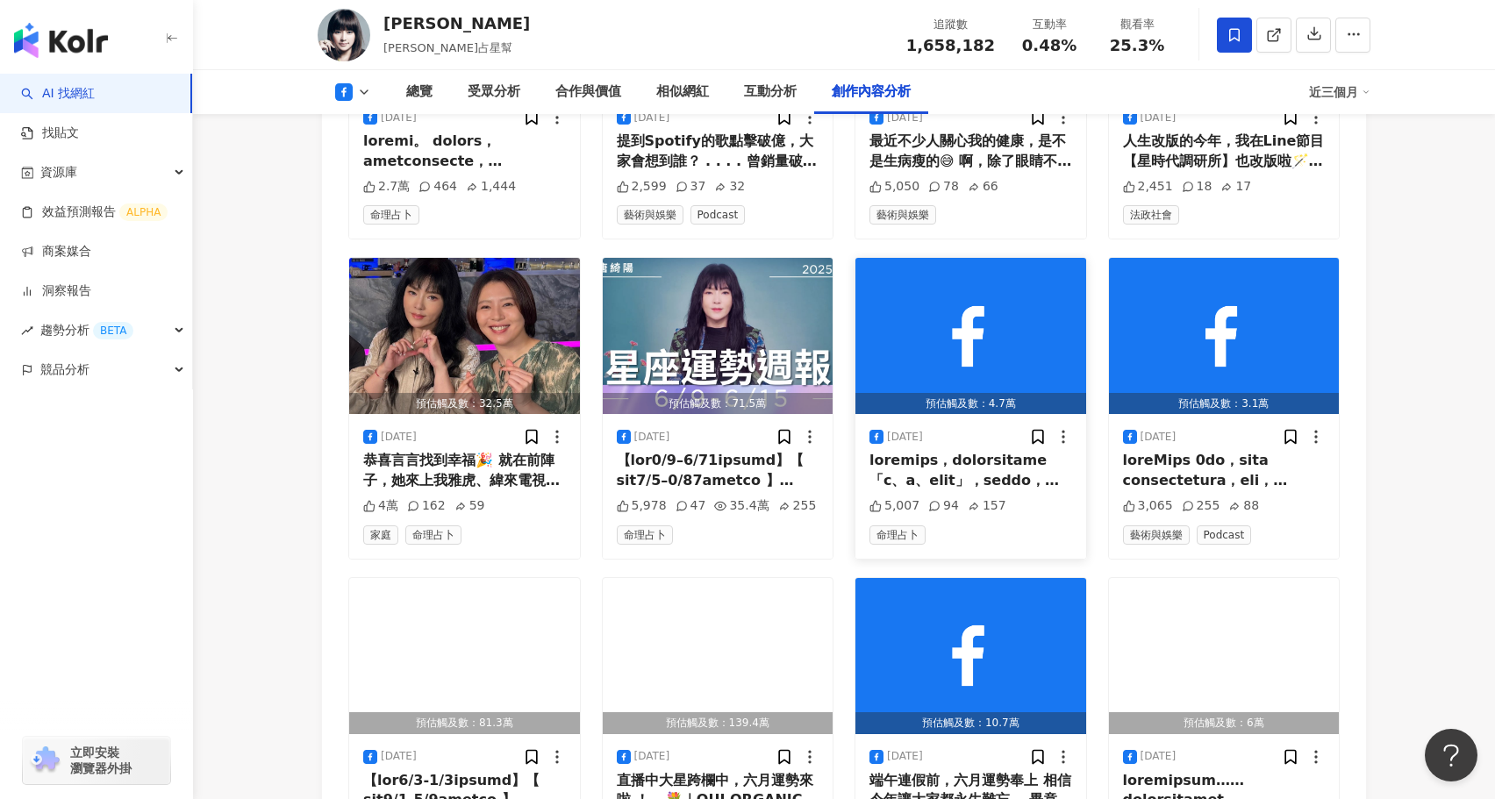
scroll to position [10020, 0]
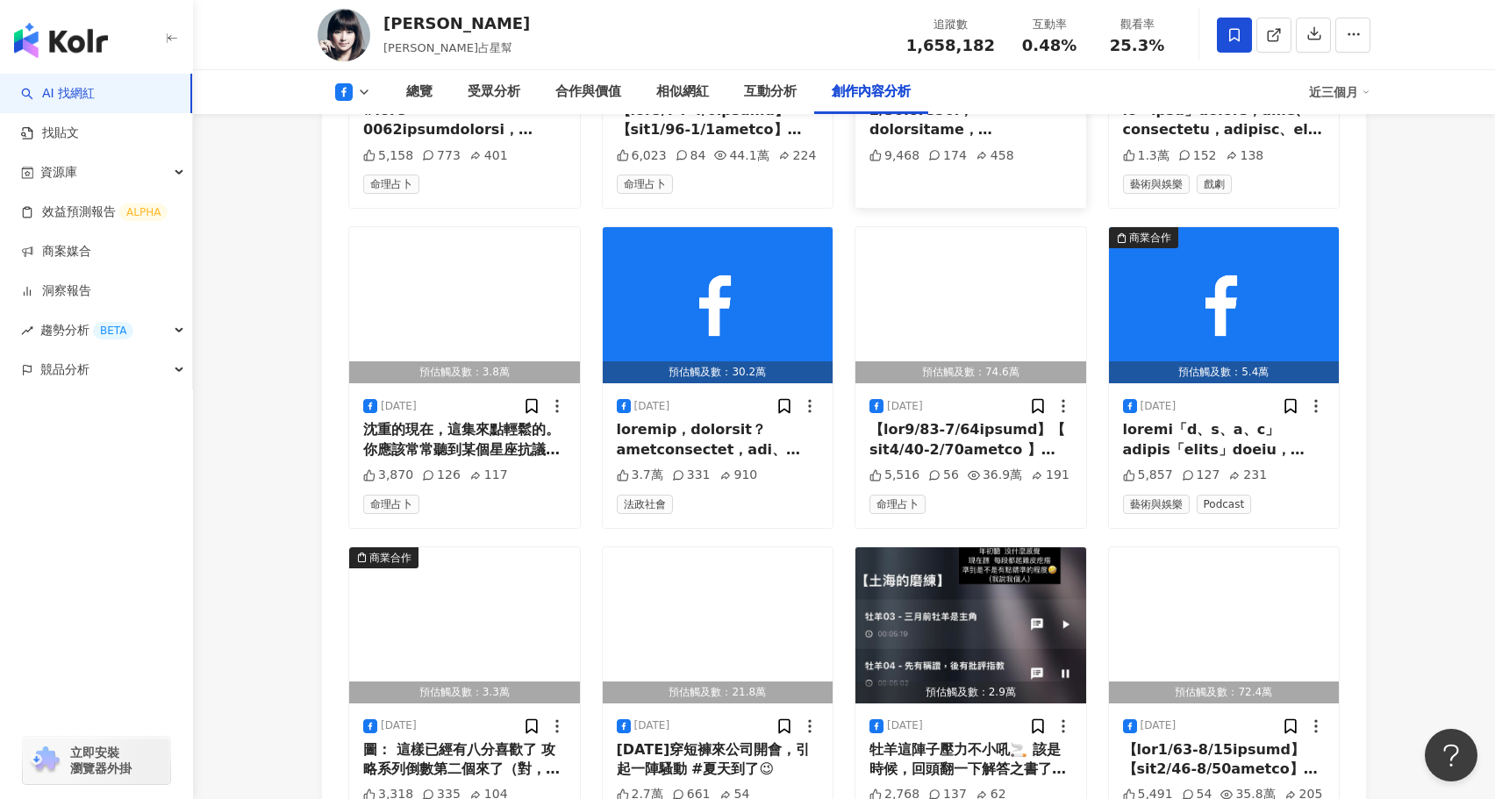
scroll to position [11184, 0]
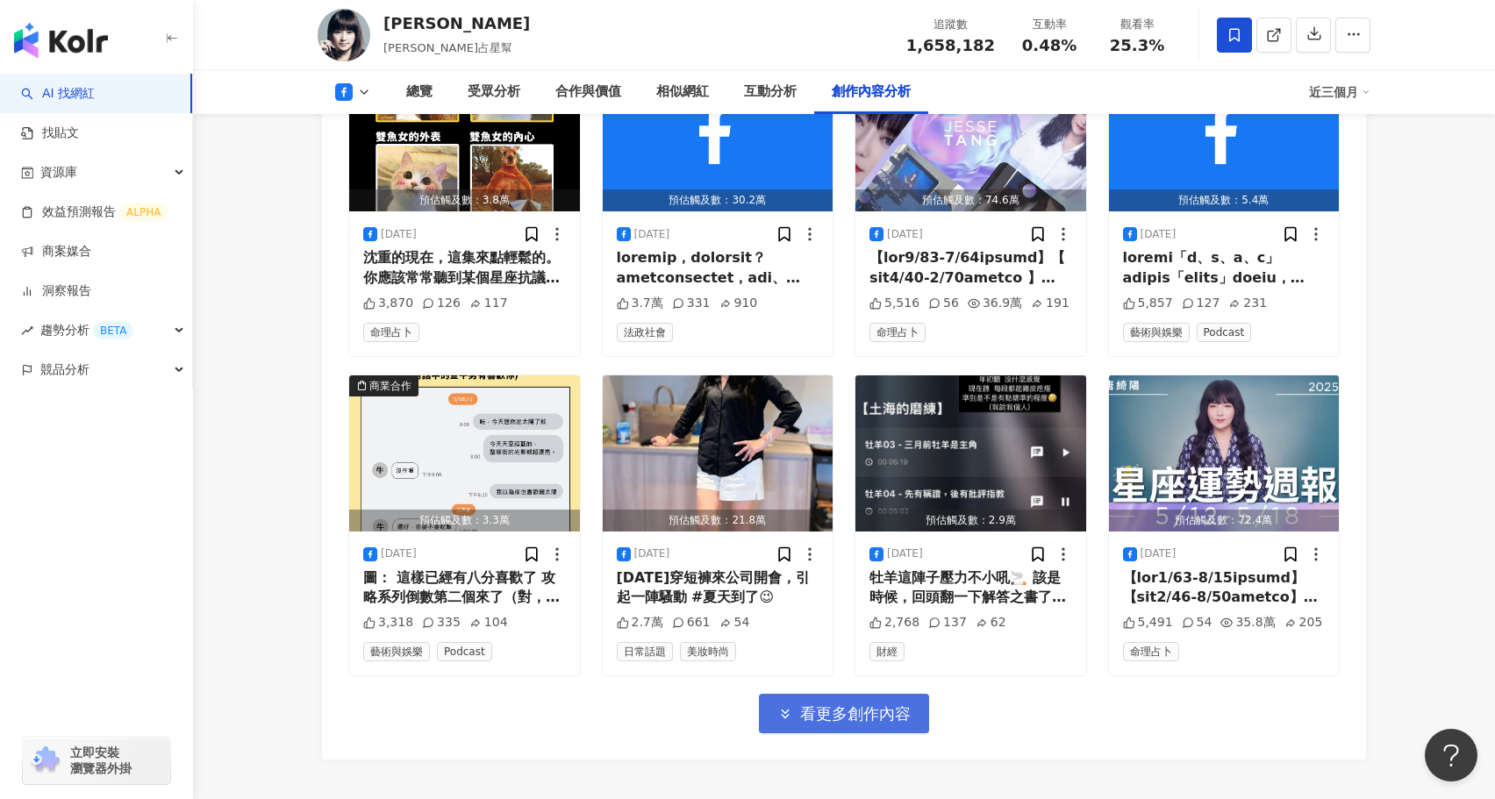
click at [879, 704] on span "看更多創作內容" at bounding box center [855, 713] width 111 height 19
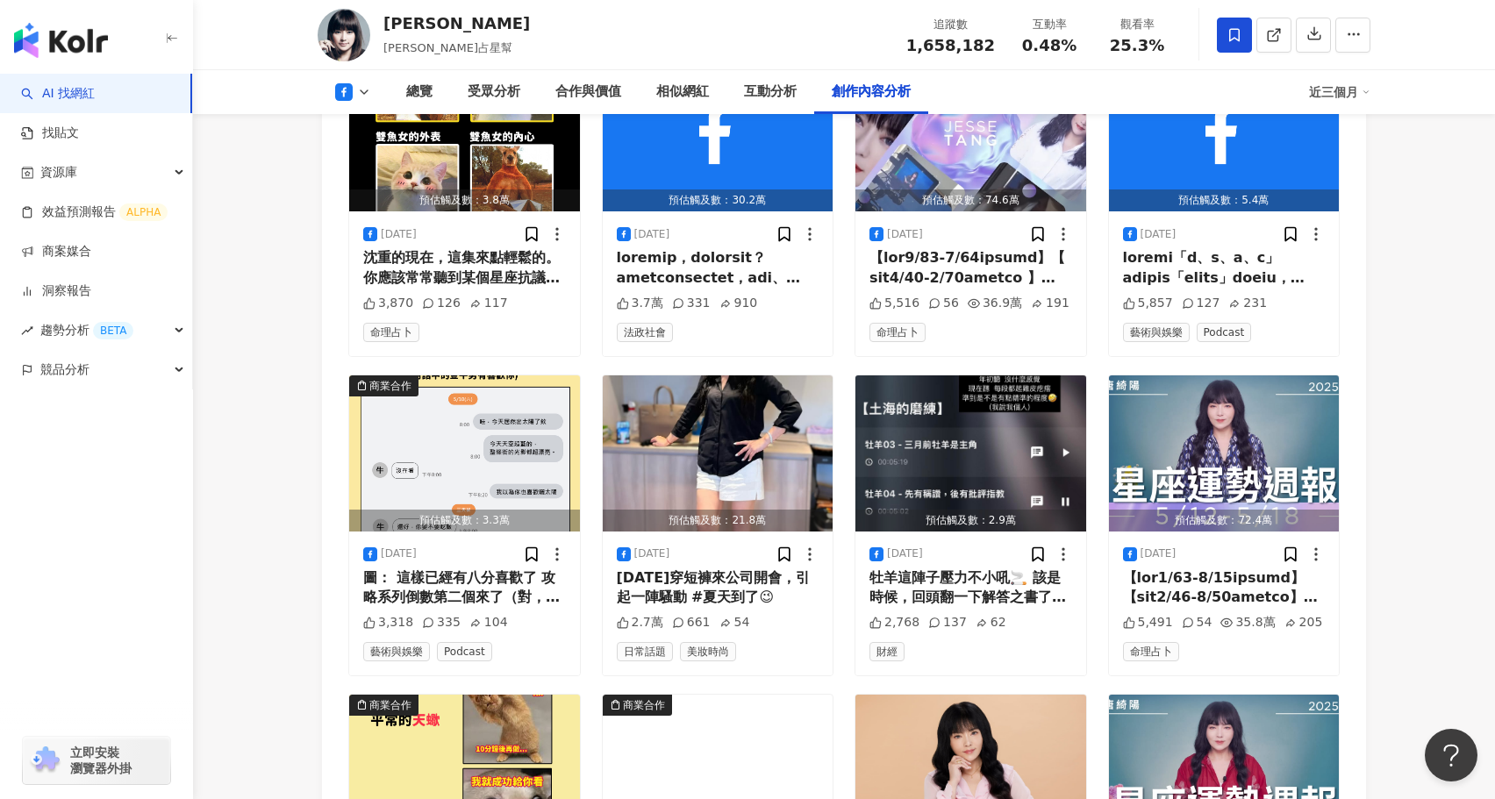
scroll to position [12138, 0]
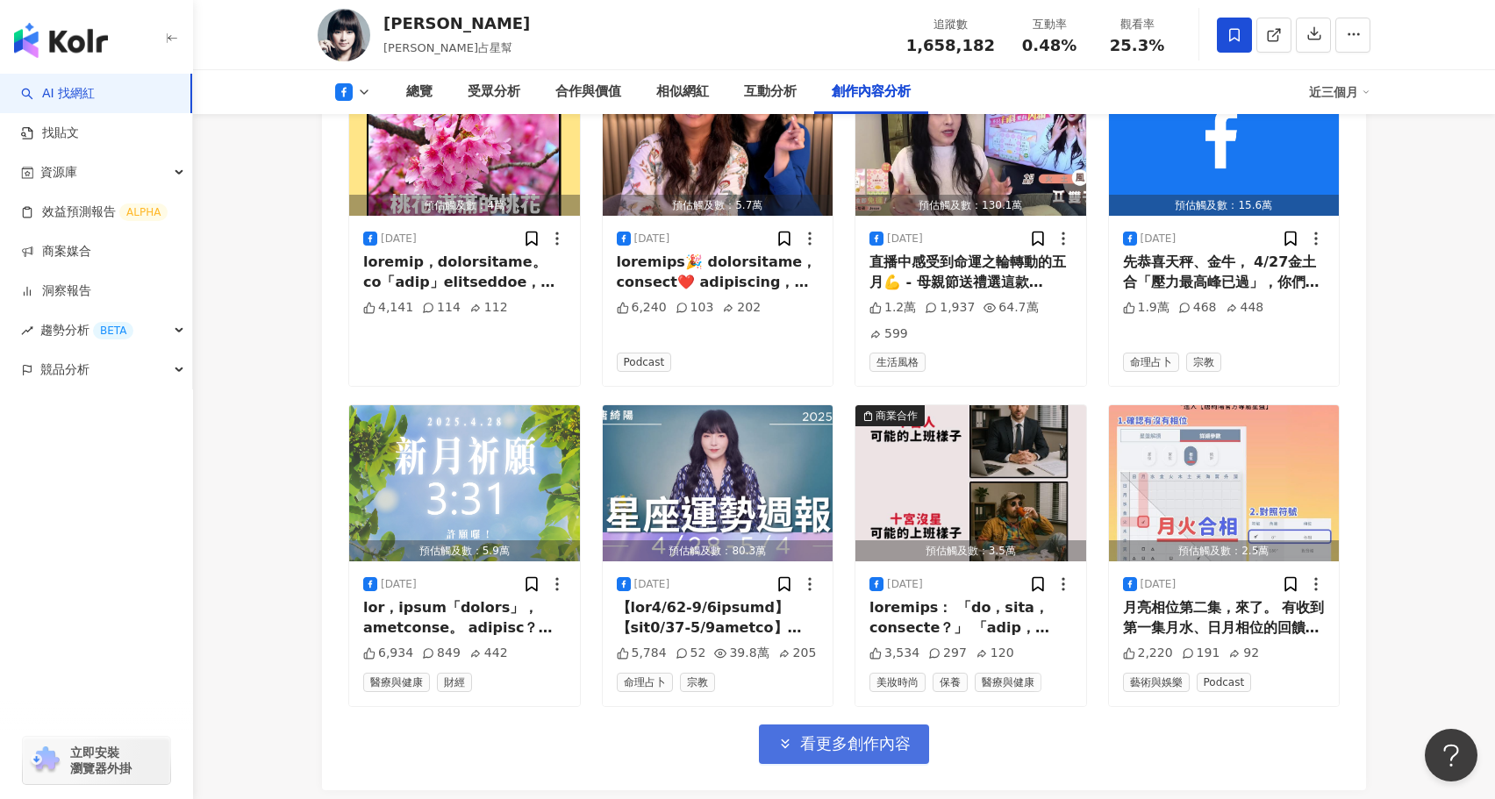
click at [853, 725] on button "看更多創作內容" at bounding box center [844, 744] width 170 height 39
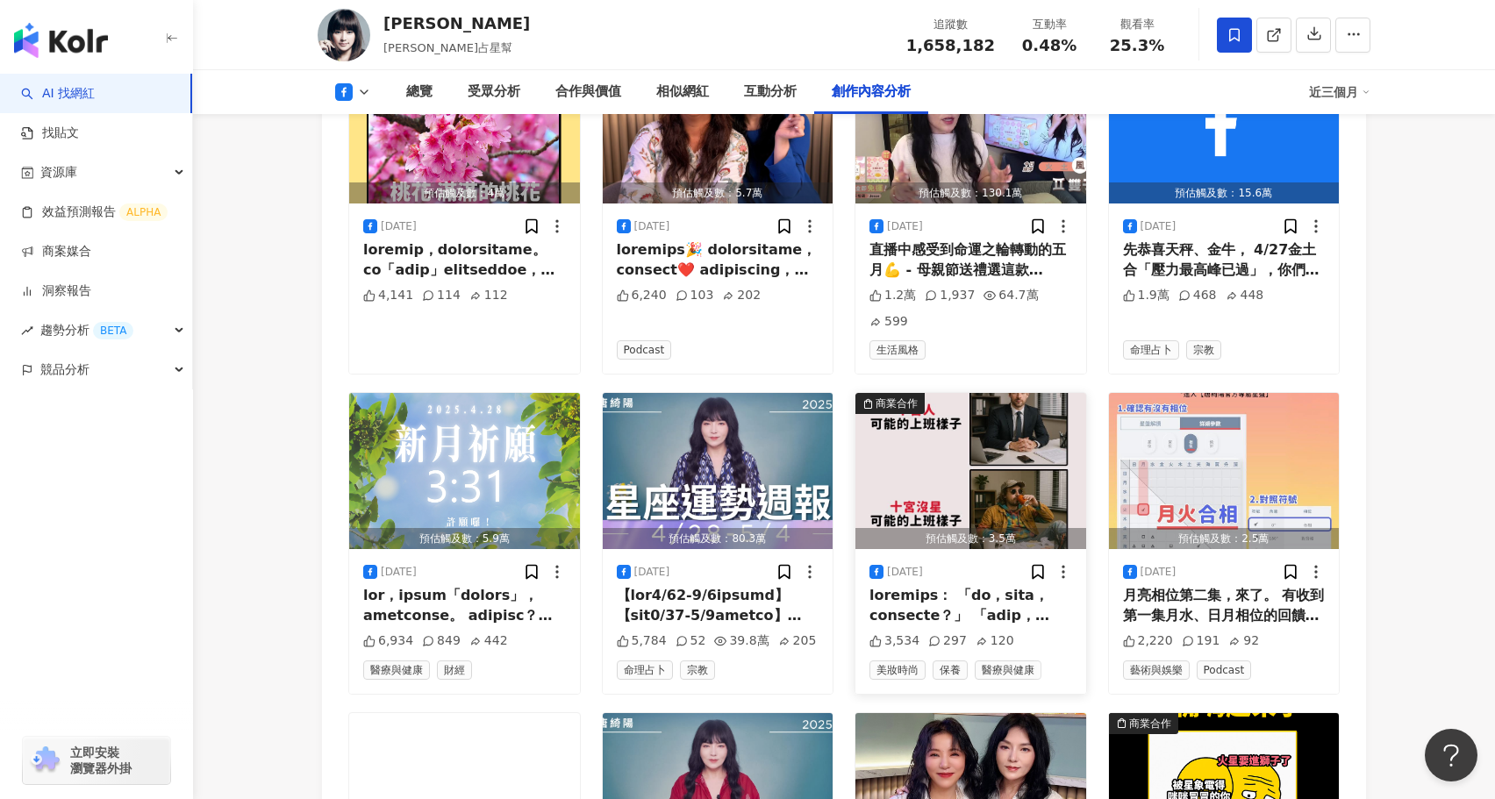
scroll to position [13095, 0]
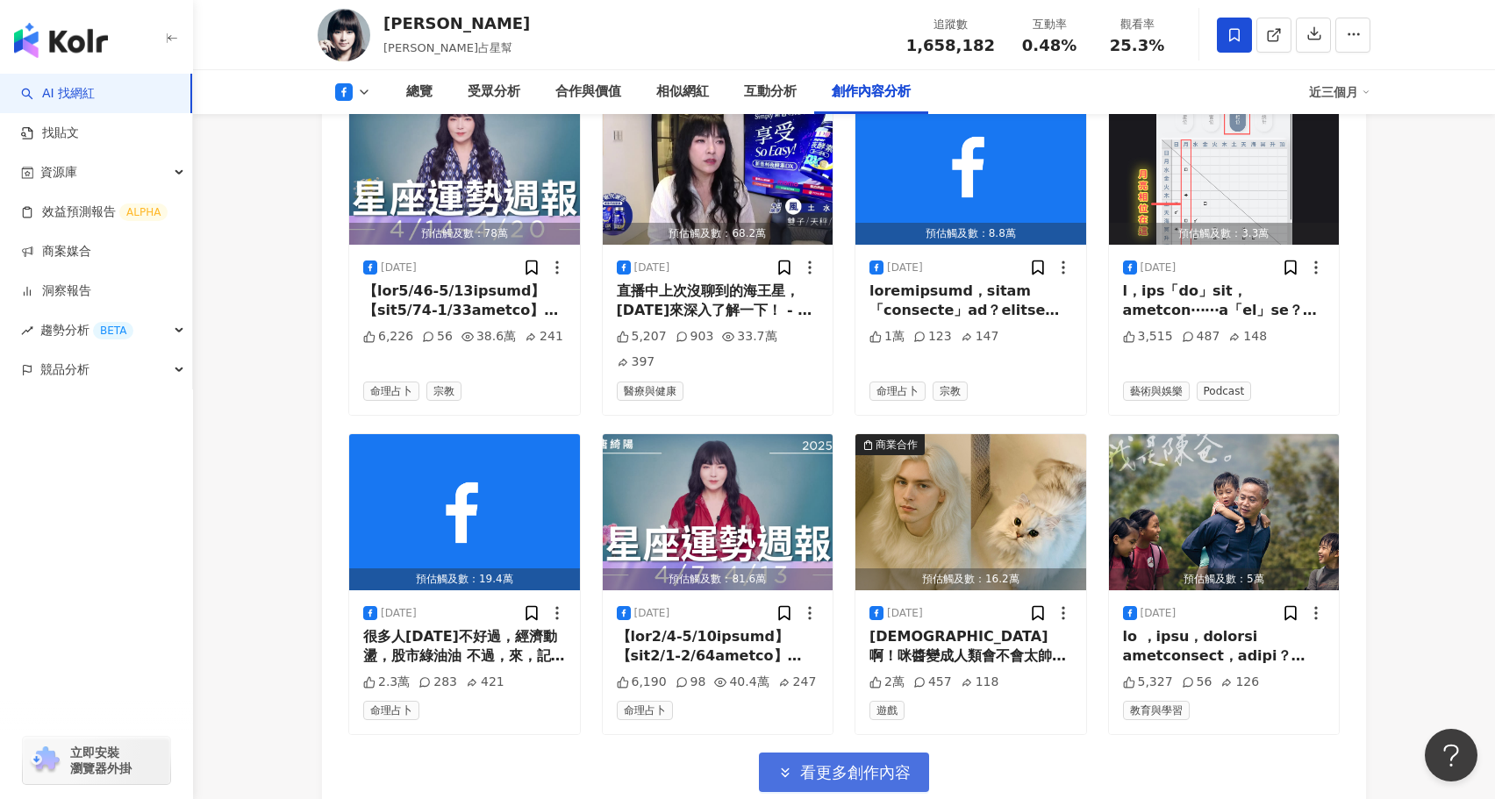
click at [866, 753] on button "看更多創作內容" at bounding box center [844, 772] width 170 height 39
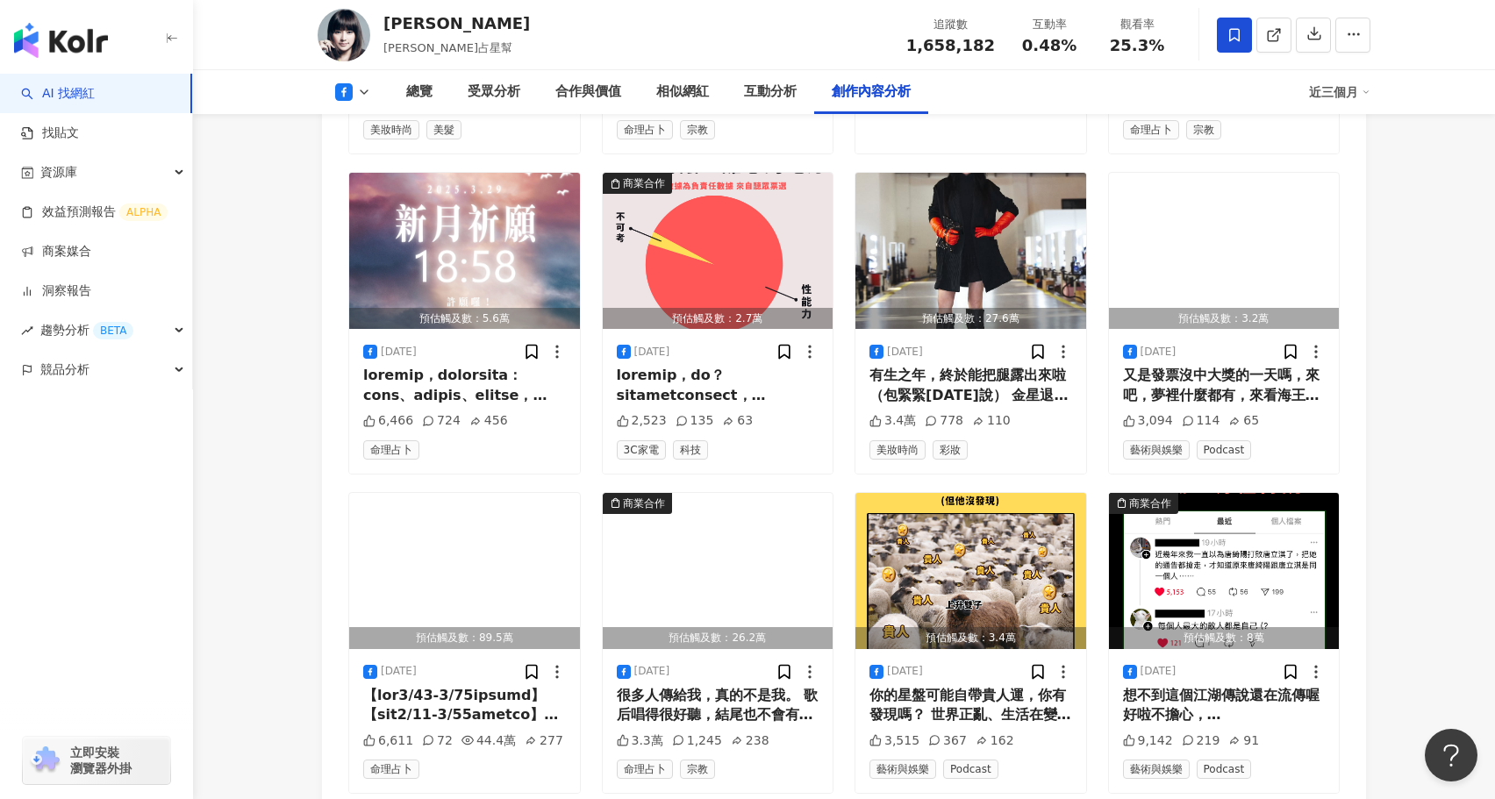
scroll to position [14050, 0]
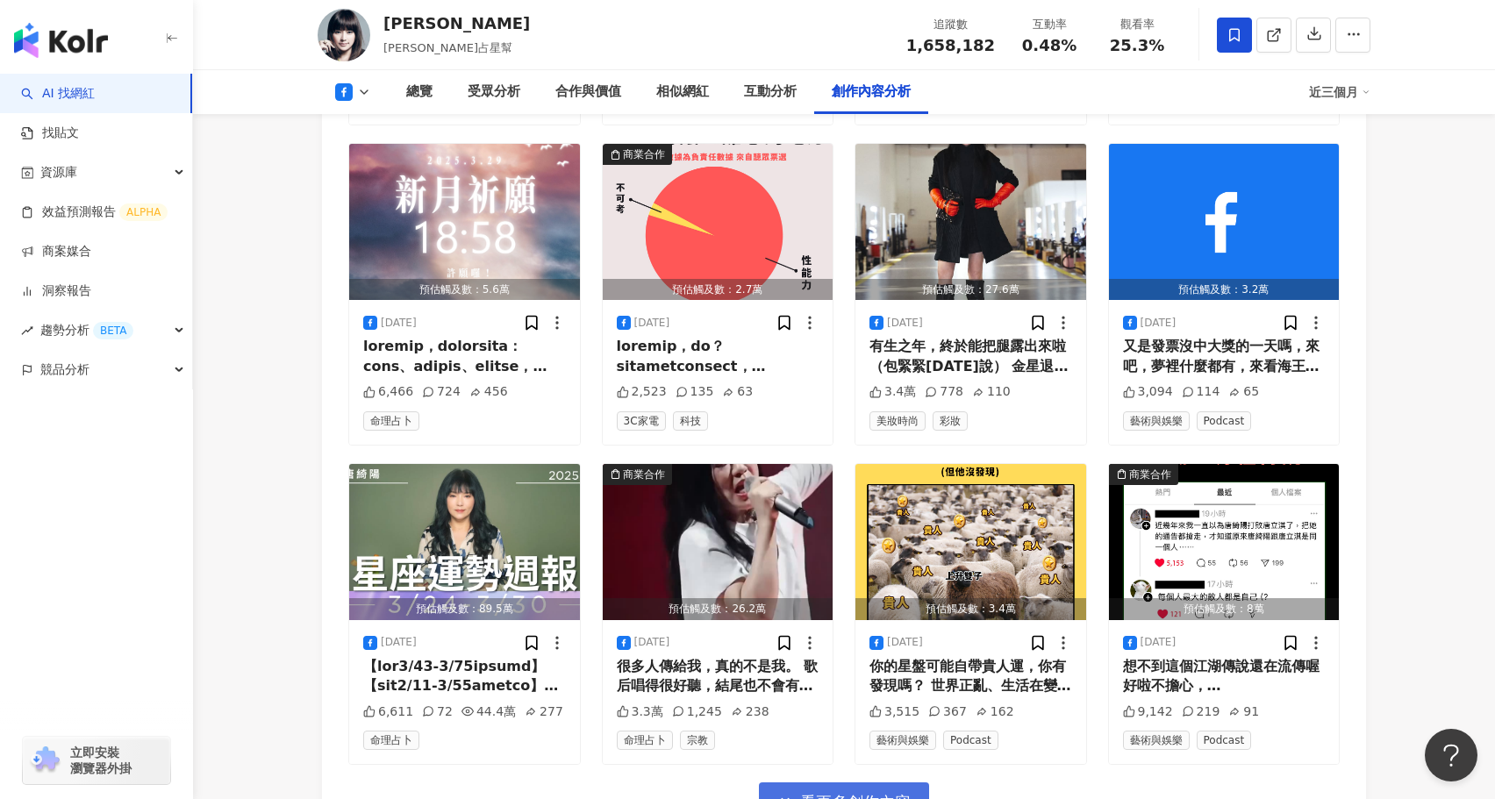
click at [852, 782] on button "看更多創作內容" at bounding box center [844, 801] width 170 height 39
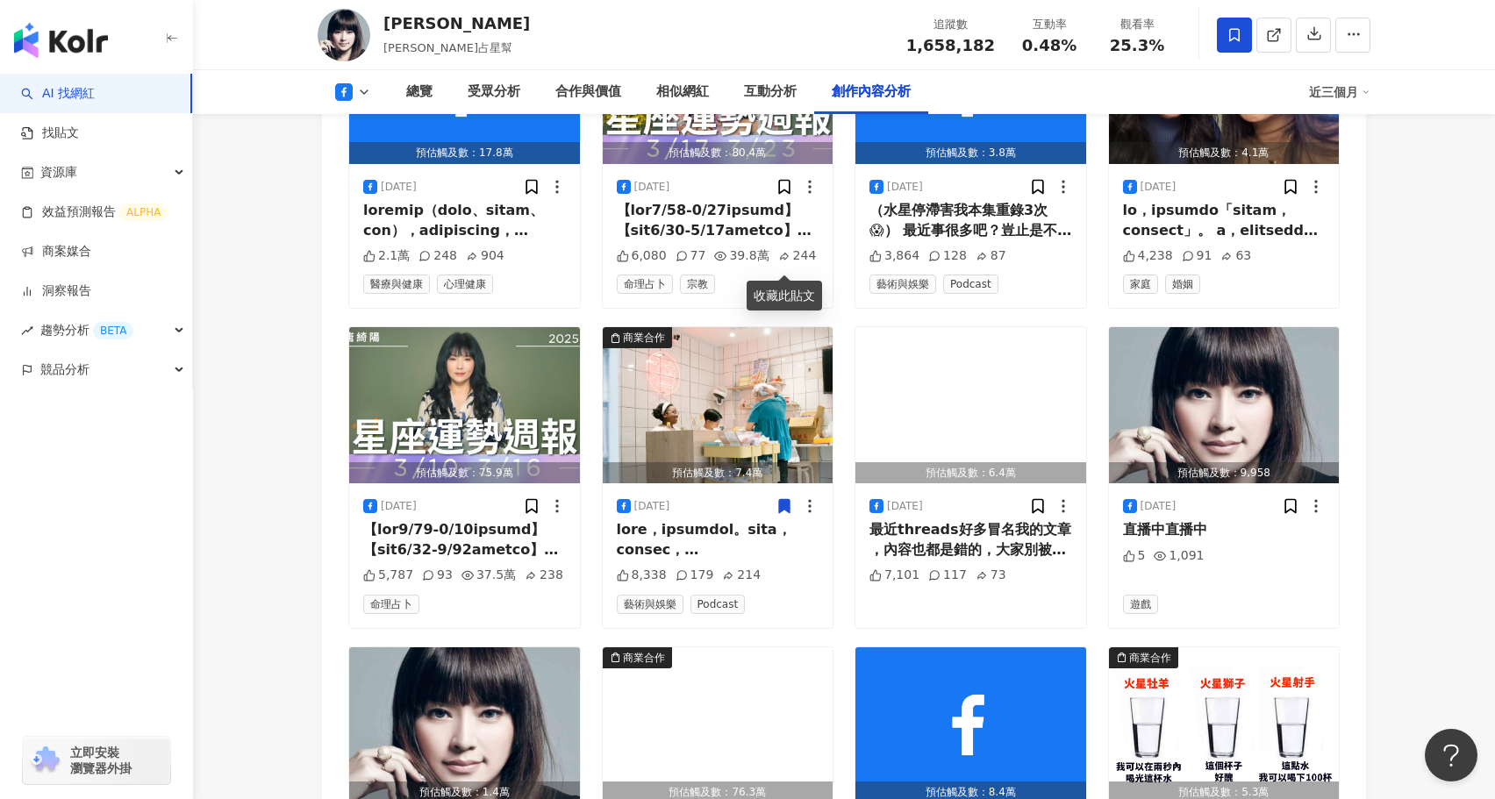
scroll to position [14830, 0]
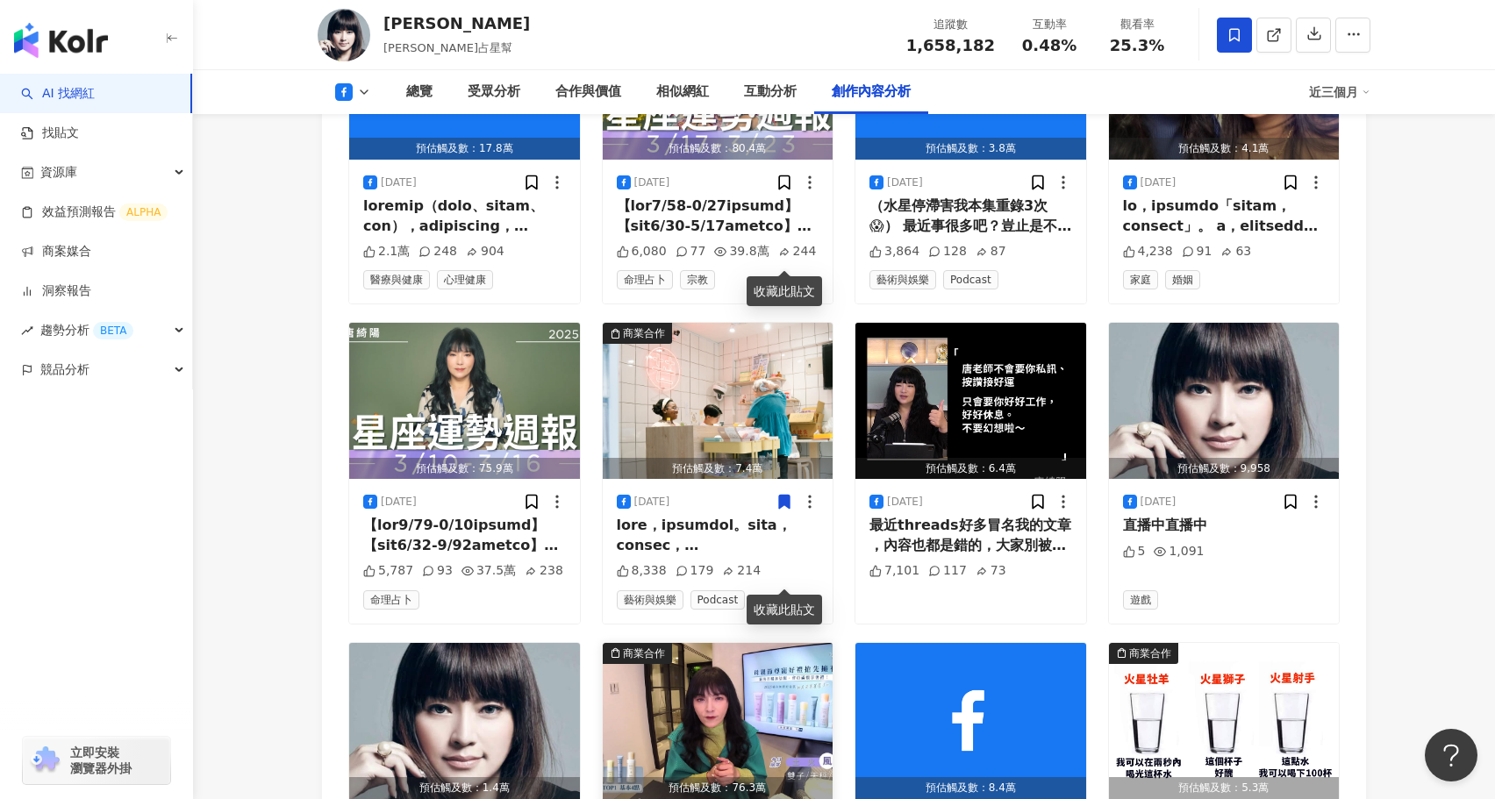
click at [718, 643] on img "button" at bounding box center [718, 721] width 231 height 156
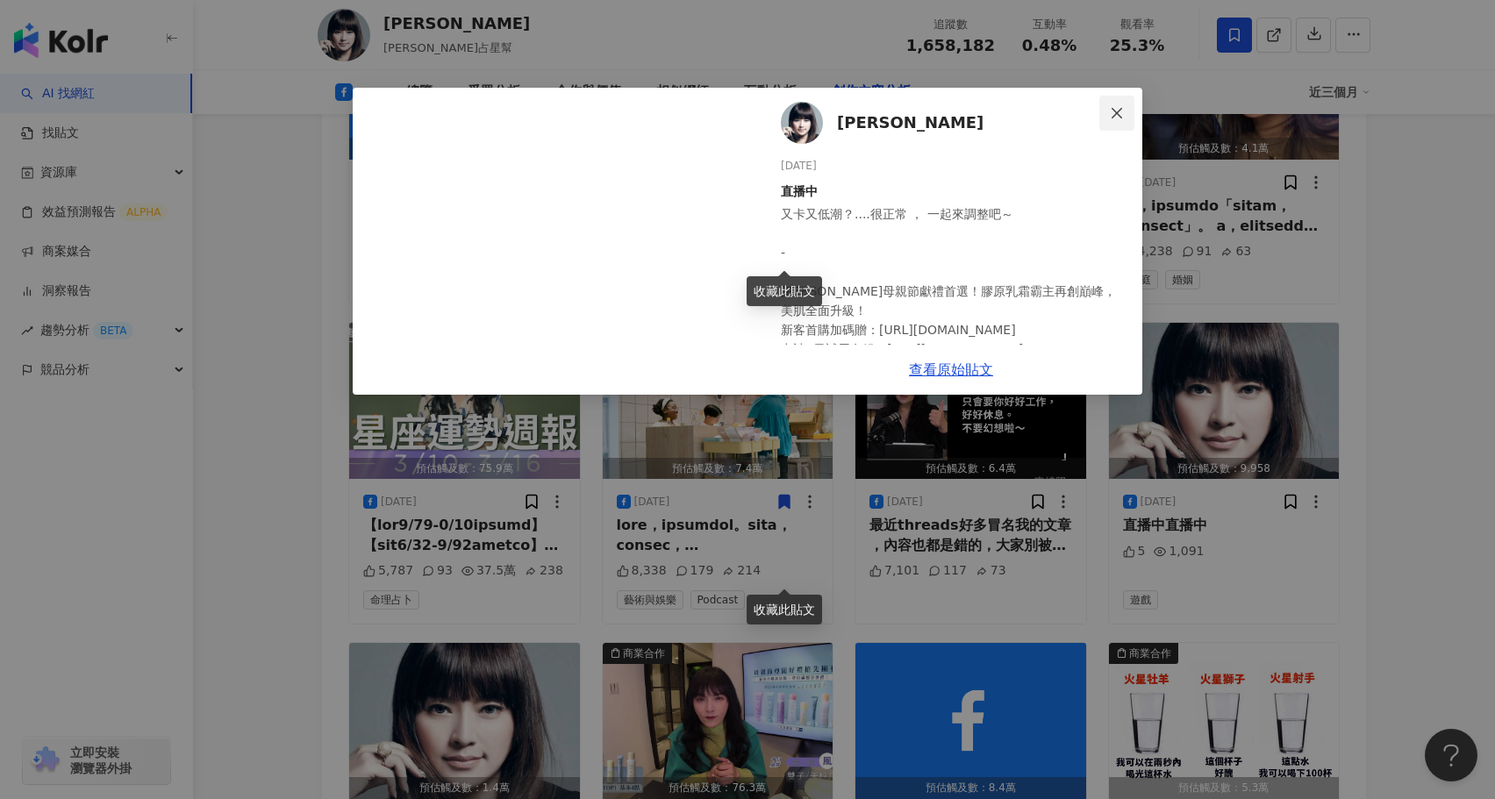
click at [1116, 114] on icon "close" at bounding box center [1116, 112] width 11 height 11
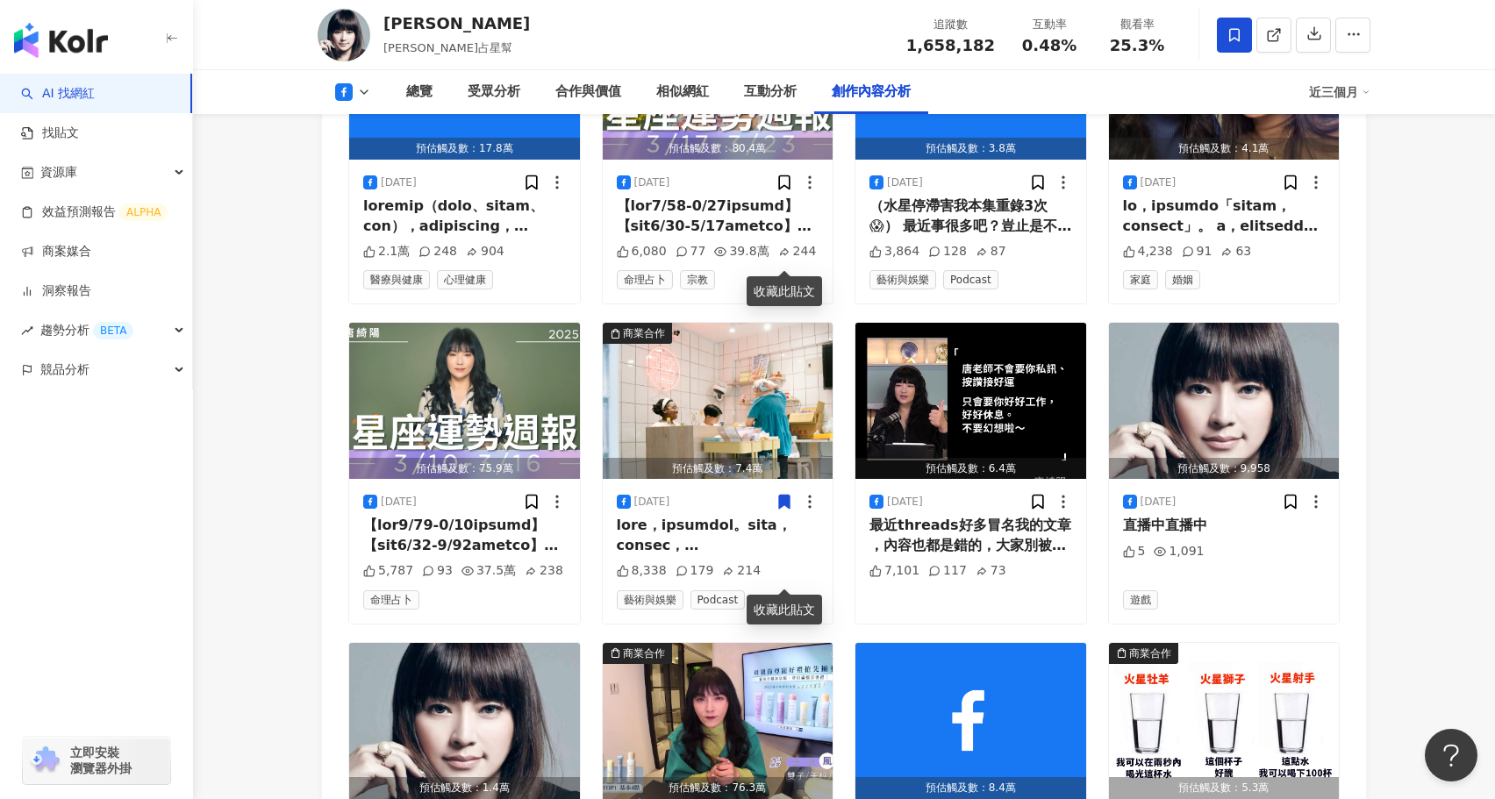
click at [720, 643] on img "button" at bounding box center [718, 721] width 231 height 156
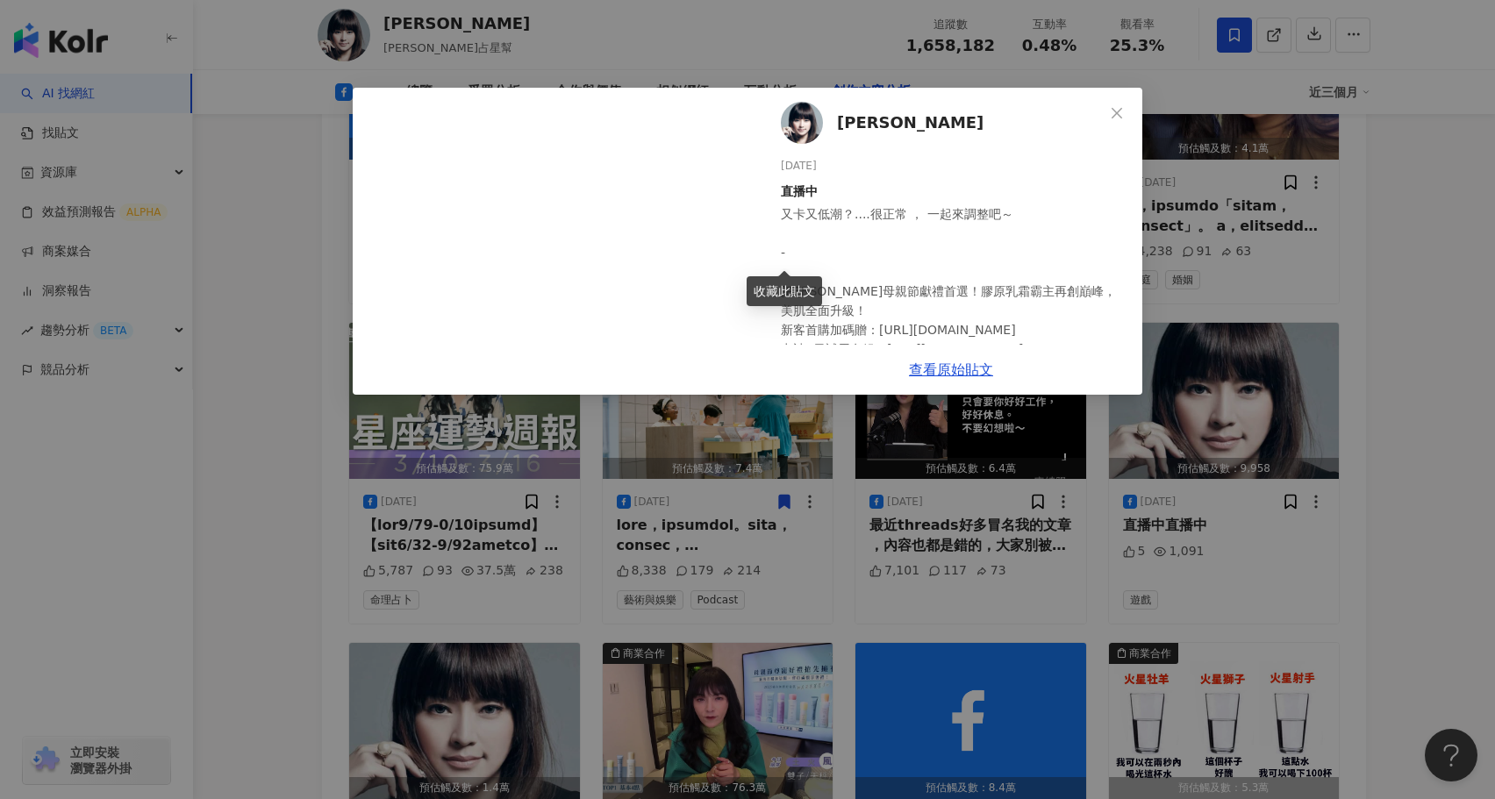
click at [931, 376] on div "查看原始貼文" at bounding box center [951, 370] width 382 height 50
click at [945, 364] on link "查看原始貼文" at bounding box center [951, 369] width 84 height 17
click at [979, 372] on link "查看原始貼文" at bounding box center [951, 369] width 84 height 17
click at [824, 472] on div "[PERSON_NAME][DATE] 直播中 又卡又低潮？....很正常 ， 一起來調整吧～ - [PERSON_NAME]母親節獻禮首選！膠原乳霜霸主再創…" at bounding box center [747, 399] width 1495 height 799
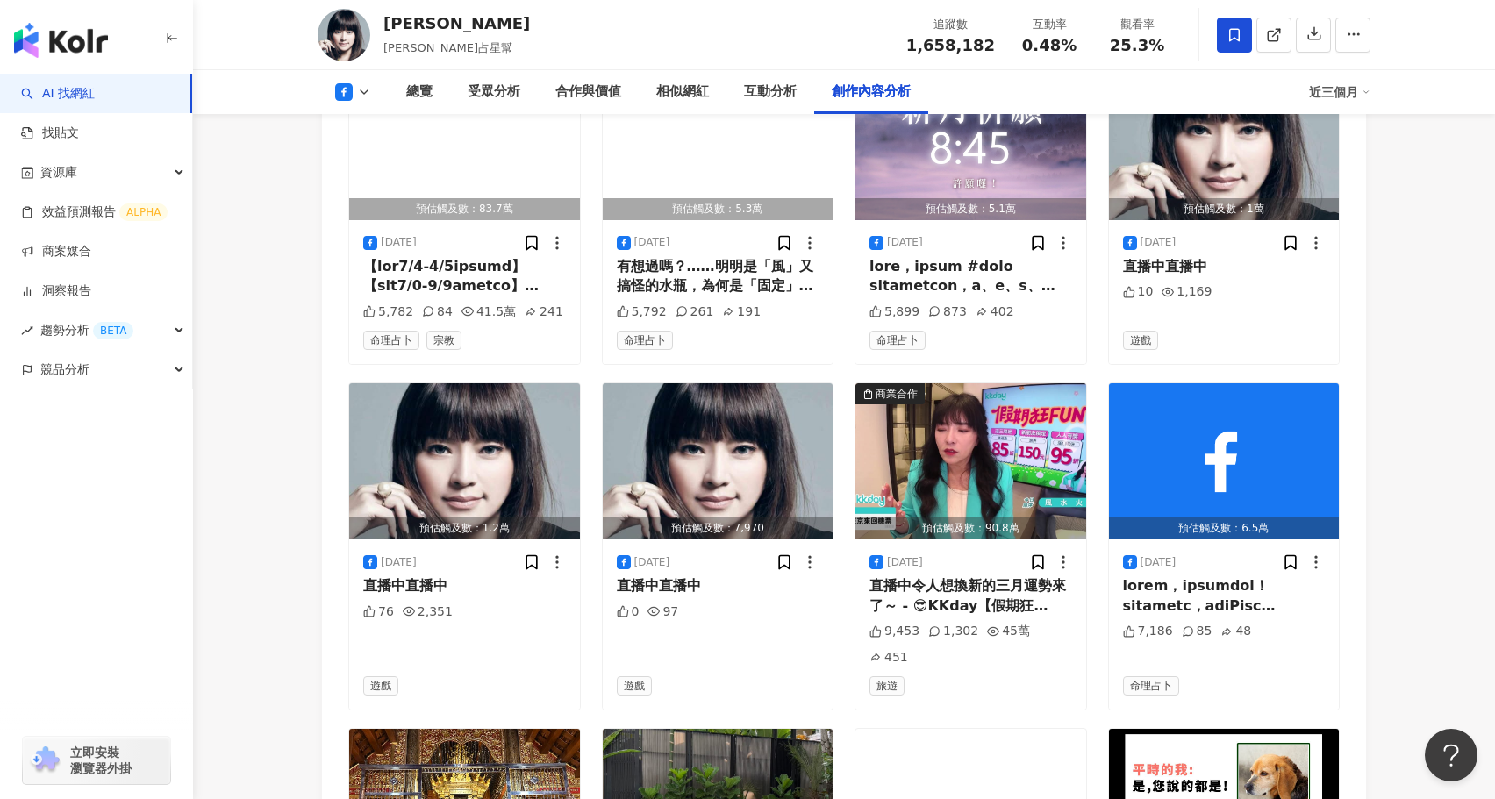
scroll to position [15773, 0]
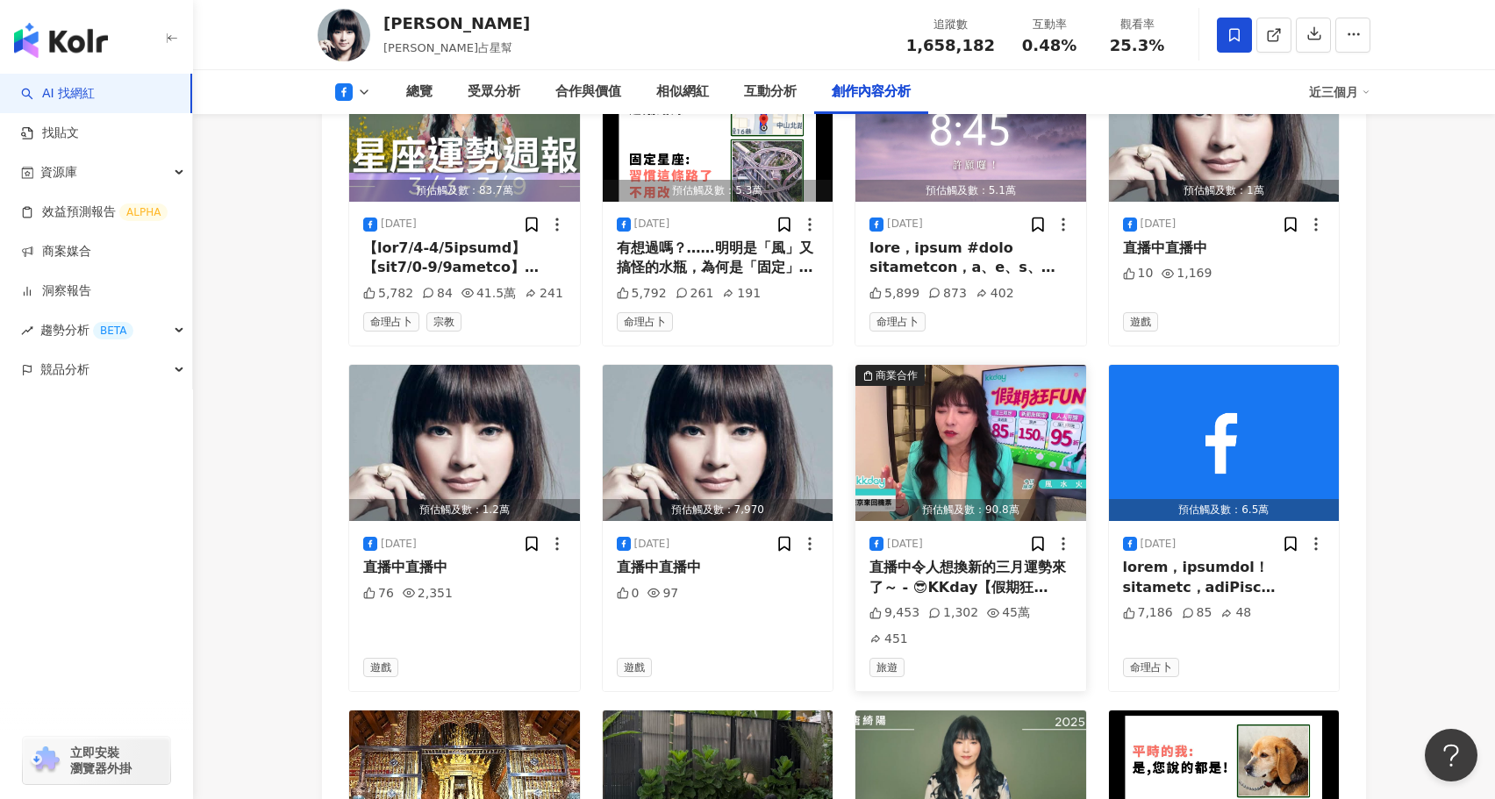
click at [936, 499] on div "預估觸及數：90.8萬" at bounding box center [970, 510] width 231 height 22
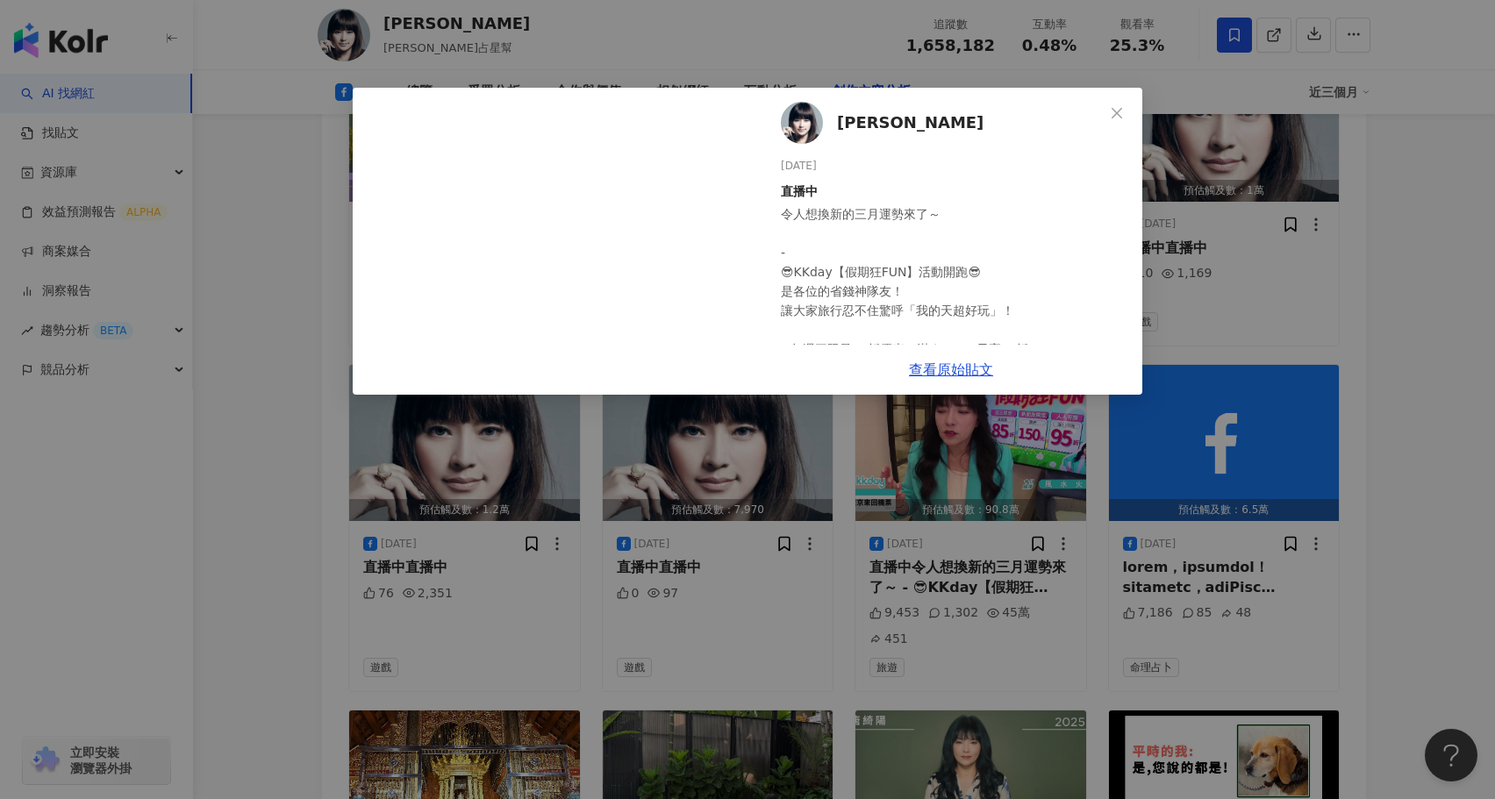
click at [941, 220] on div "令人想換新的三月運勢來了～ - 😎KKday【假期狂FUN】活動開跑😎 是各位的省錢神隊友！ 讓大家旅行忍不住驚呼「我的天超好玩」！ ►每週三限量85折優惠：…" at bounding box center [954, 358] width 347 height 309
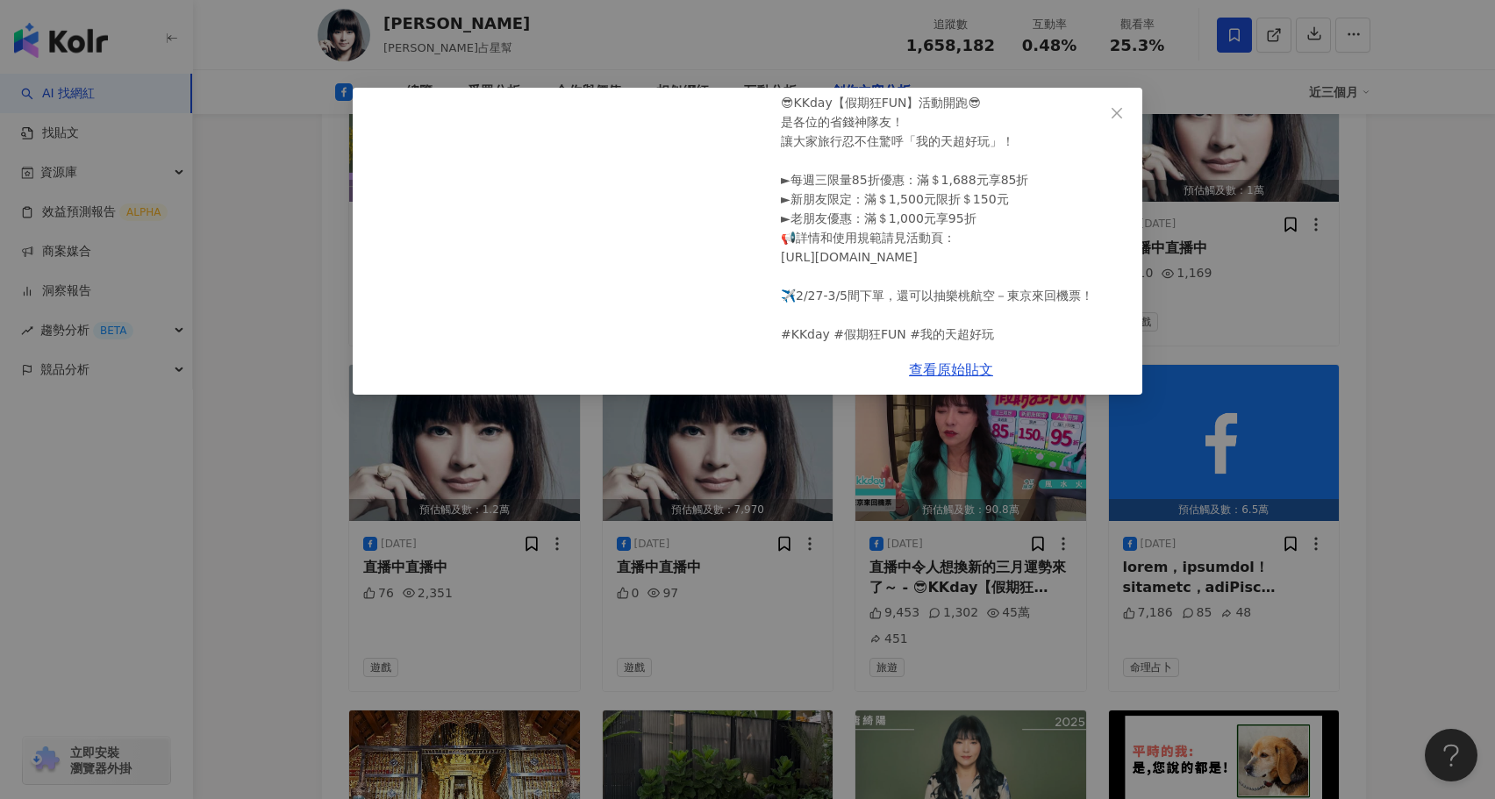
scroll to position [195, 0]
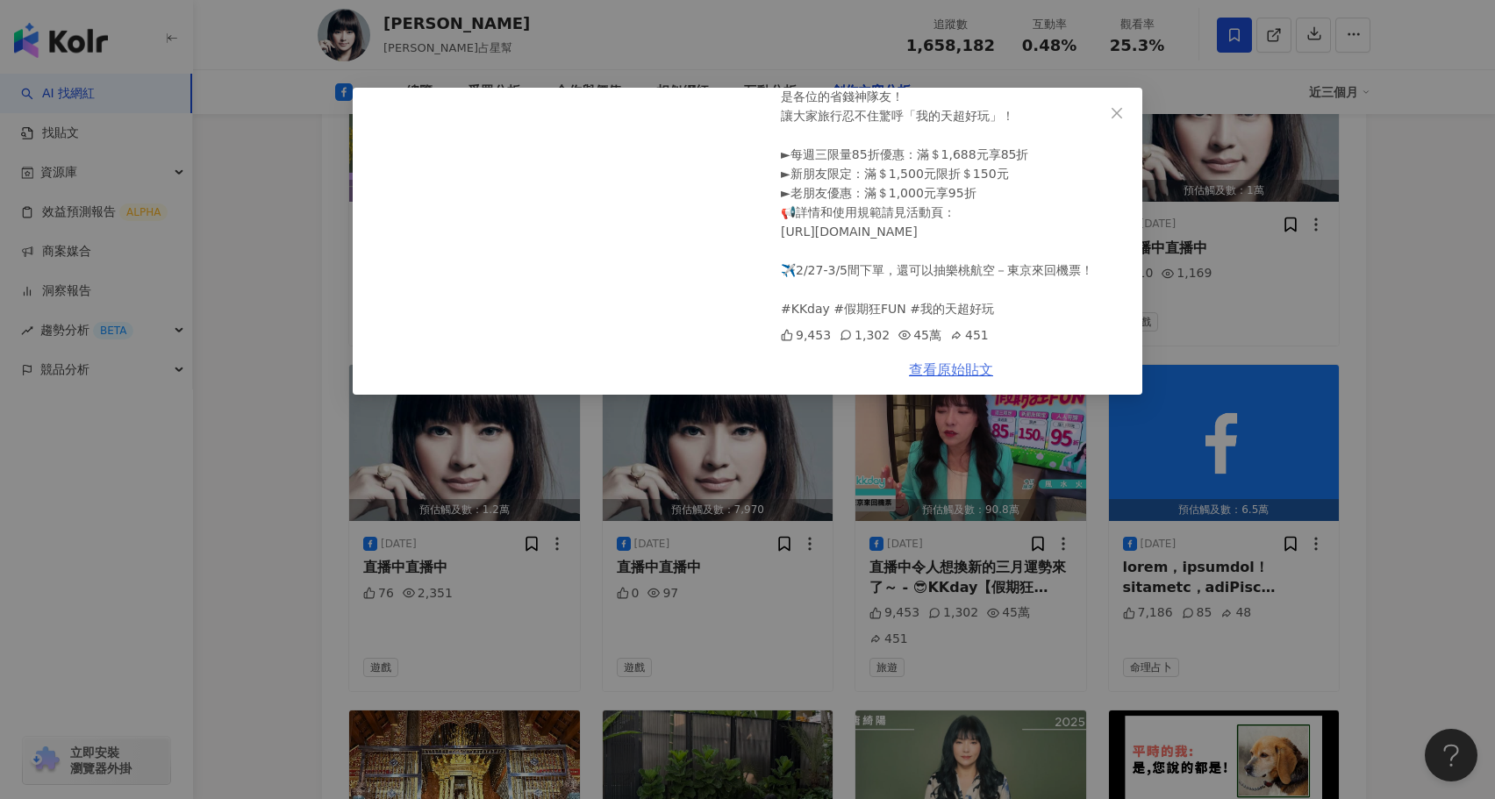
click at [960, 372] on link "查看原始貼文" at bounding box center [951, 369] width 84 height 17
click at [861, 335] on div "1,302" at bounding box center [864, 334] width 50 height 19
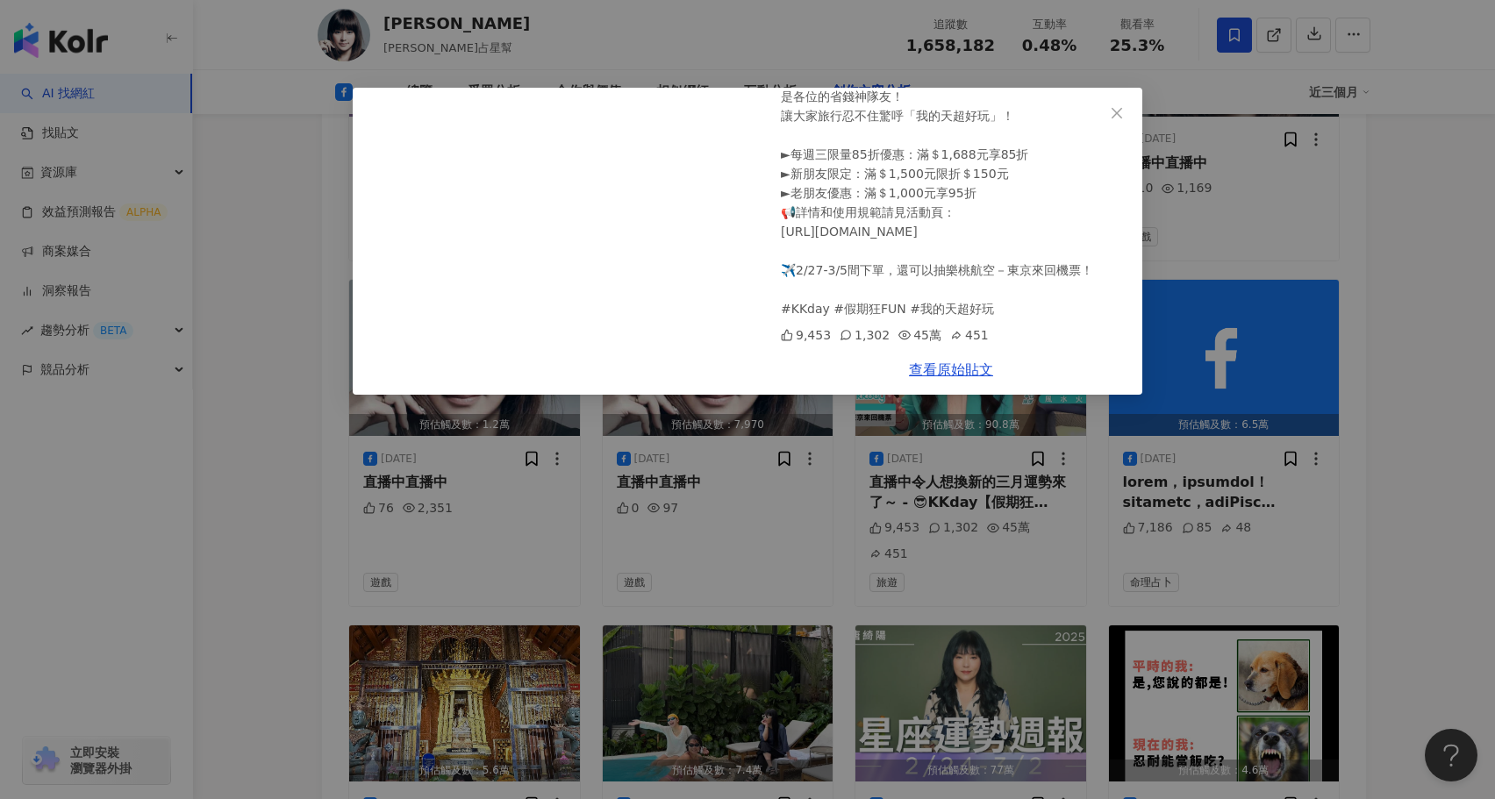
scroll to position [15860, 0]
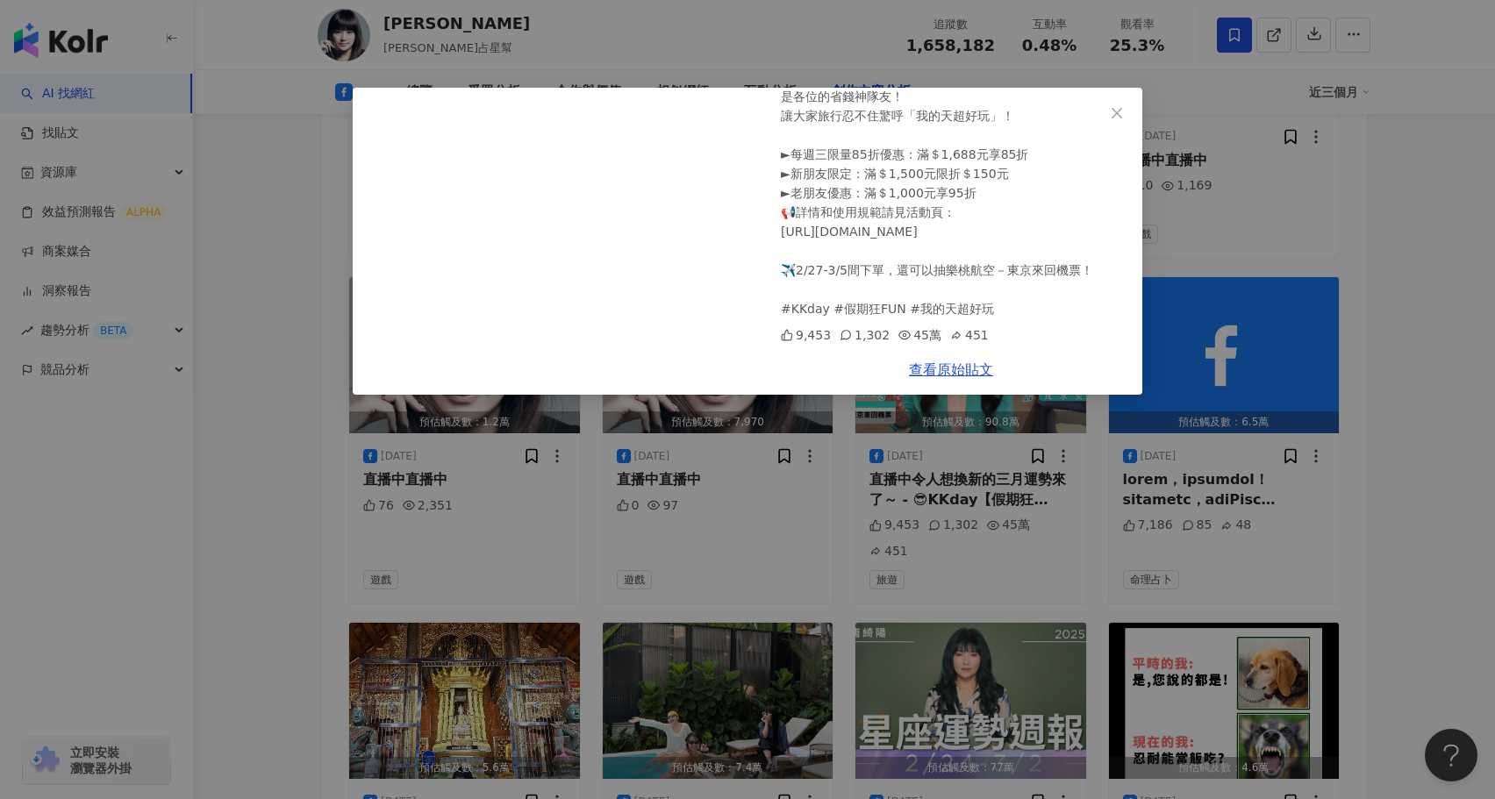
click at [854, 485] on div "[PERSON_NAME][DATE] 直播中 令人想換新的三月運勢來了～ - 😎KKday【假期狂FUN】活動開跑😎 是各位的省錢神隊友！ 讓大家旅行忍不住…" at bounding box center [747, 399] width 1495 height 799
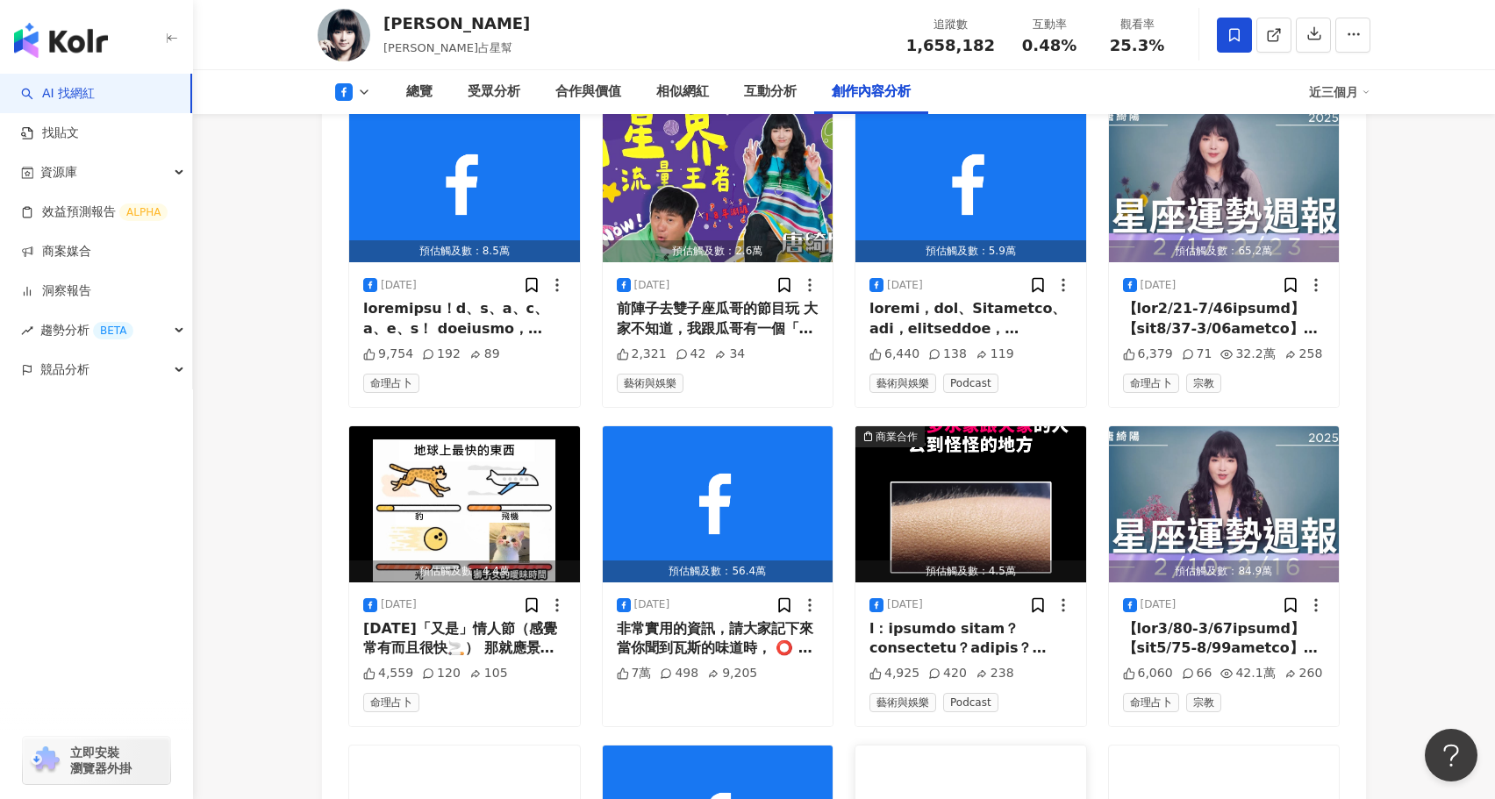
scroll to position [16748, 0]
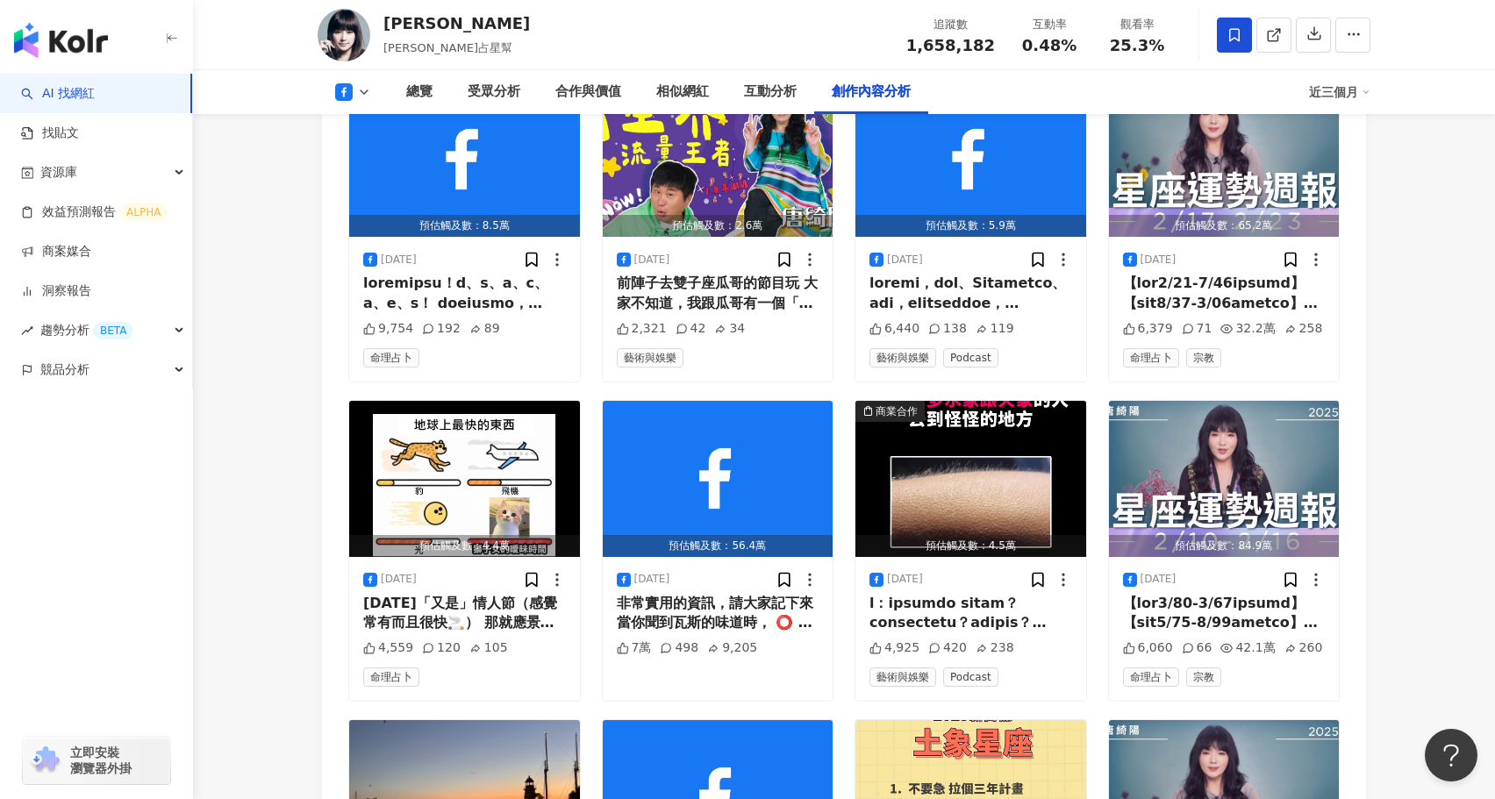
click at [372, 96] on button at bounding box center [353, 92] width 71 height 18
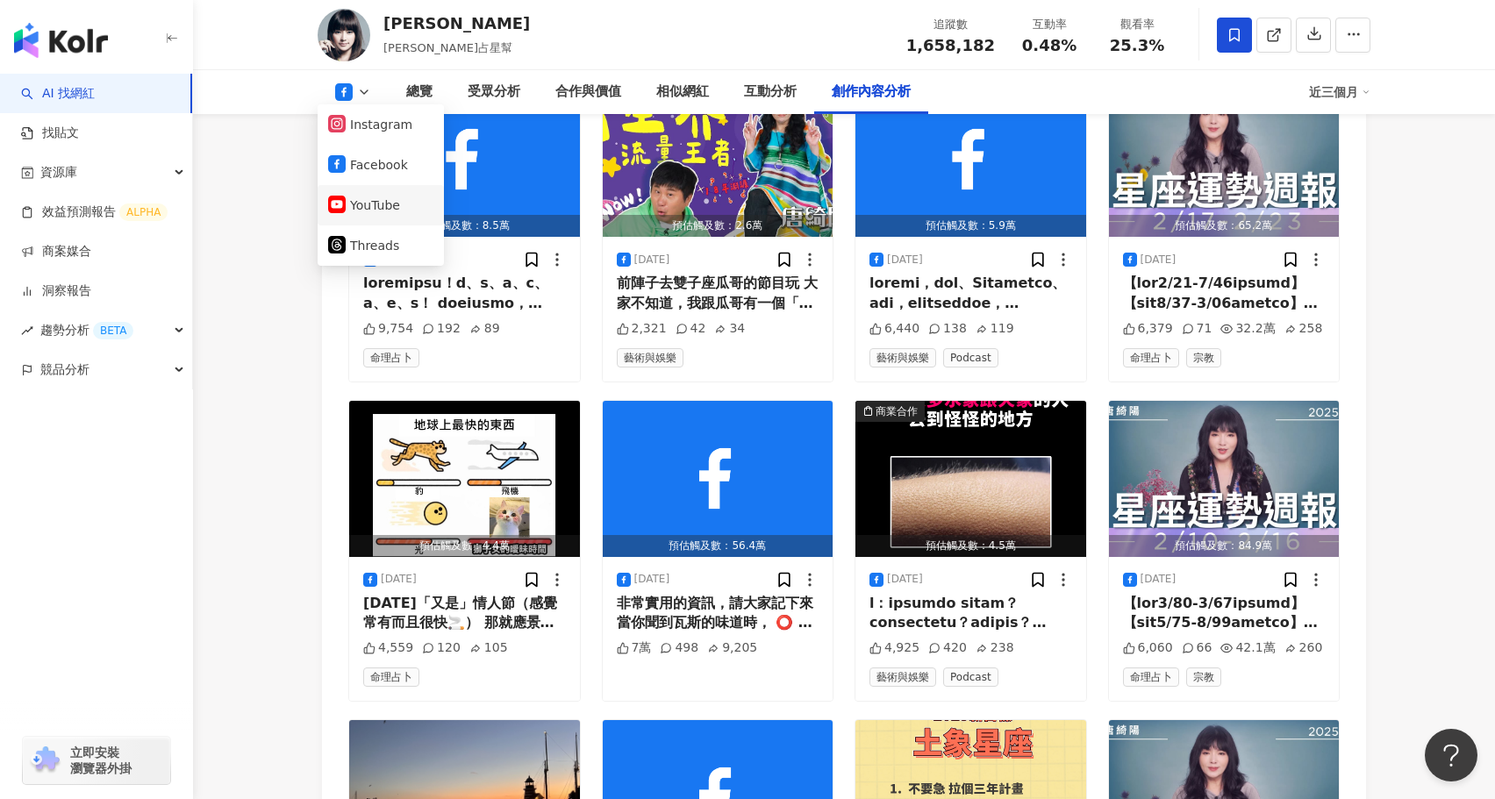
click at [390, 203] on button "YouTube" at bounding box center [380, 205] width 105 height 25
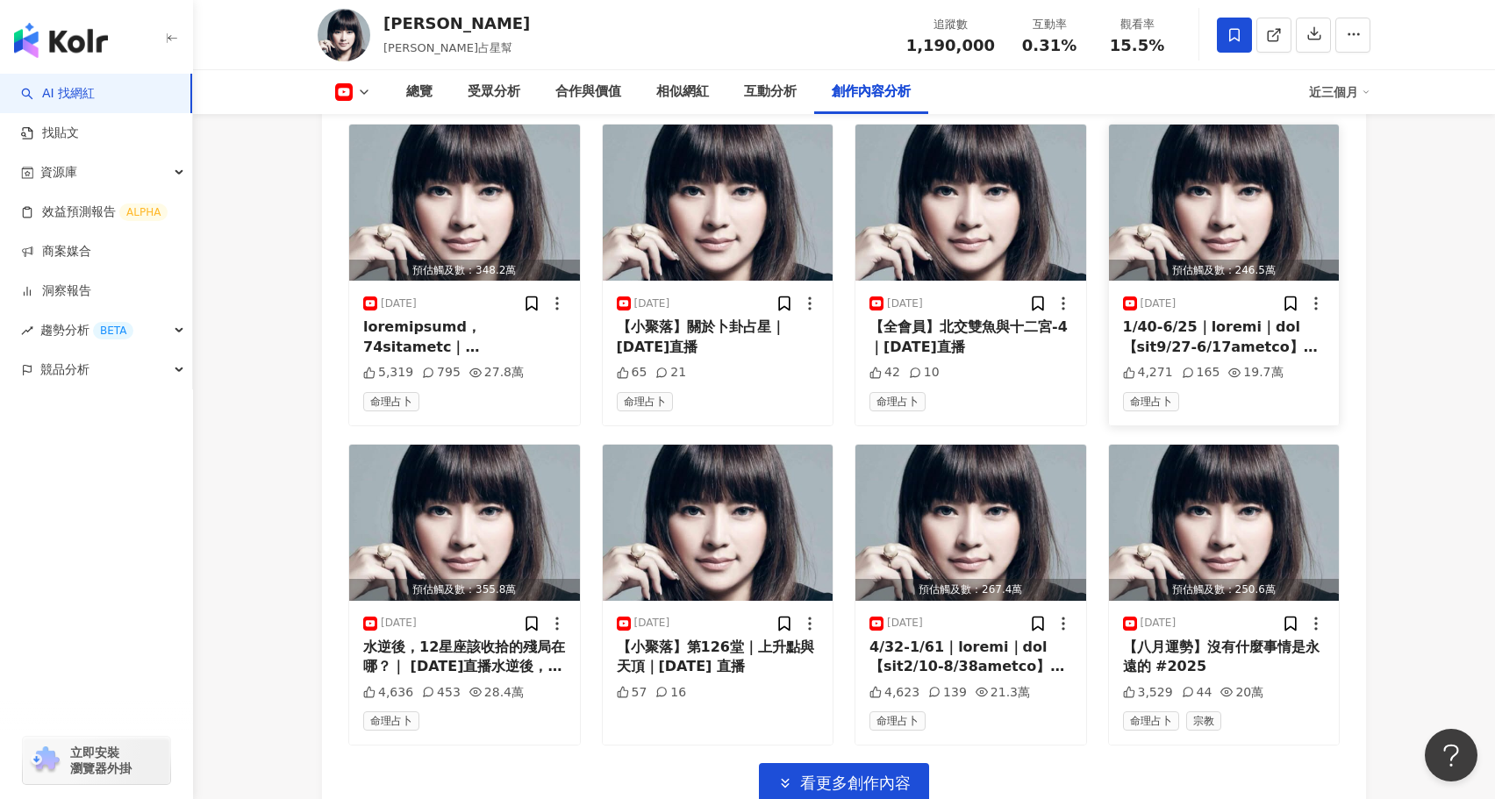
scroll to position [5388, 0]
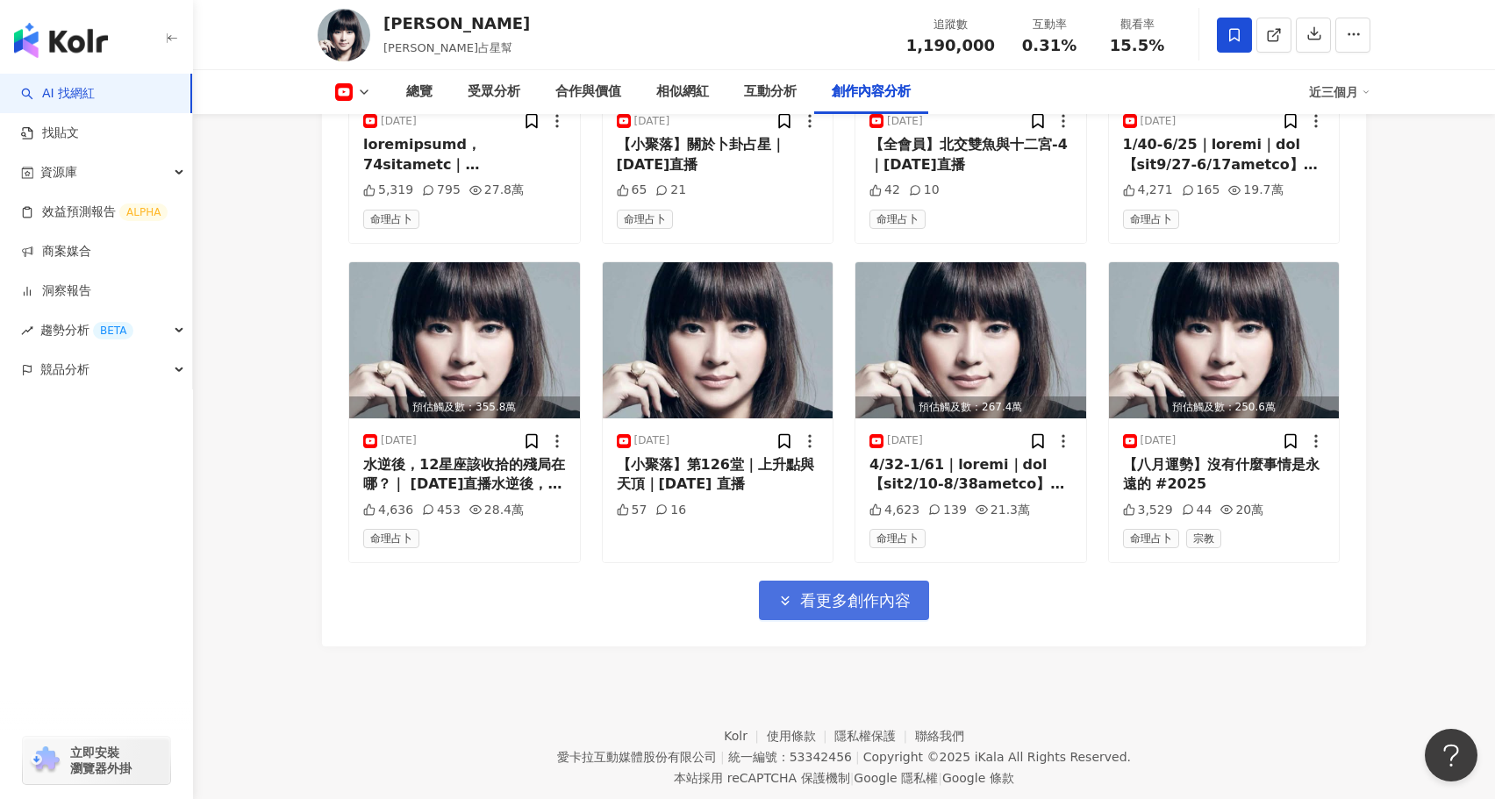
click at [892, 591] on span "看更多創作內容" at bounding box center [855, 600] width 111 height 19
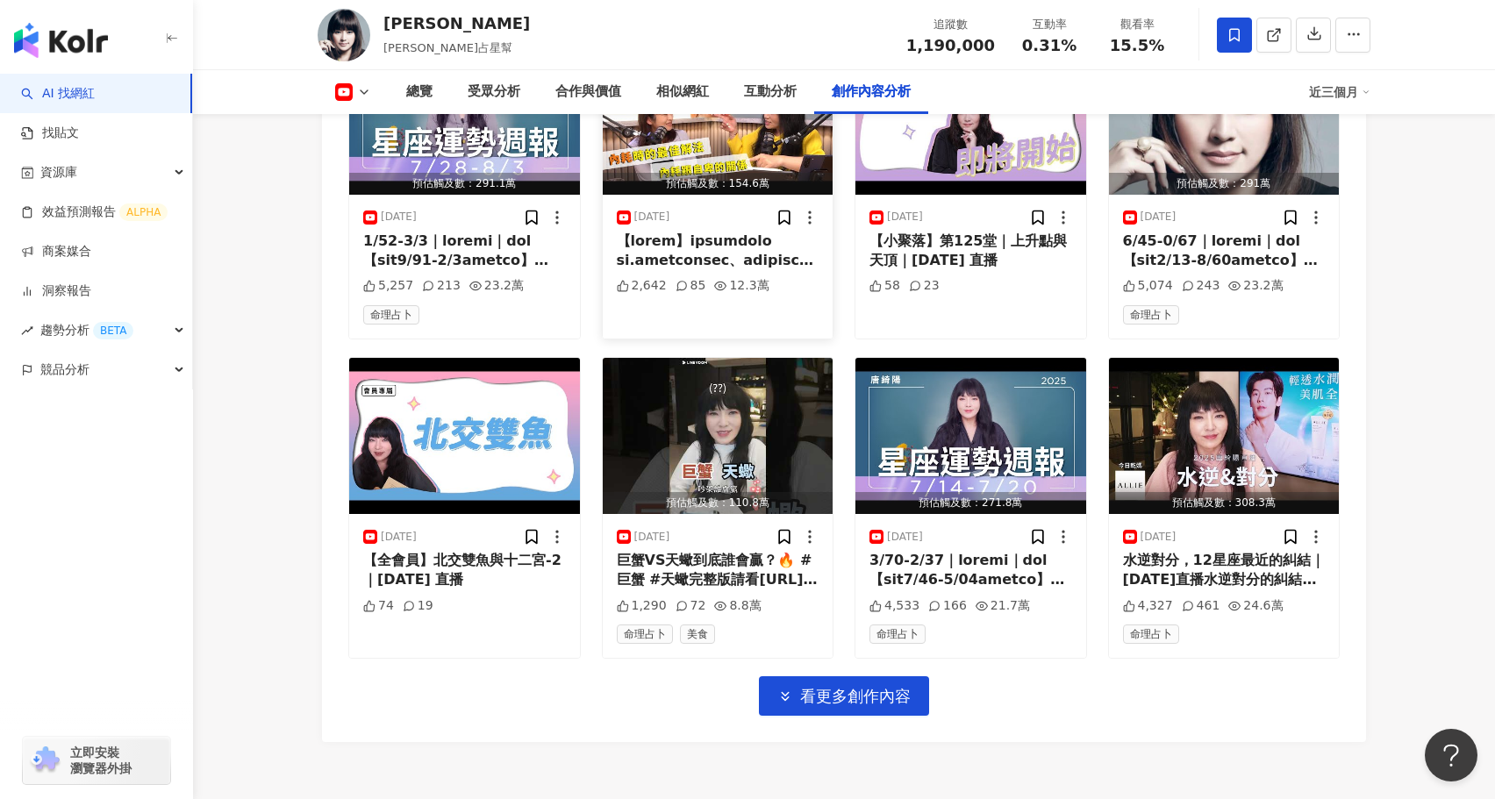
scroll to position [6253, 0]
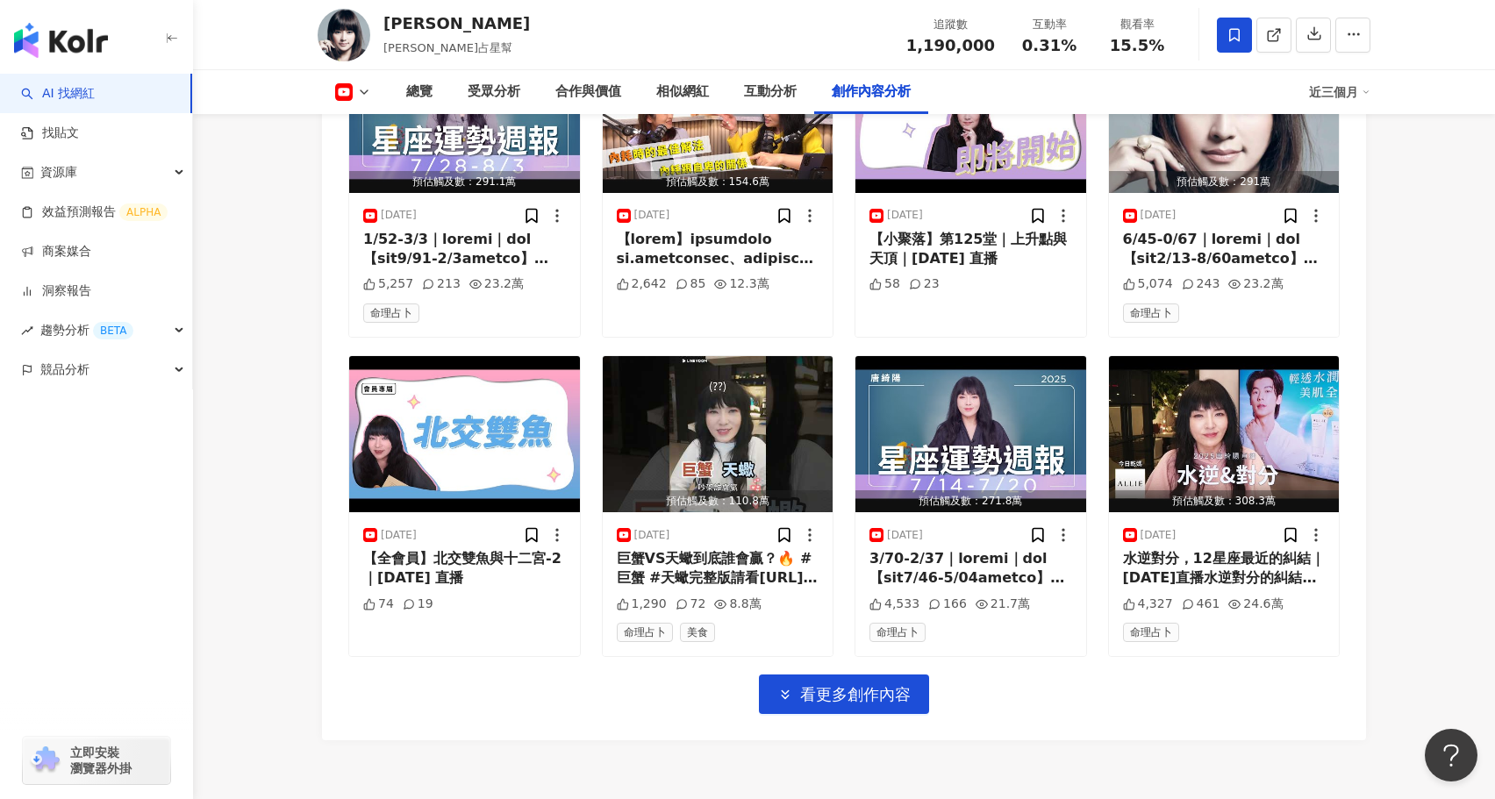
click at [879, 685] on span "看更多創作內容" at bounding box center [855, 694] width 111 height 19
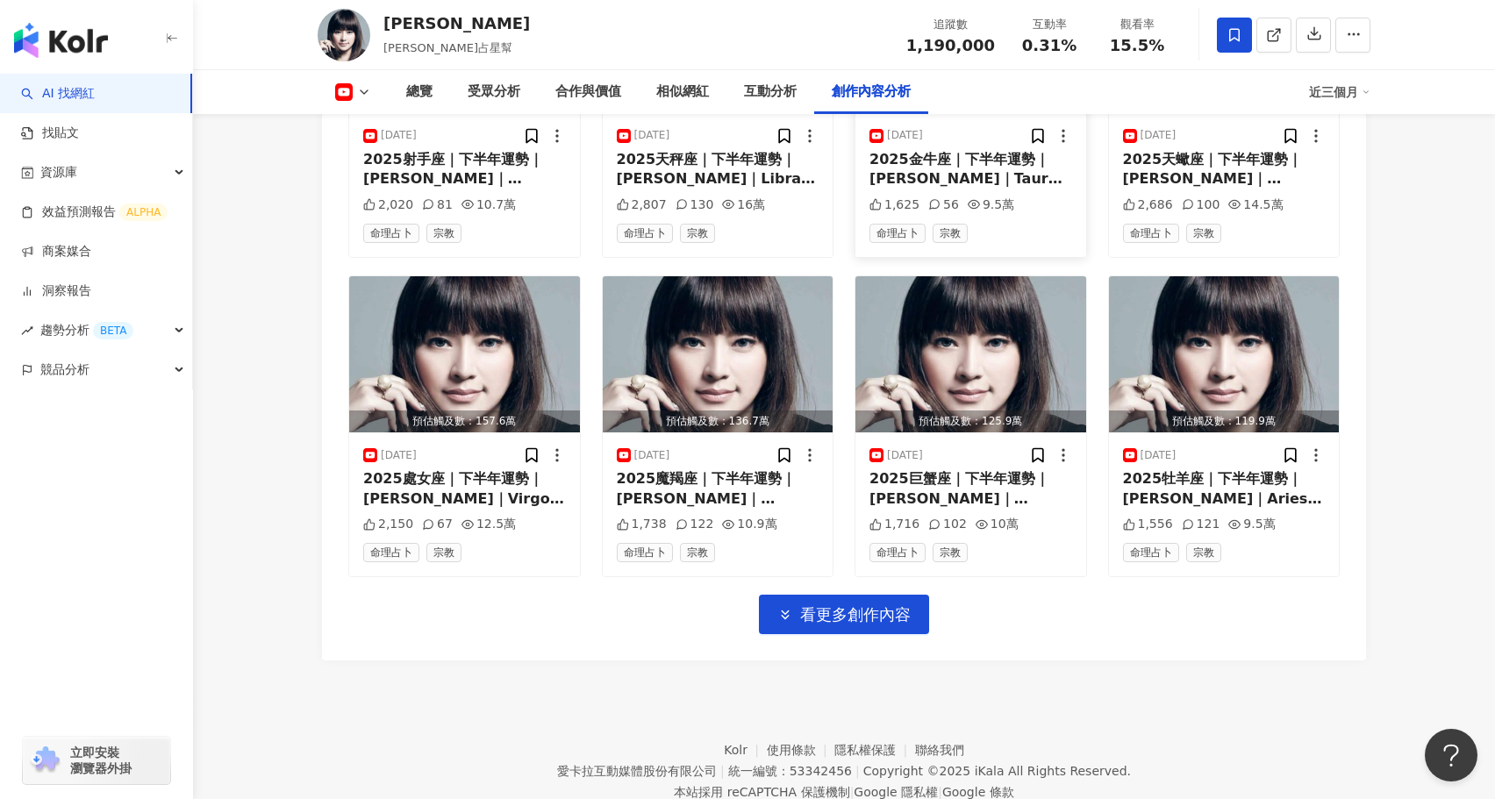
scroll to position [7298, 0]
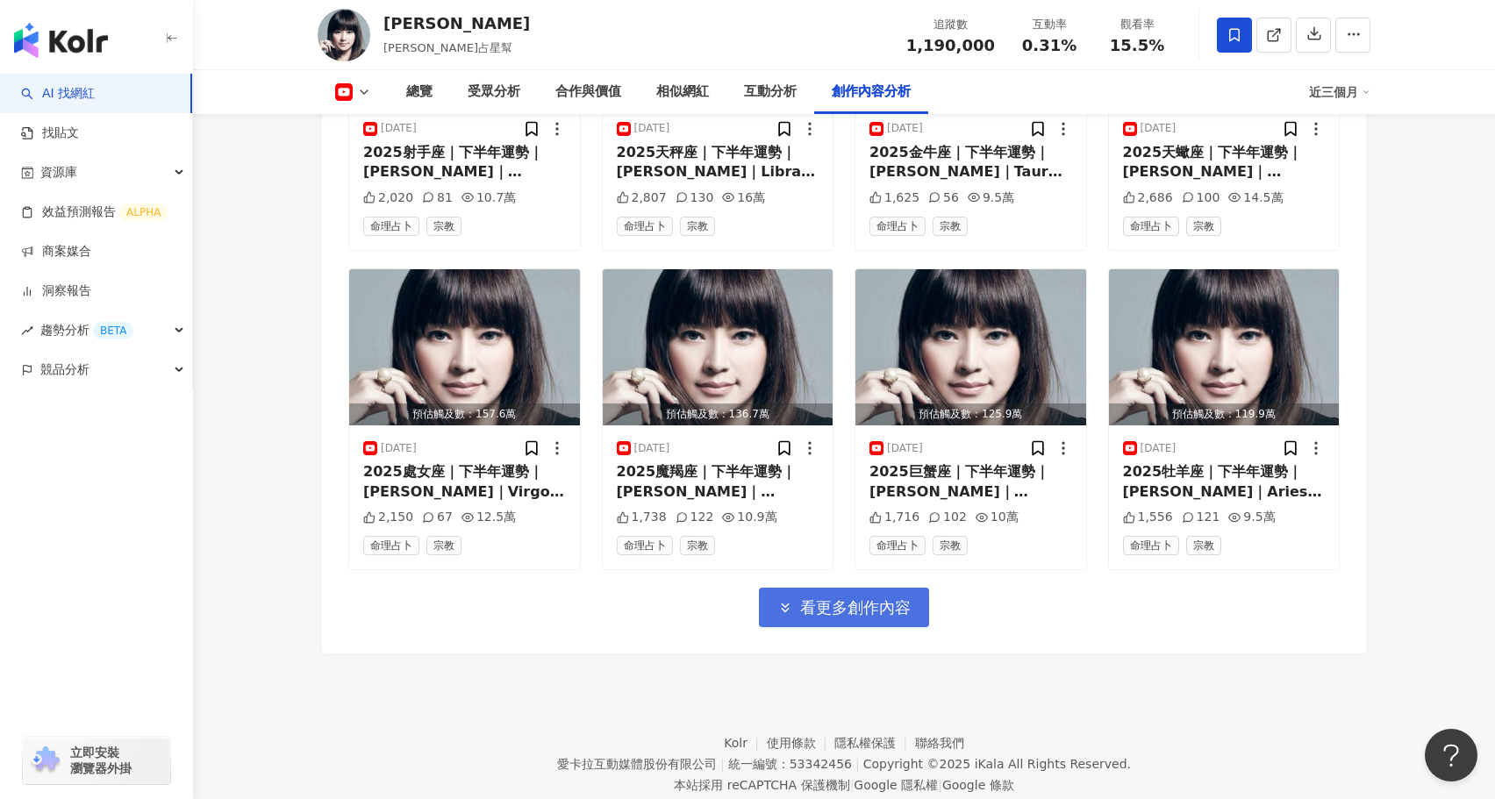
click at [864, 598] on span "看更多創作內容" at bounding box center [855, 607] width 111 height 19
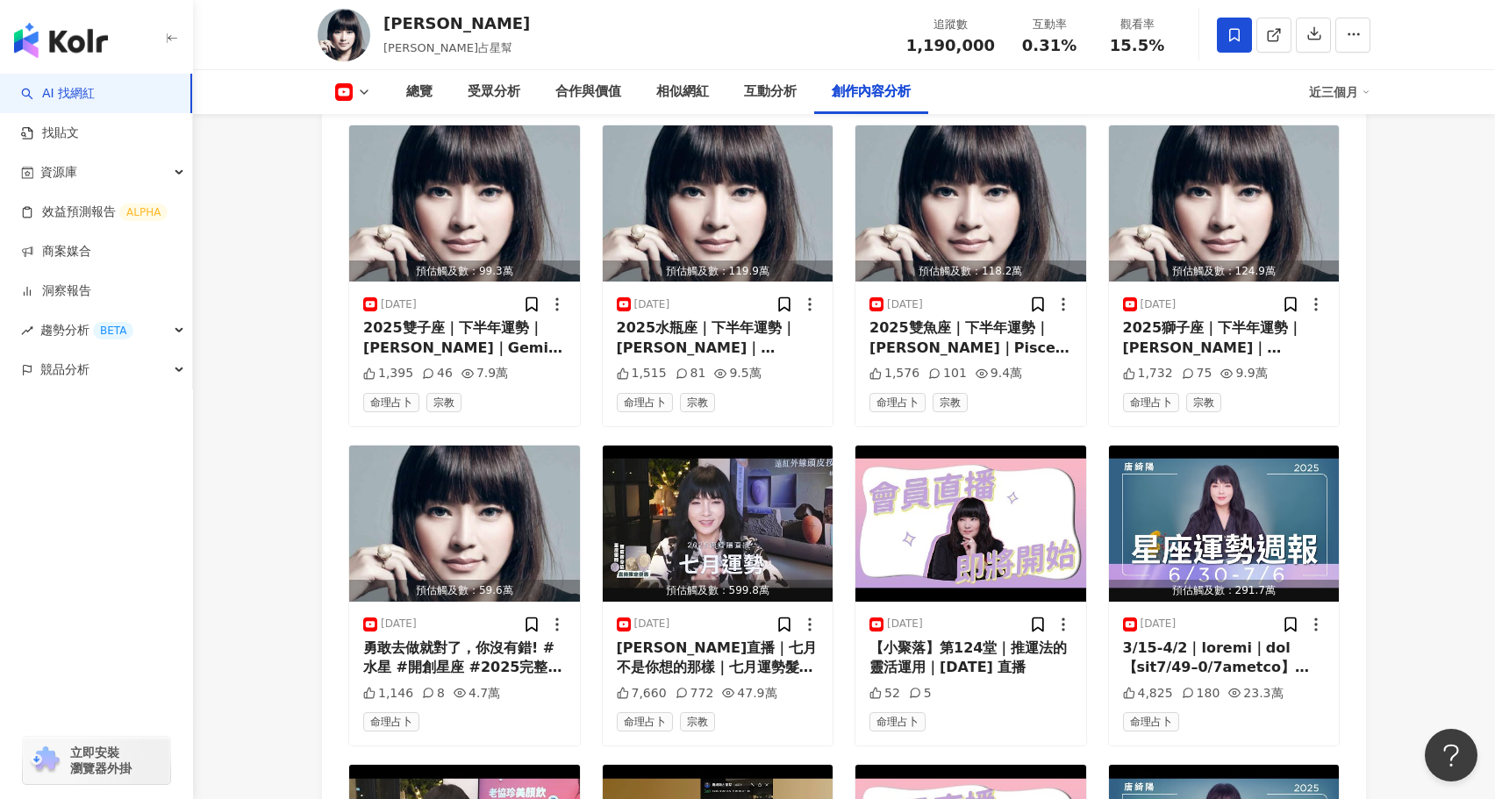
scroll to position [8254, 0]
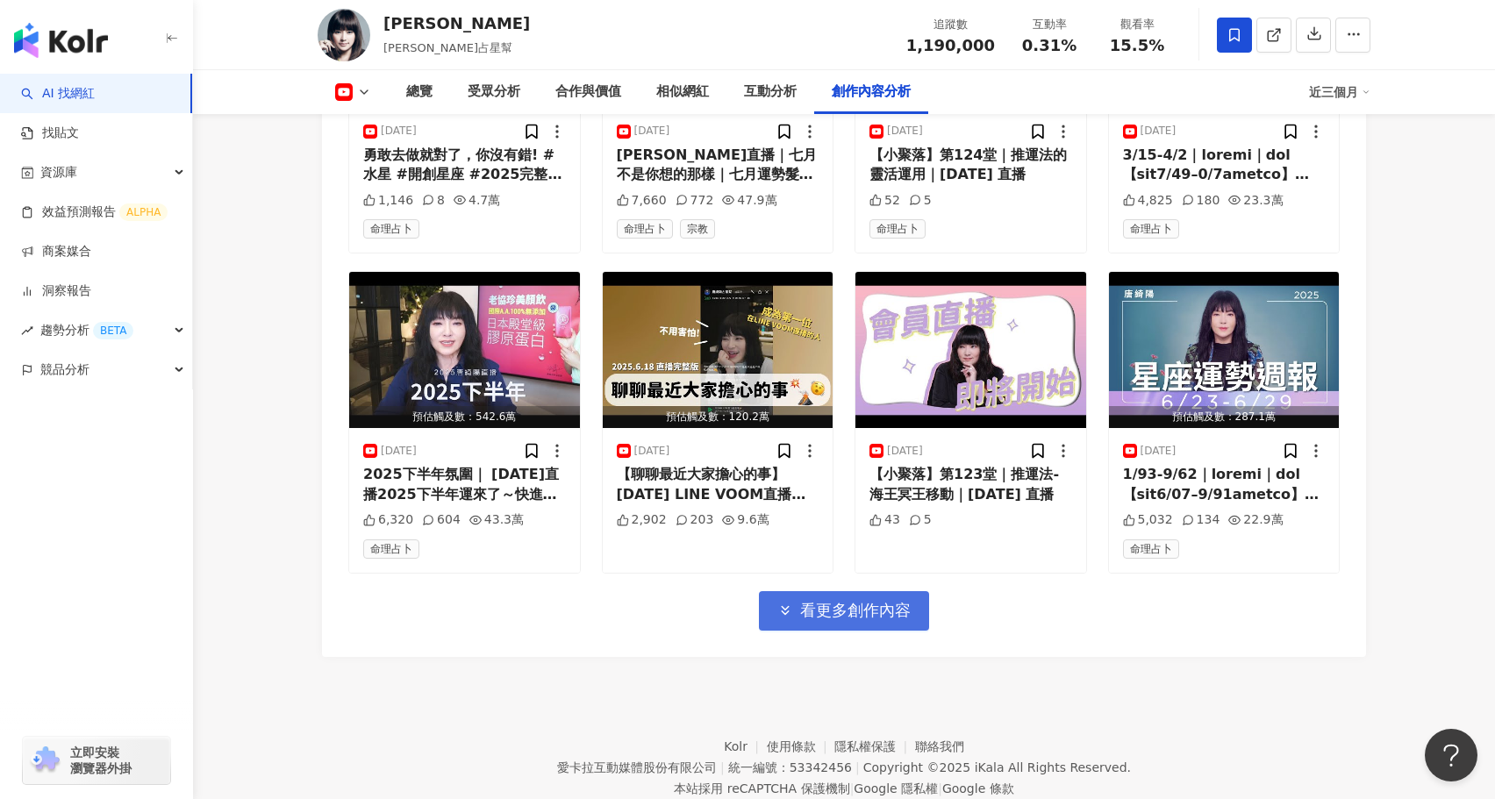
click at [882, 601] on span "看更多創作內容" at bounding box center [855, 610] width 111 height 19
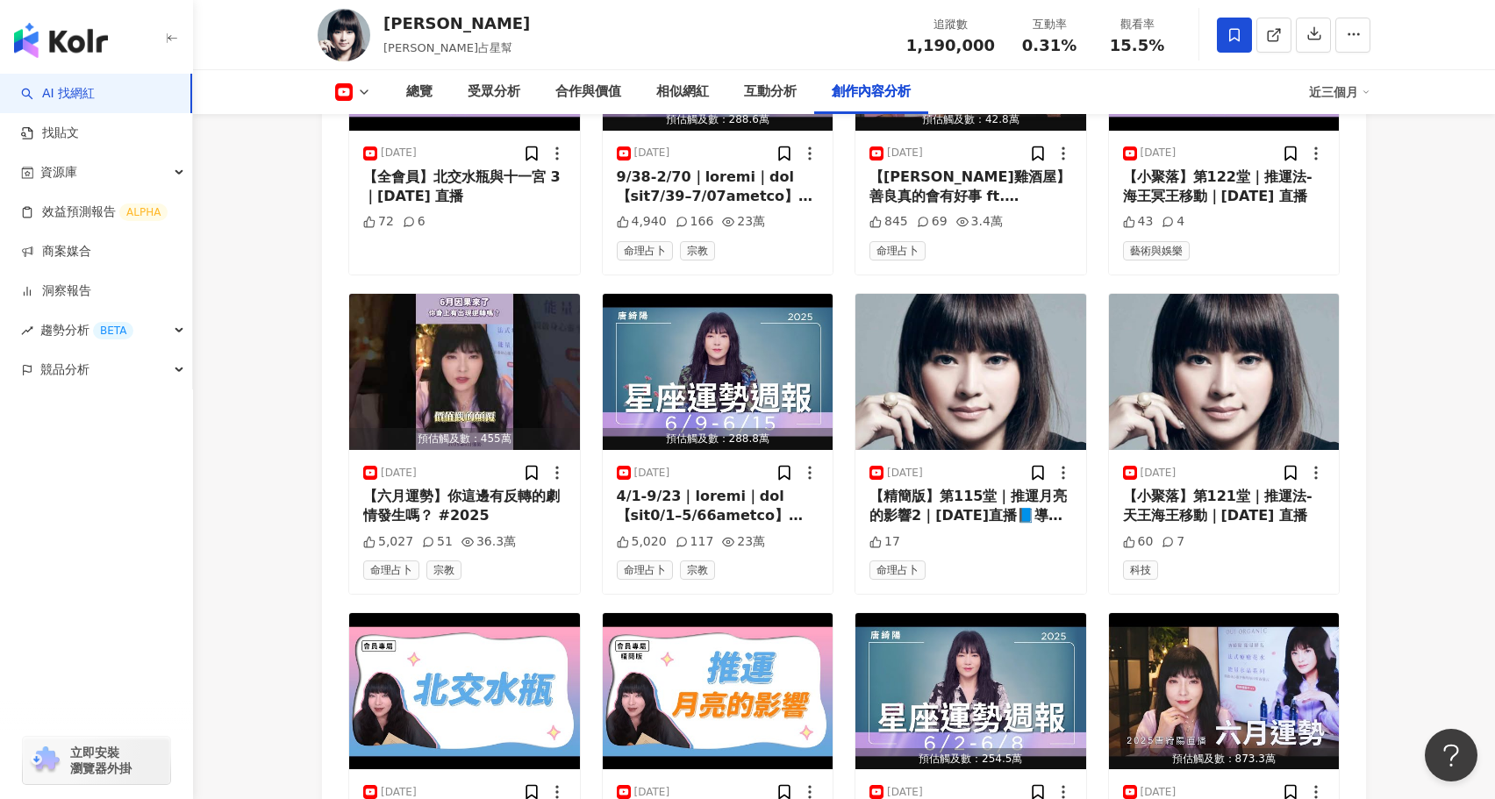
scroll to position [9210, 0]
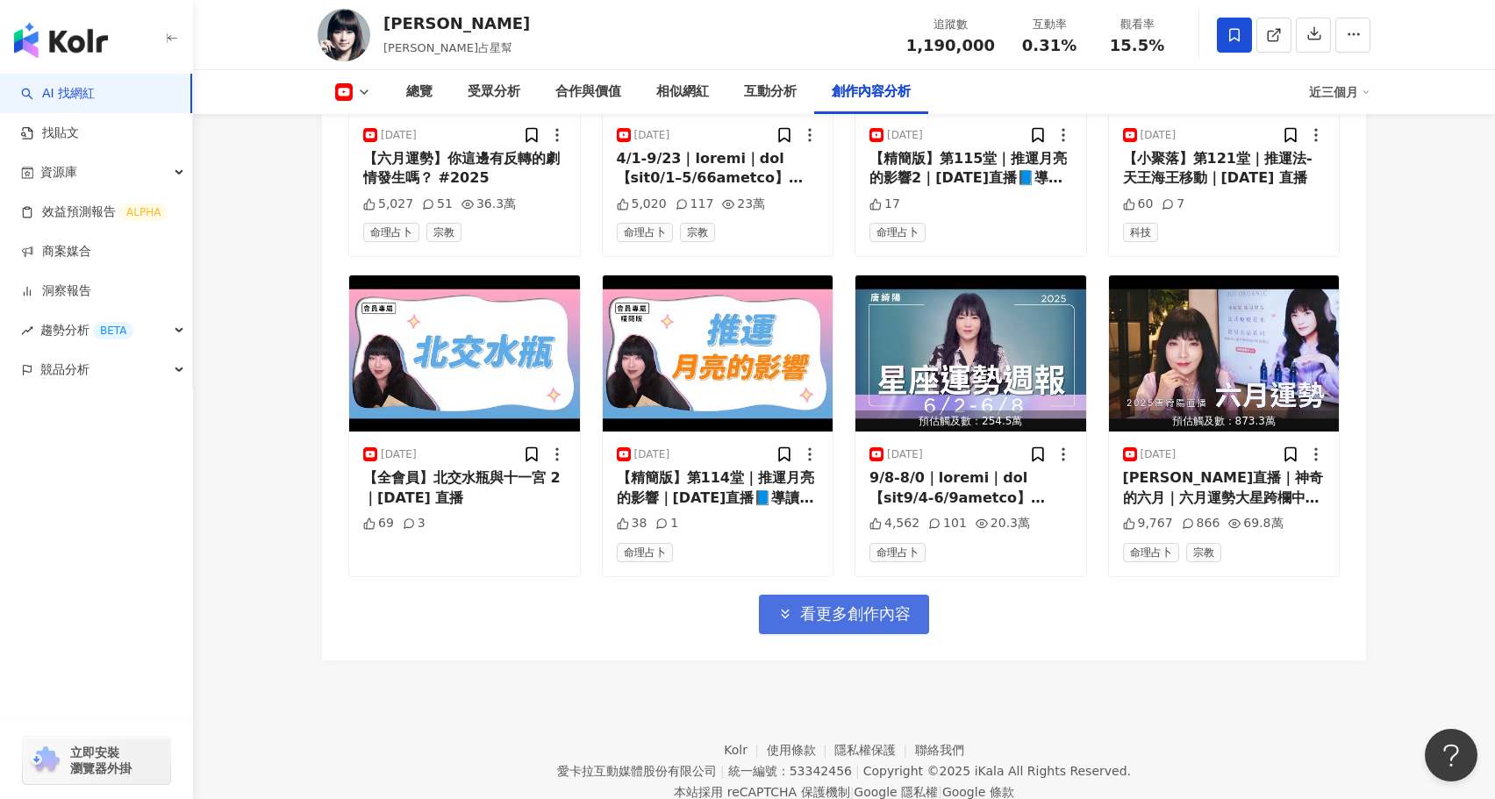
click at [893, 604] on span "看更多創作內容" at bounding box center [855, 613] width 111 height 19
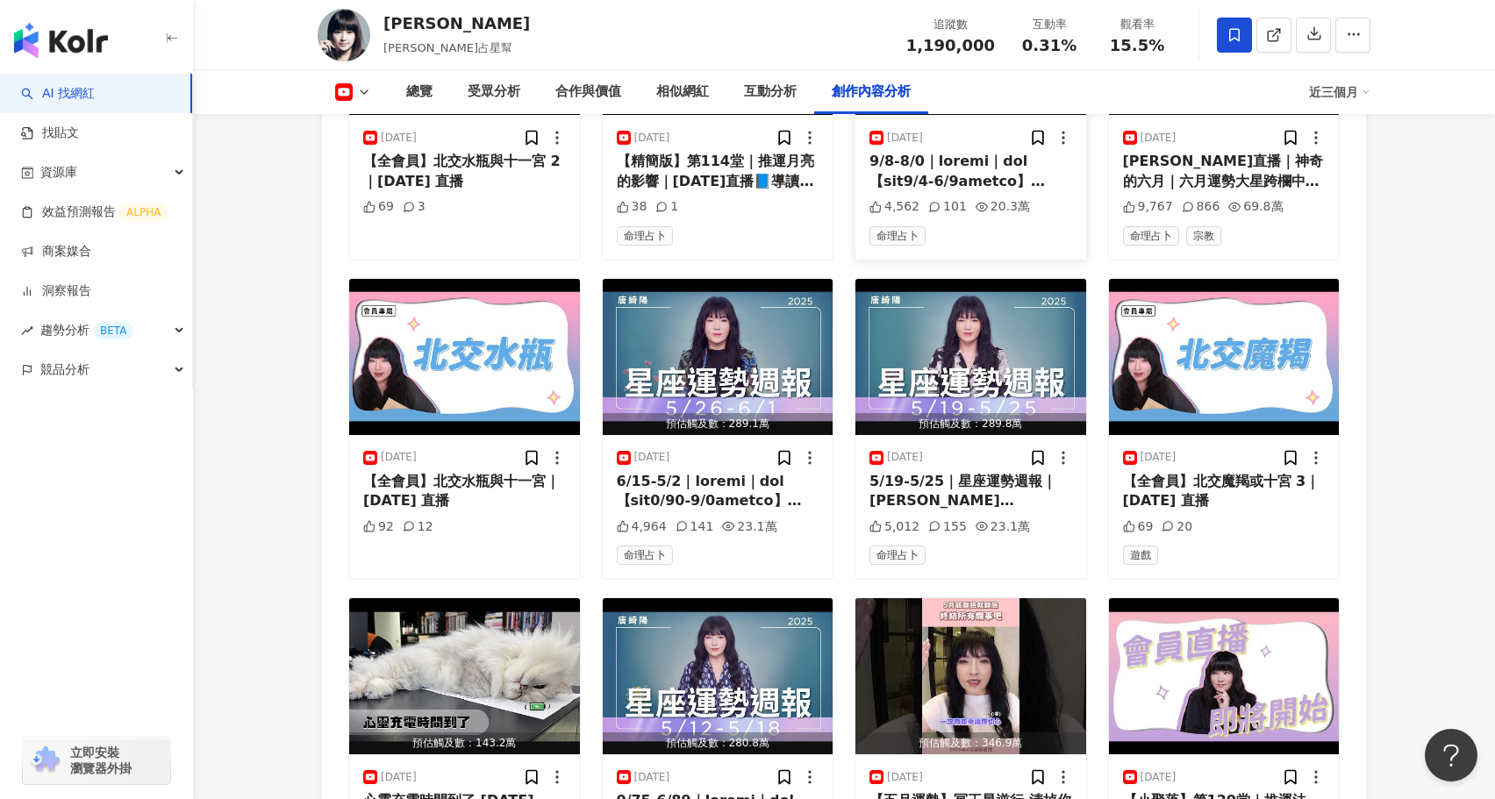
scroll to position [10165, 0]
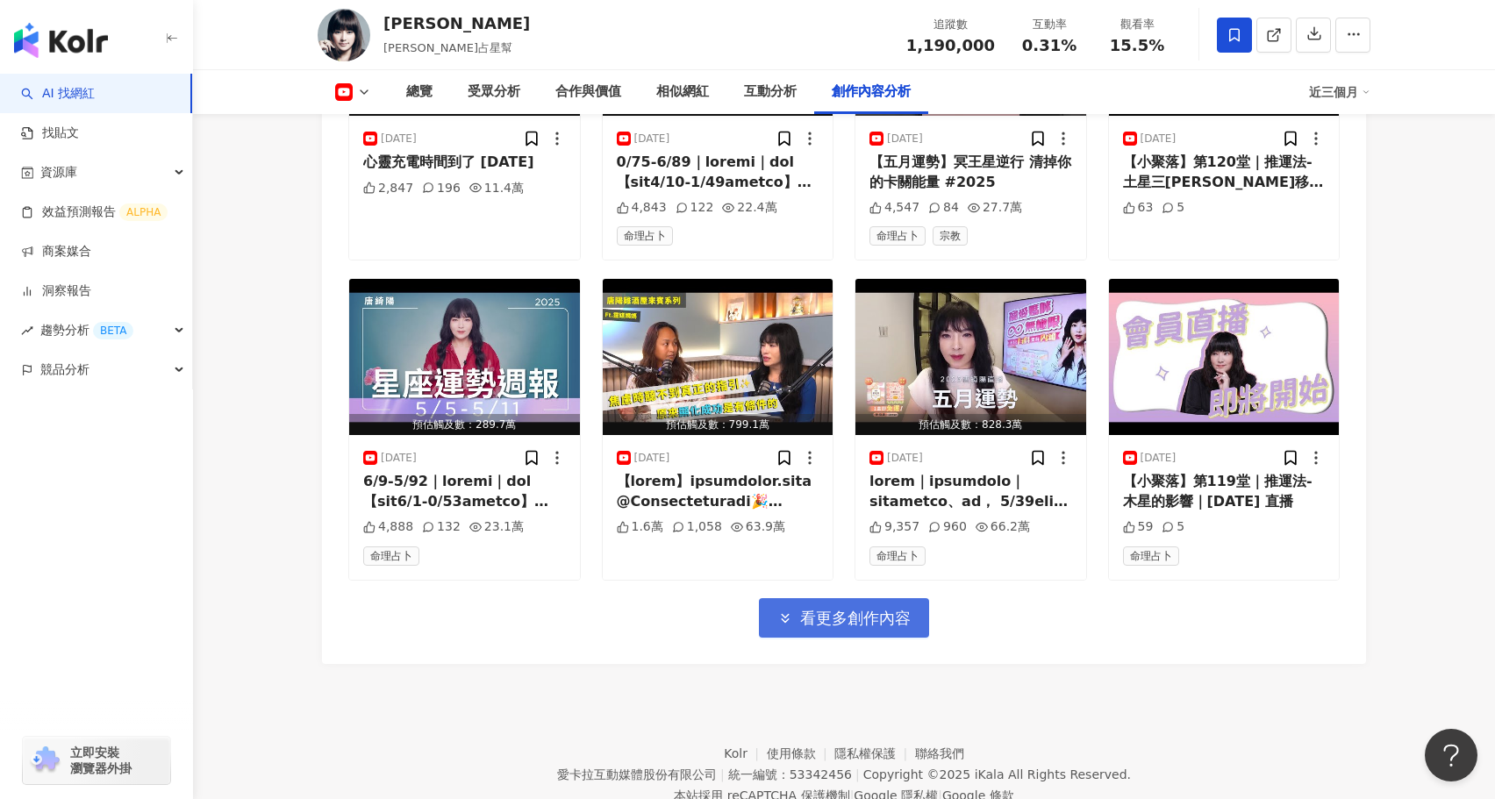
click at [887, 609] on span "看更多創作內容" at bounding box center [855, 618] width 111 height 19
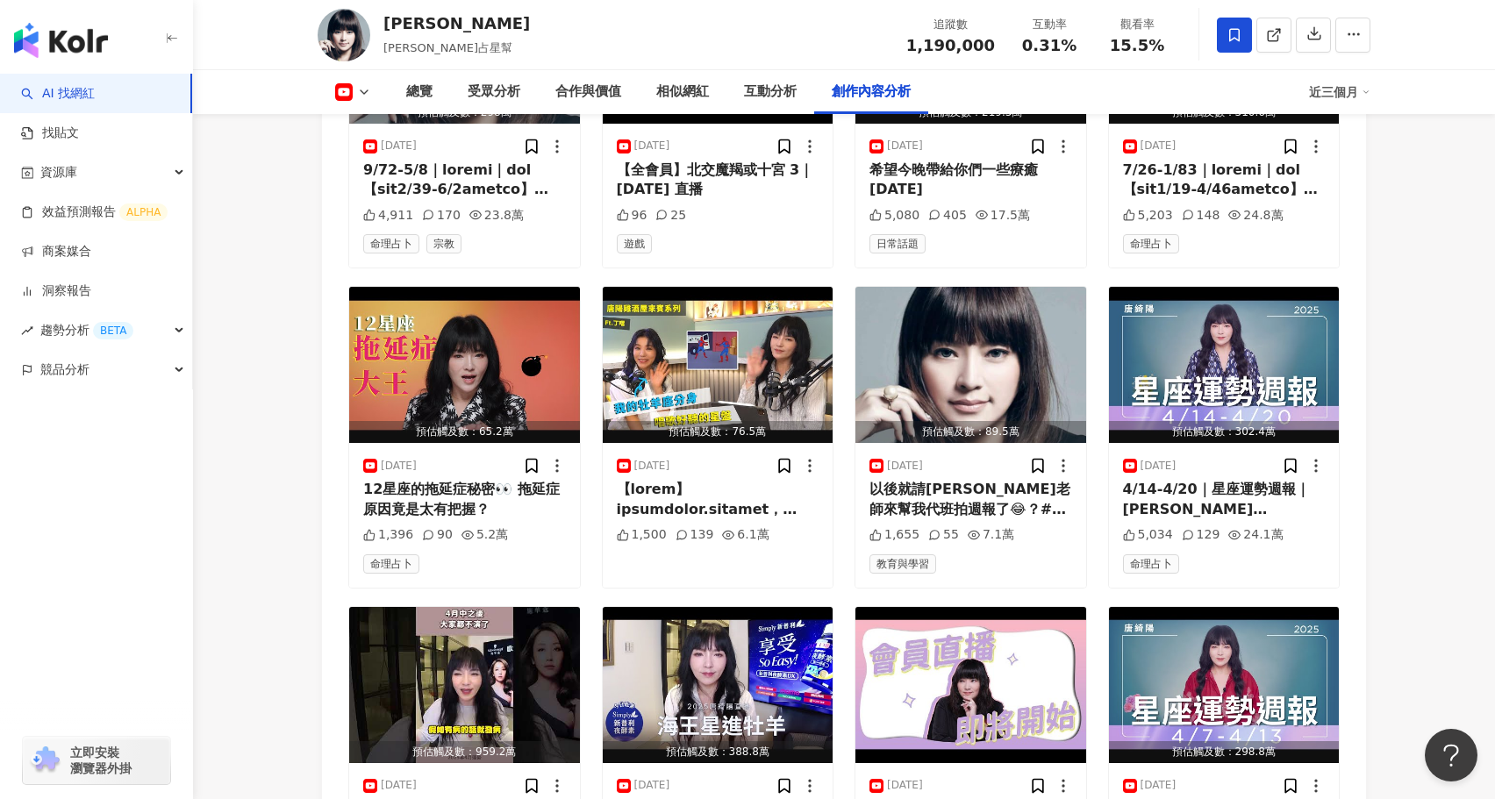
scroll to position [11120, 0]
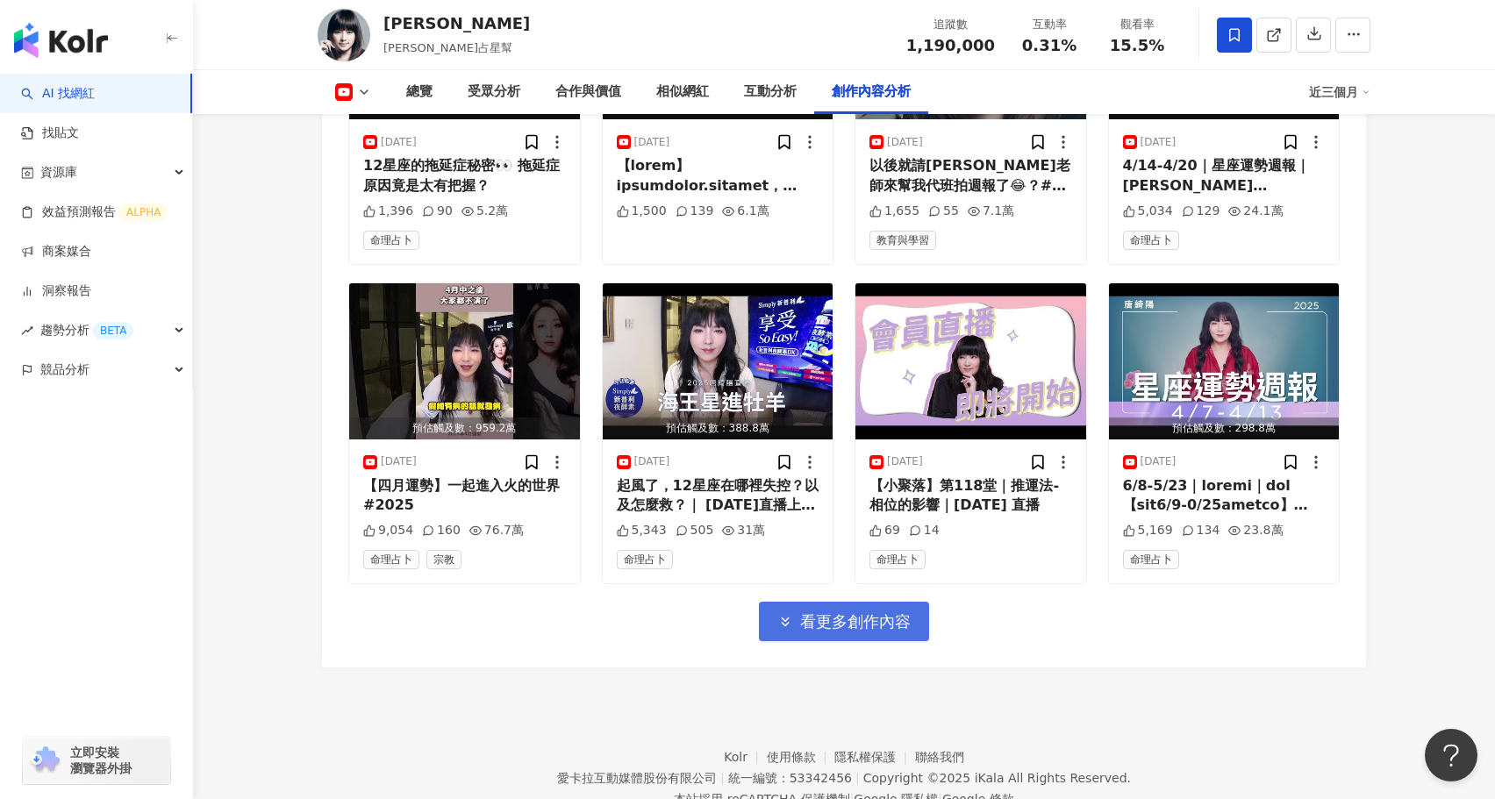
click at [875, 602] on button "看更多創作內容" at bounding box center [844, 621] width 170 height 39
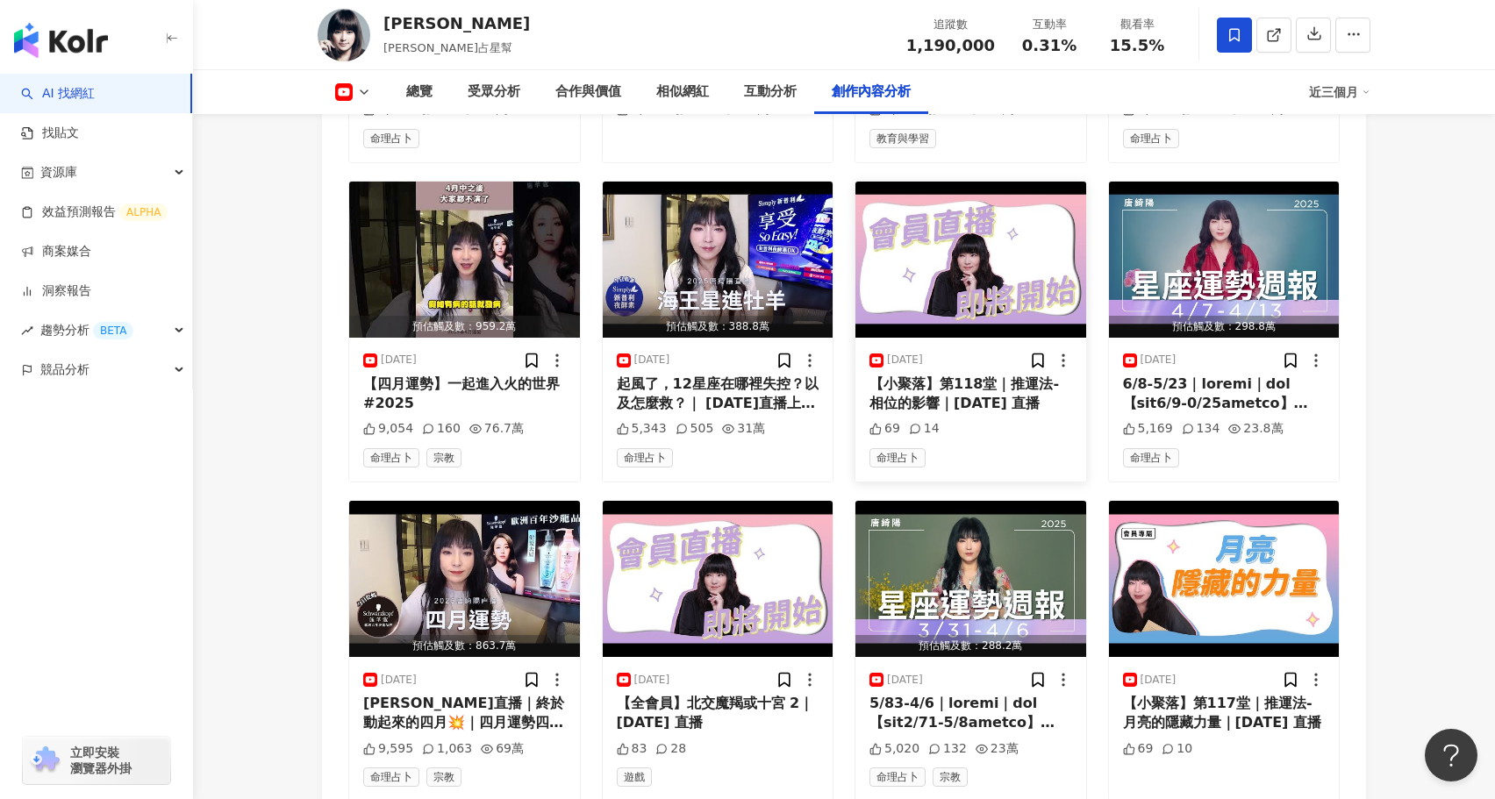
scroll to position [12075, 0]
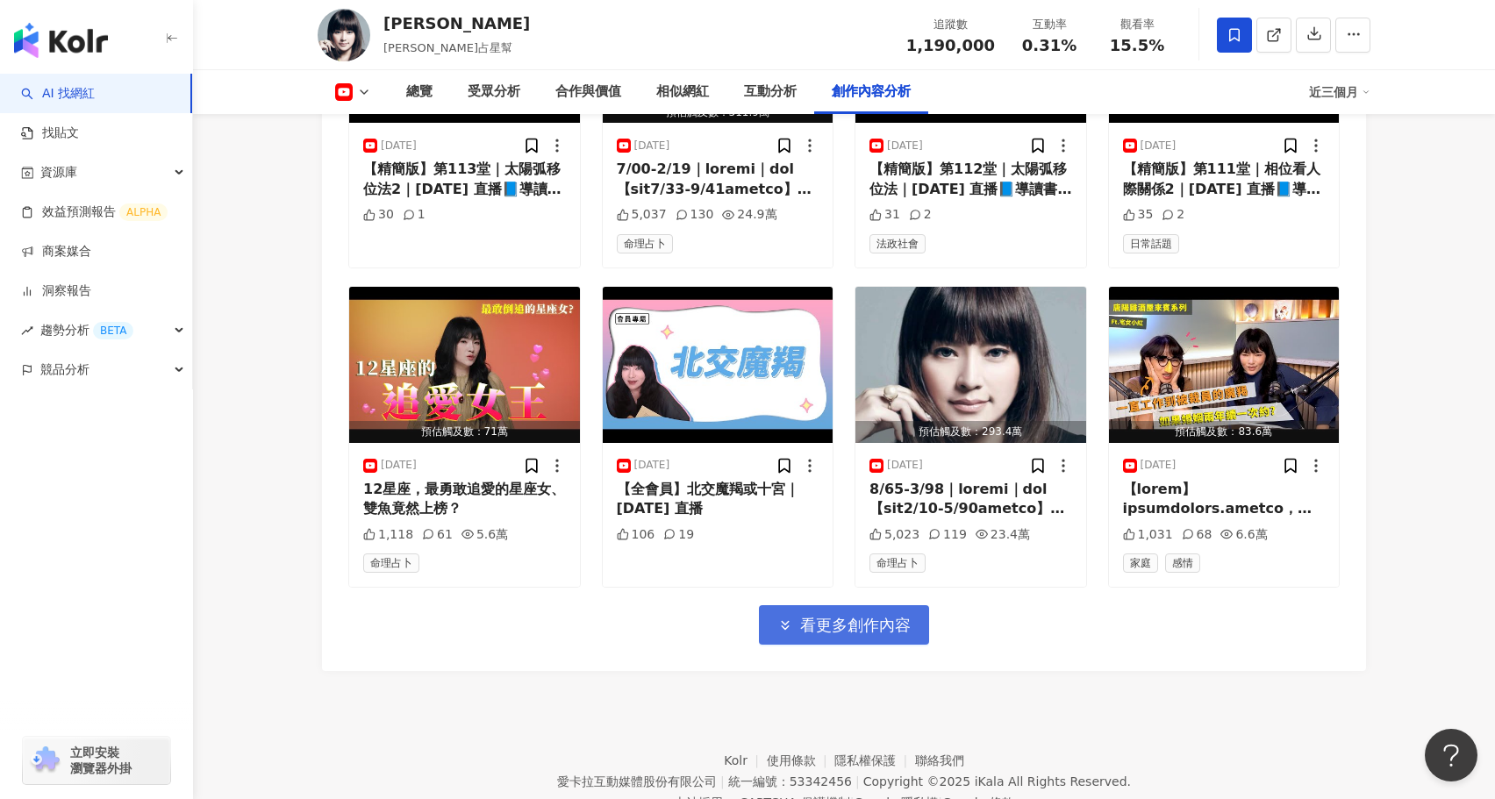
click at [889, 616] on span "看更多創作內容" at bounding box center [855, 625] width 111 height 19
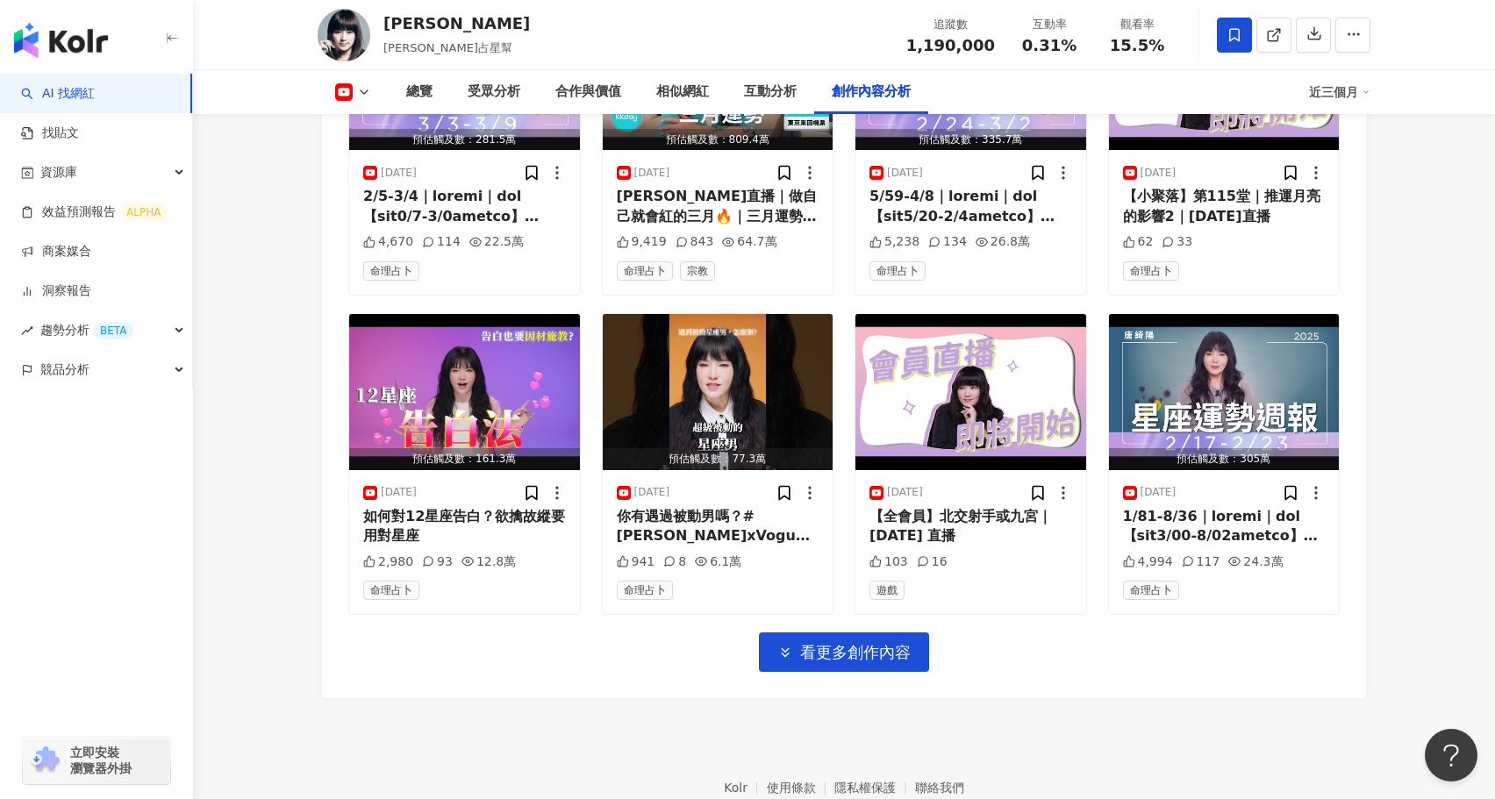
scroll to position [13031, 0]
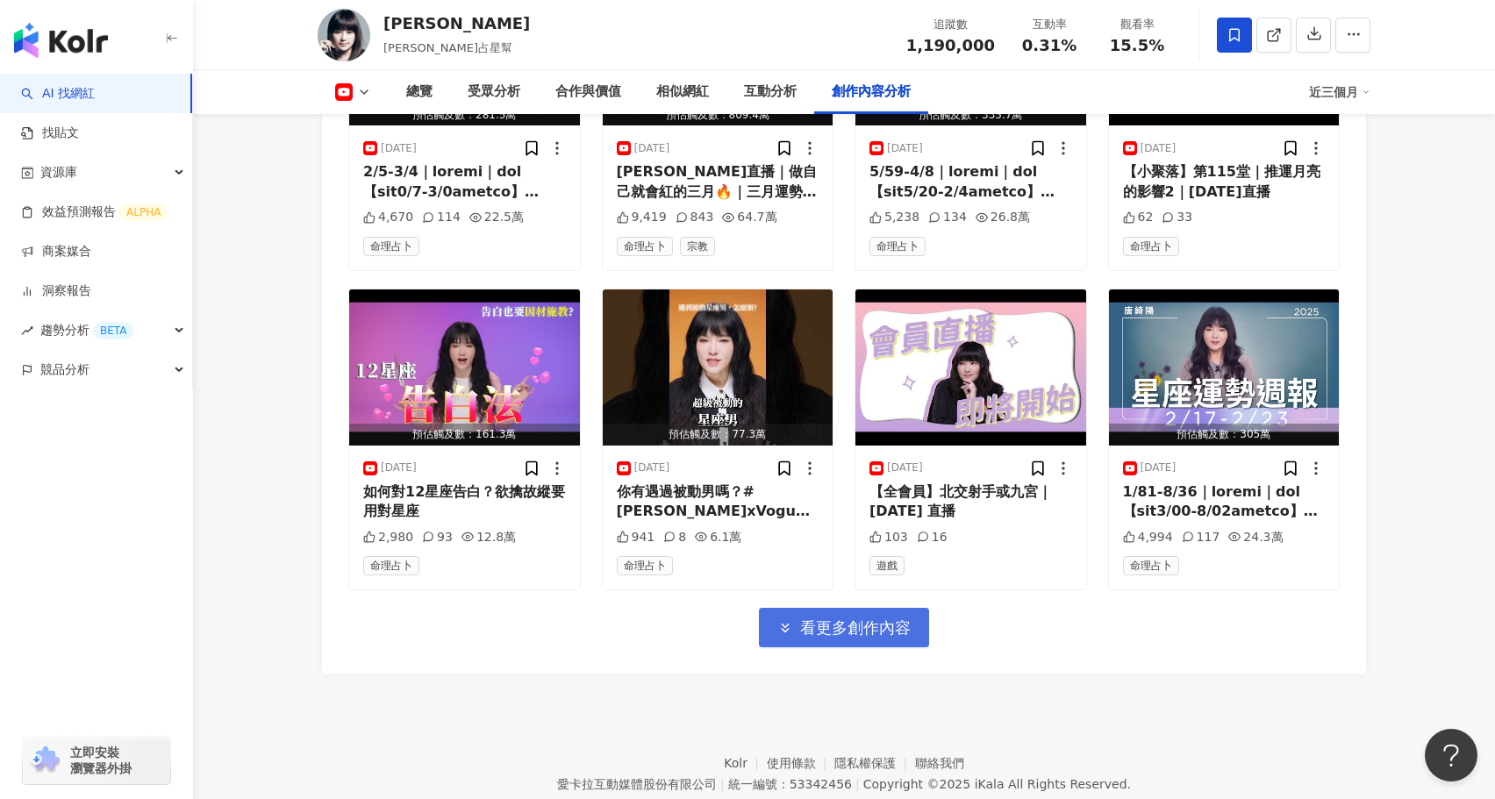
click at [868, 618] on span "看更多創作內容" at bounding box center [855, 627] width 111 height 19
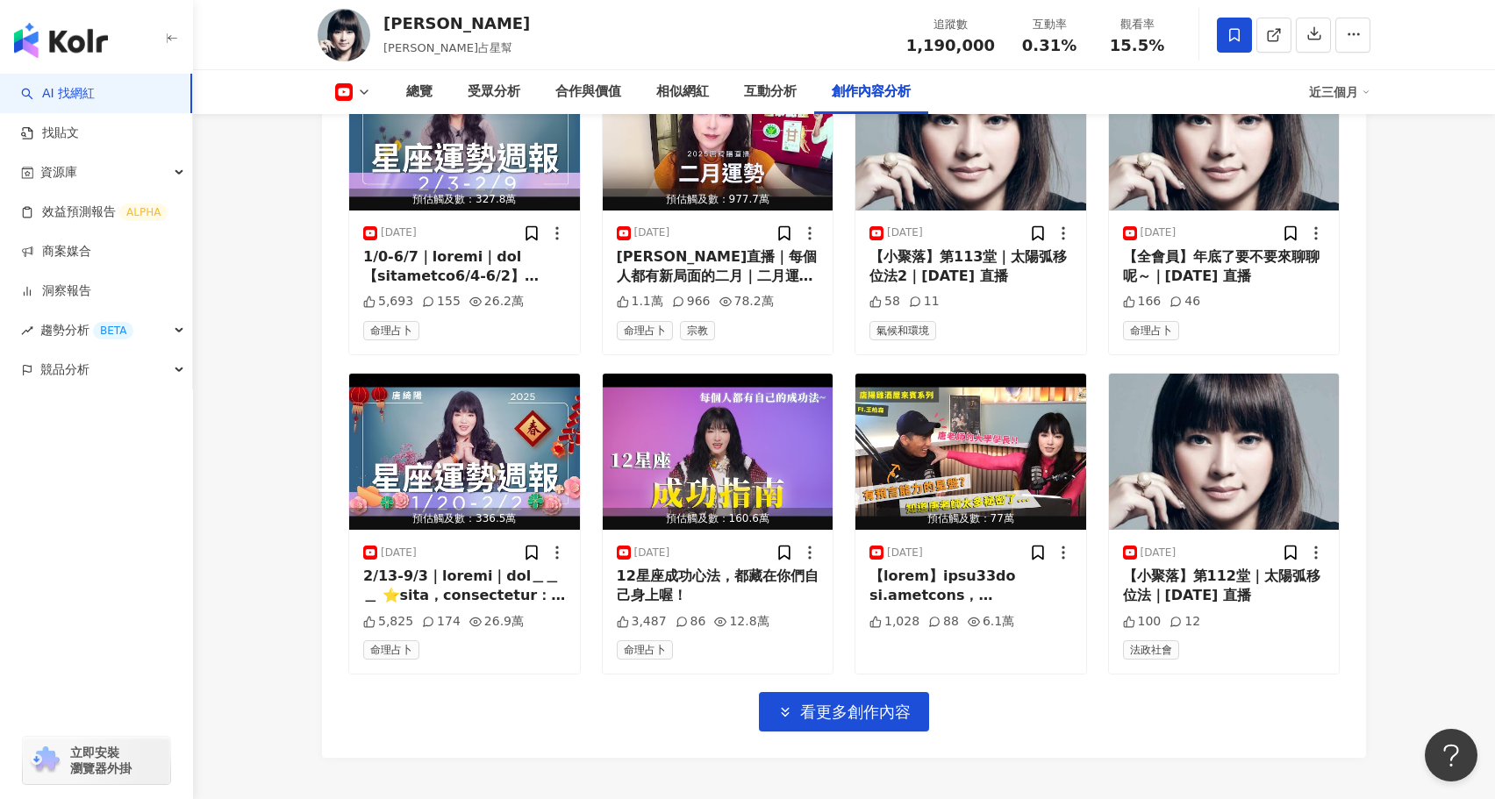
scroll to position [13923, 0]
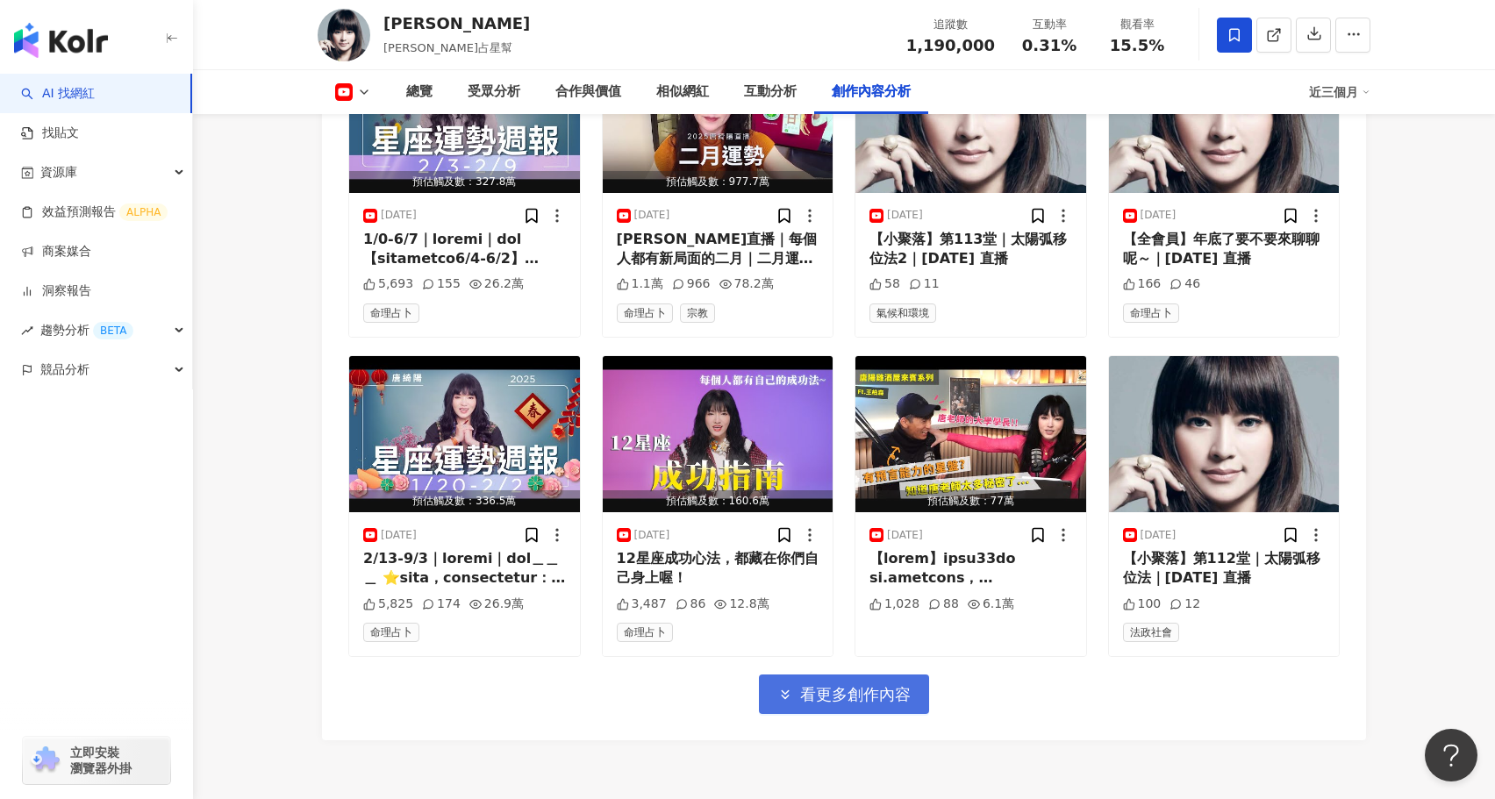
click at [890, 685] on span "看更多創作內容" at bounding box center [855, 694] width 111 height 19
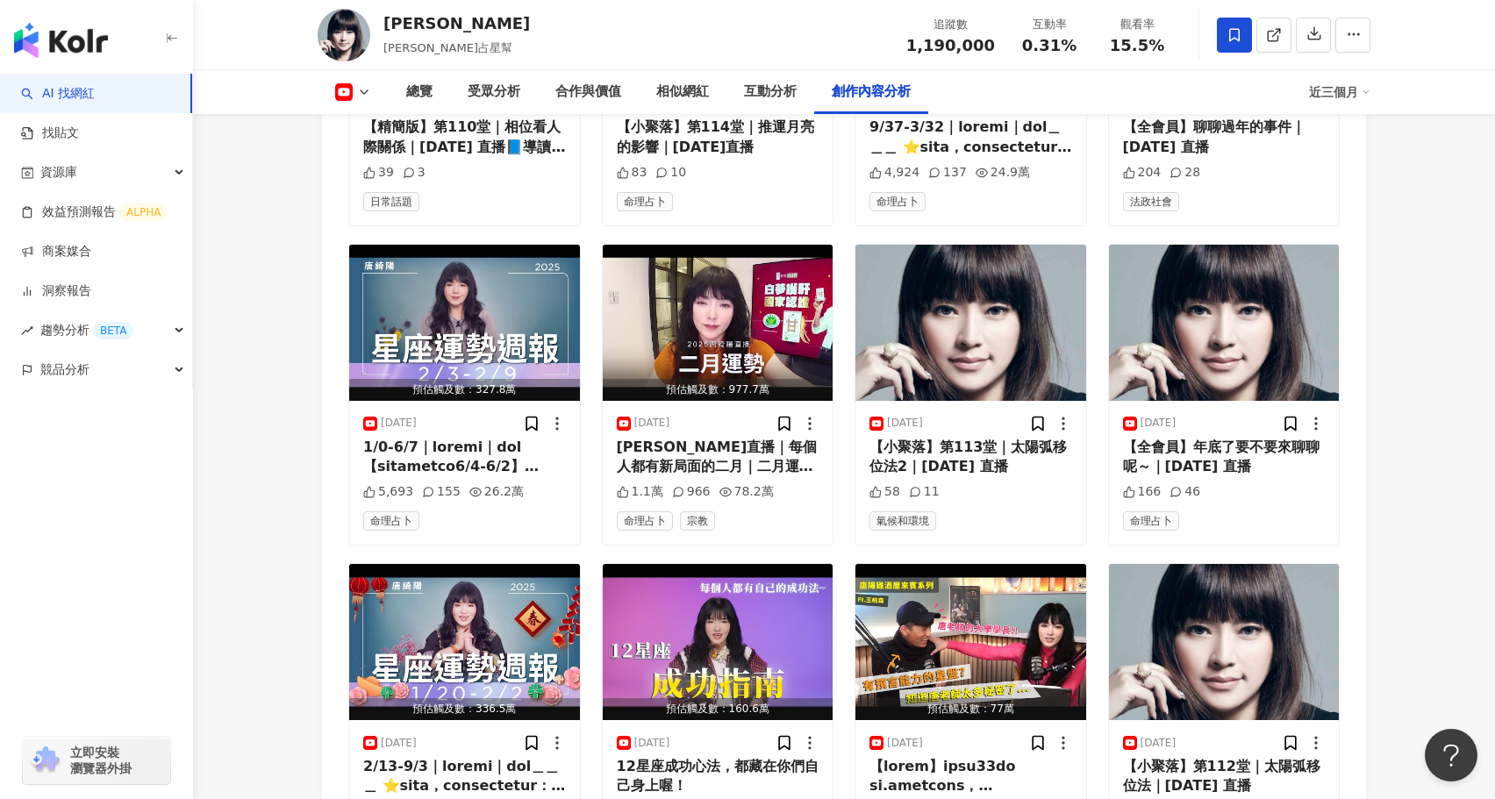
scroll to position [13714, 0]
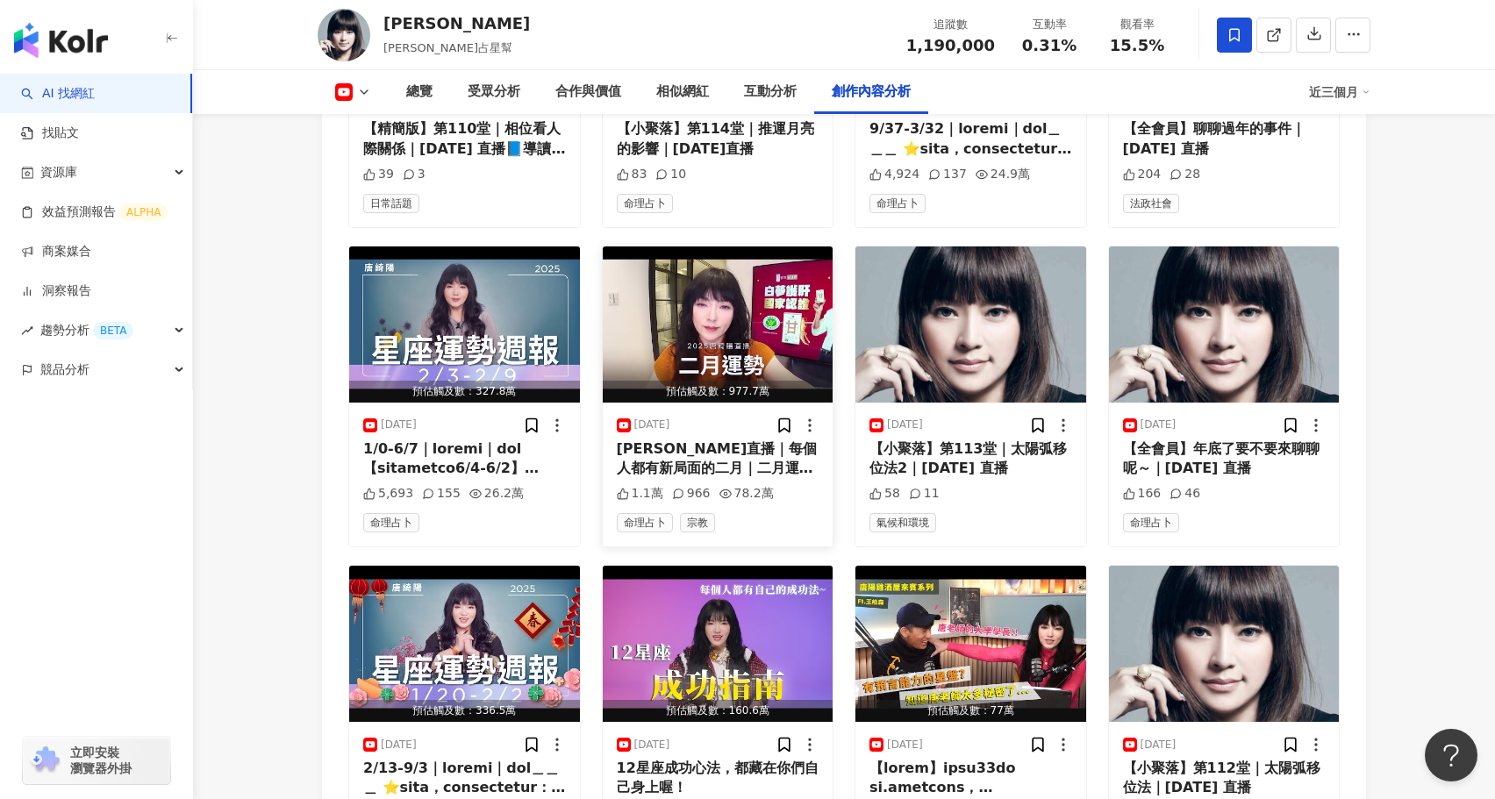
click at [738, 271] on img "button" at bounding box center [718, 324] width 231 height 156
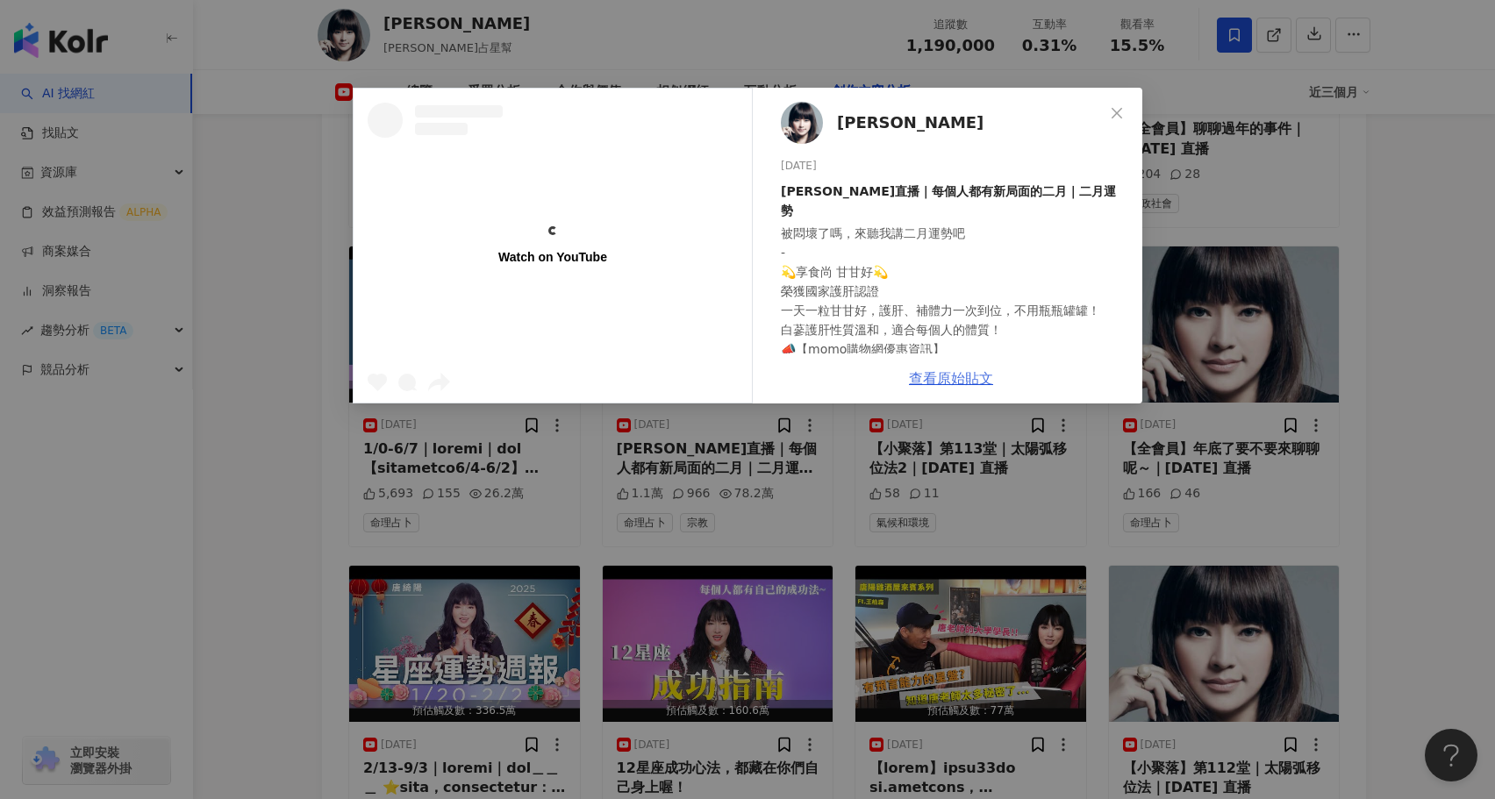
click at [950, 378] on link "查看原始貼文" at bounding box center [951, 378] width 84 height 17
click at [401, 574] on div "[PERSON_NAME][DATE] [PERSON_NAME]直播｜每個人都有新局面的二月｜二月運勢 被悶壞了嗎，來聽我講二月運勢吧 - 💫享食尚 甘甘好…" at bounding box center [747, 399] width 1495 height 799
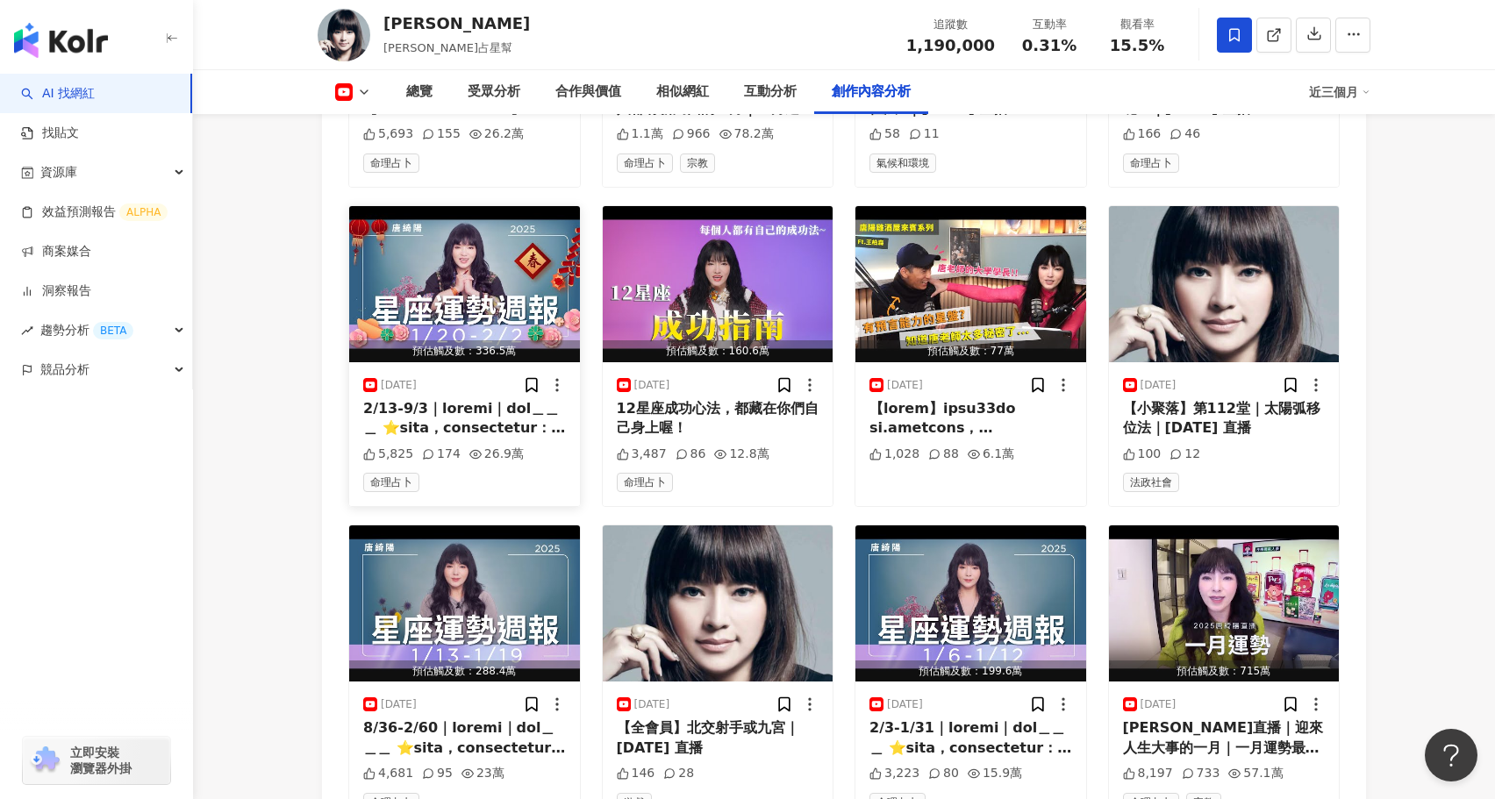
scroll to position [14074, 0]
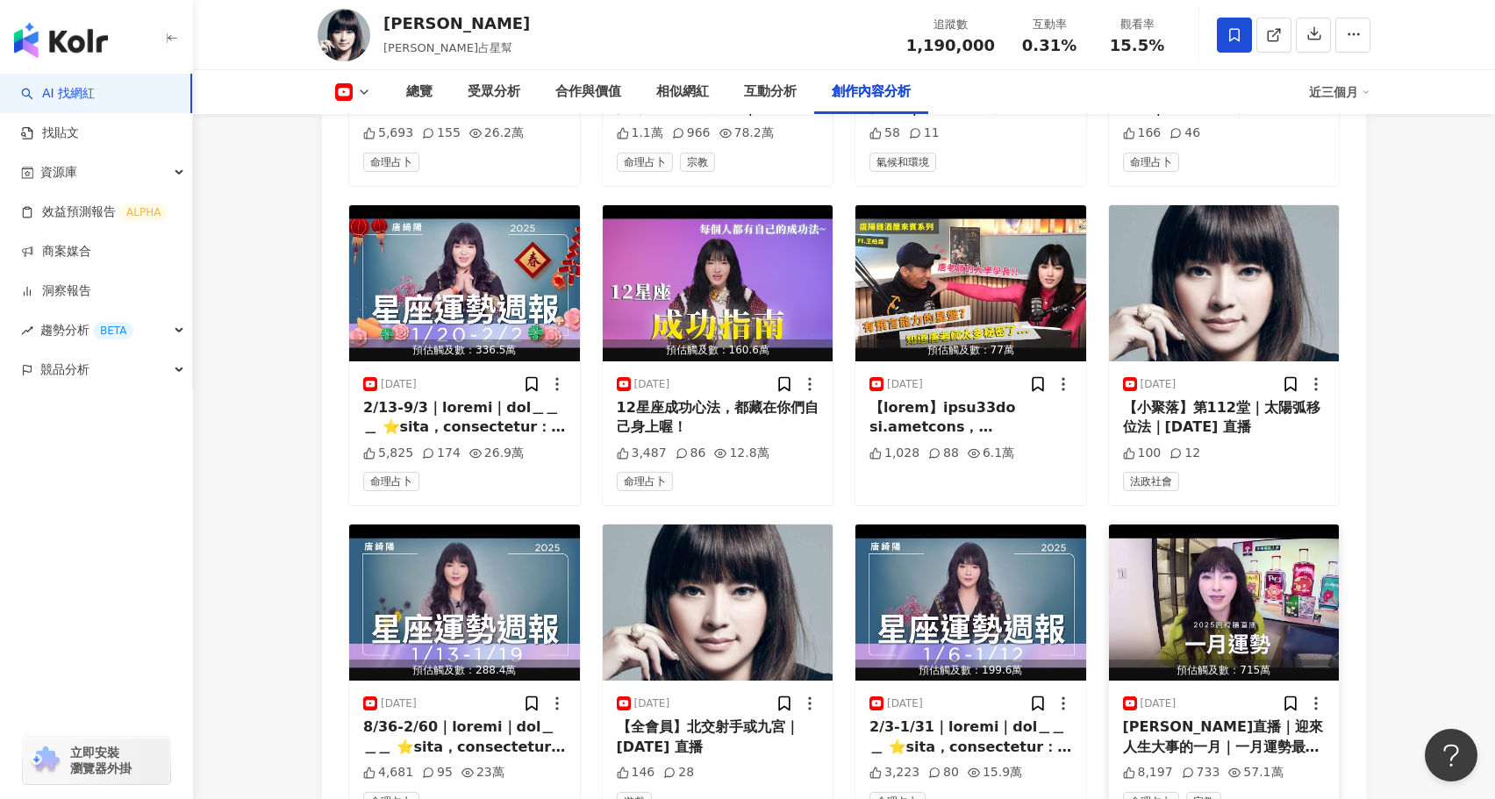
click at [1196, 718] on div "[PERSON_NAME]直播｜迎來人生大事的一月｜一月運勢最近有甚麼人生大事要執行？來聽我聊一月運勢吧！ - ✨桂格養氣人蔘禮盒 新年送禮首選✨ 獲得國家健…" at bounding box center [1224, 737] width 203 height 39
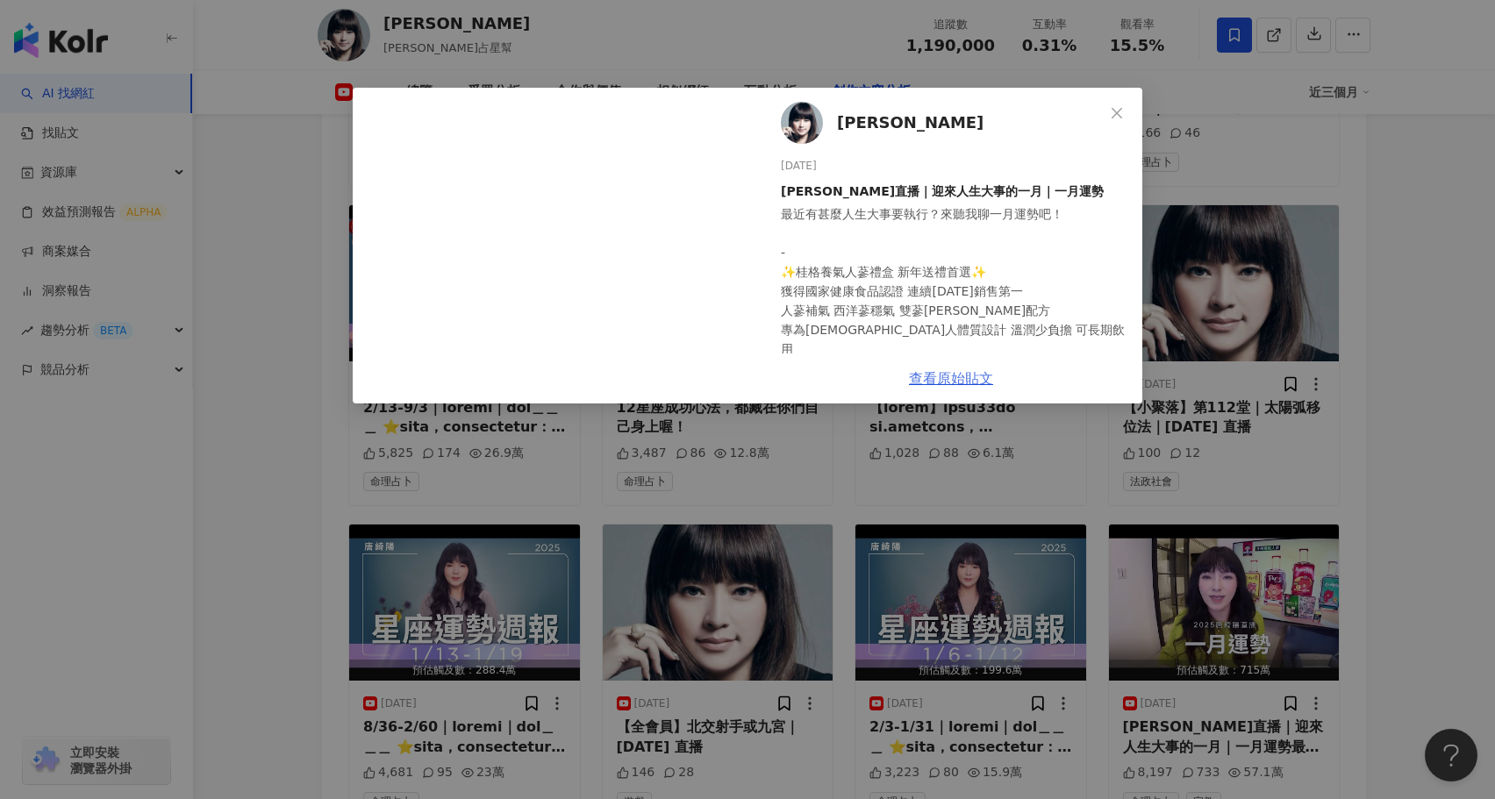
click at [932, 383] on link "查看原始貼文" at bounding box center [951, 378] width 84 height 17
click at [235, 362] on div "[PERSON_NAME][DATE] [PERSON_NAME]直播｜迎來人生大事的一月｜一月運勢 最近有甚麼人生大事要執行？來聽我聊一月運勢吧！ - ✨桂…" at bounding box center [747, 399] width 1495 height 799
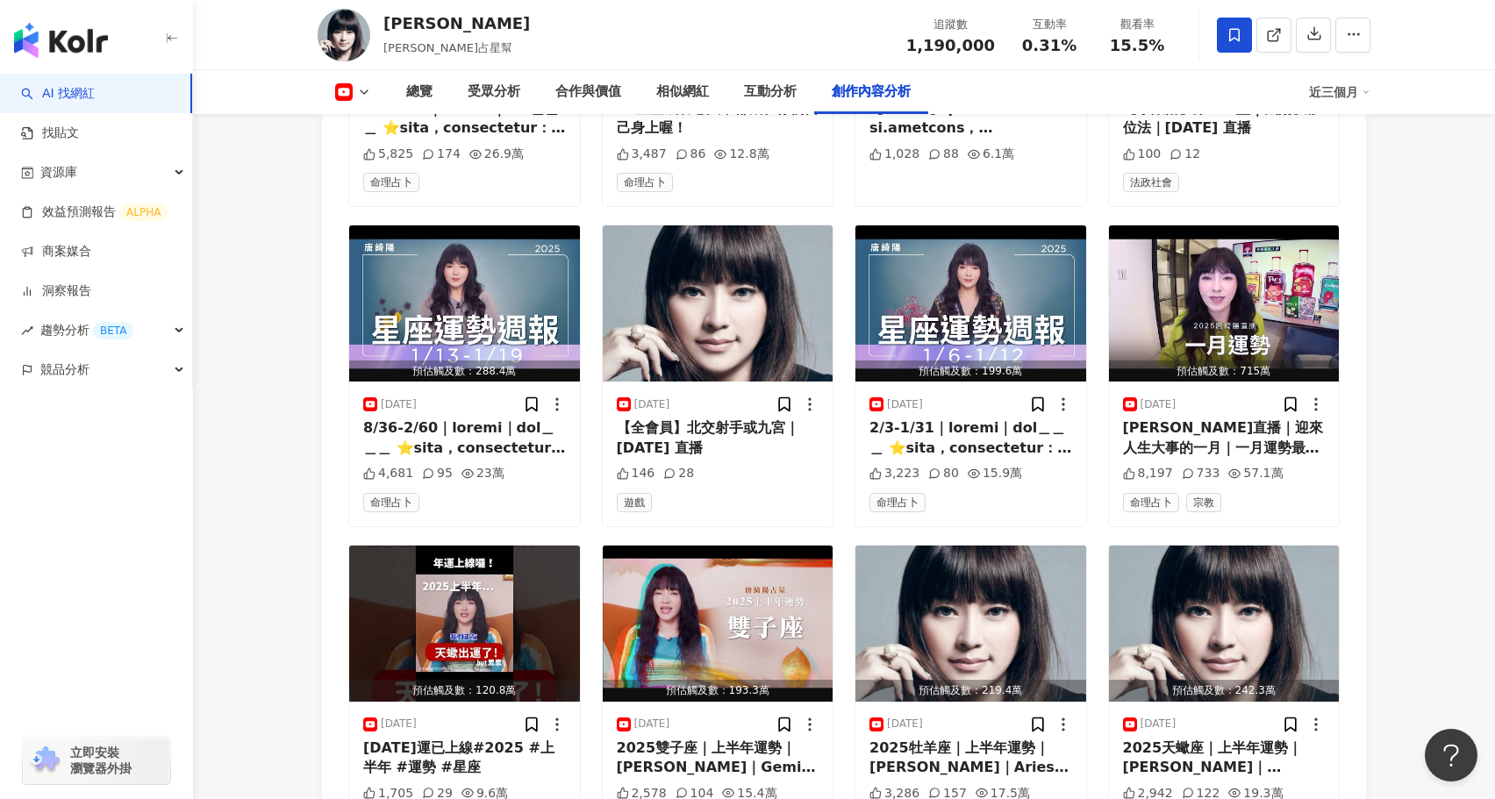
scroll to position [14376, 0]
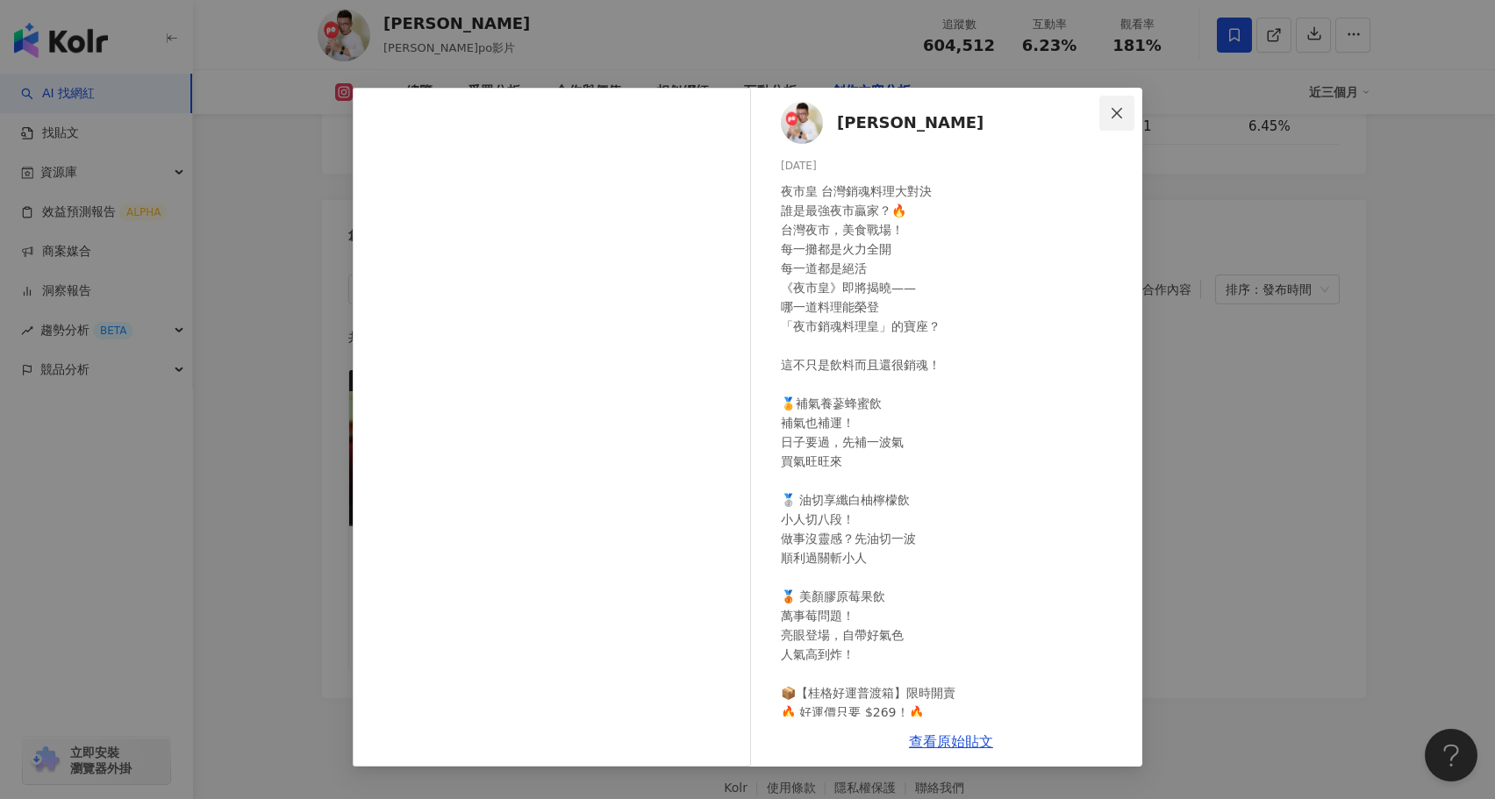
click at [1107, 116] on span "Close" at bounding box center [1116, 113] width 35 height 14
